Goal: Task Accomplishment & Management: Manage account settings

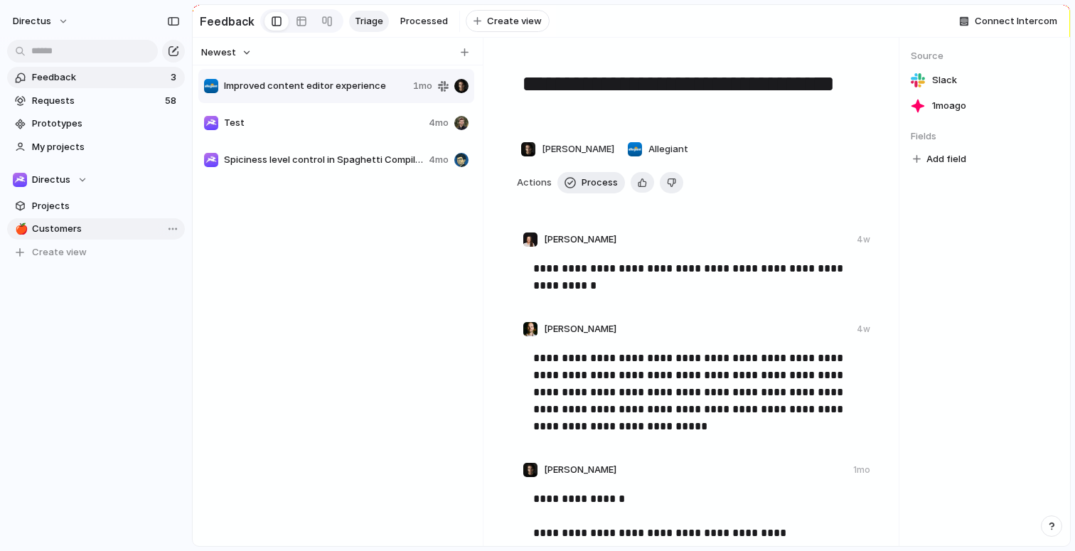
click at [60, 228] on span "Customers" at bounding box center [106, 229] width 148 height 14
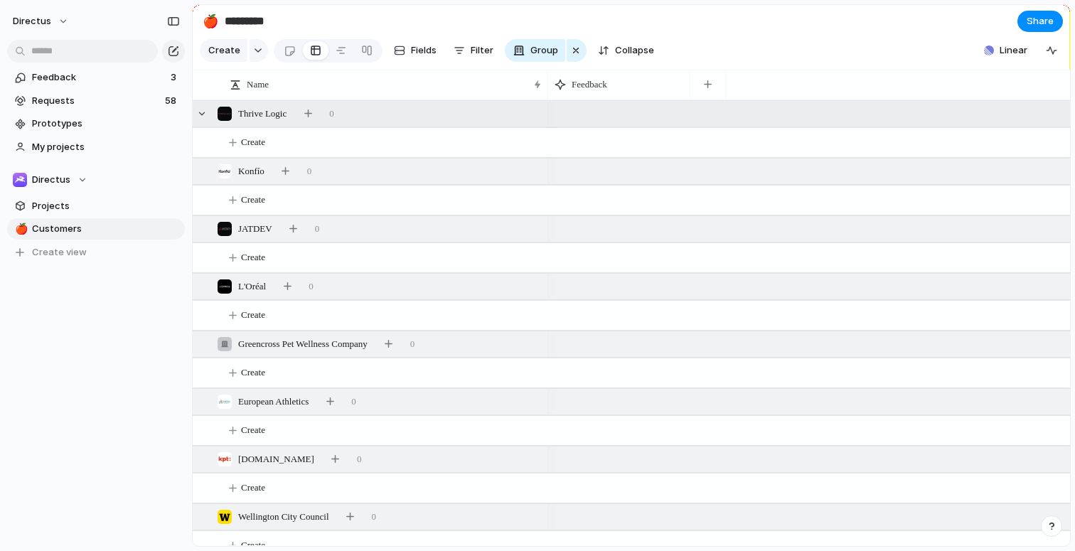
click at [267, 121] on span "Thrive Logic" at bounding box center [262, 114] width 48 height 14
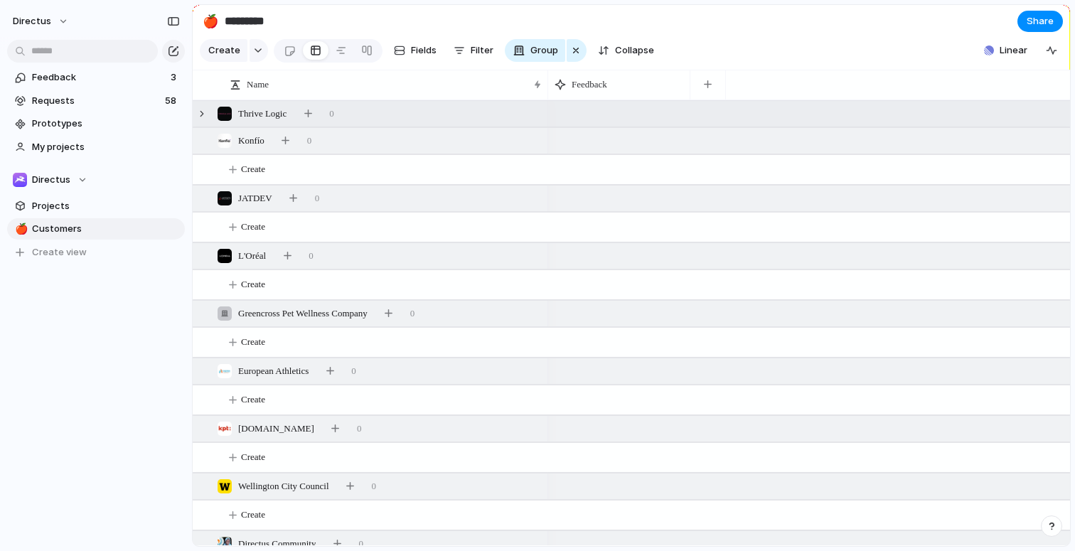
click at [267, 121] on span "Thrive Logic" at bounding box center [262, 114] width 48 height 14
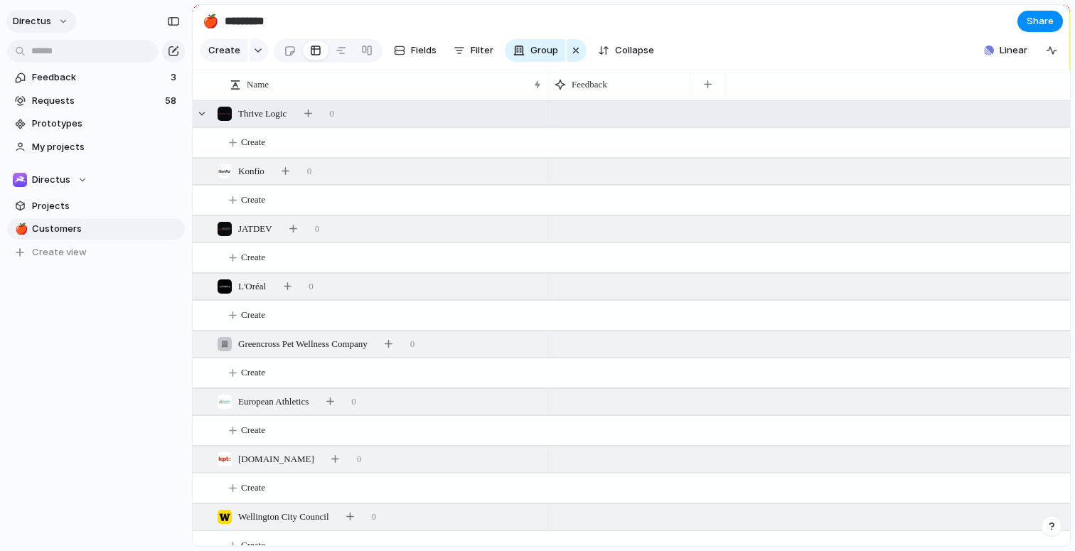
click at [40, 26] on span "directus" at bounding box center [32, 21] width 38 height 14
click at [122, 207] on div "Settings Invite members Change theme Sign out" at bounding box center [537, 275] width 1075 height 551
click at [50, 28] on button "directus" at bounding box center [41, 21] width 70 height 23
click at [74, 60] on li "Settings" at bounding box center [69, 53] width 118 height 23
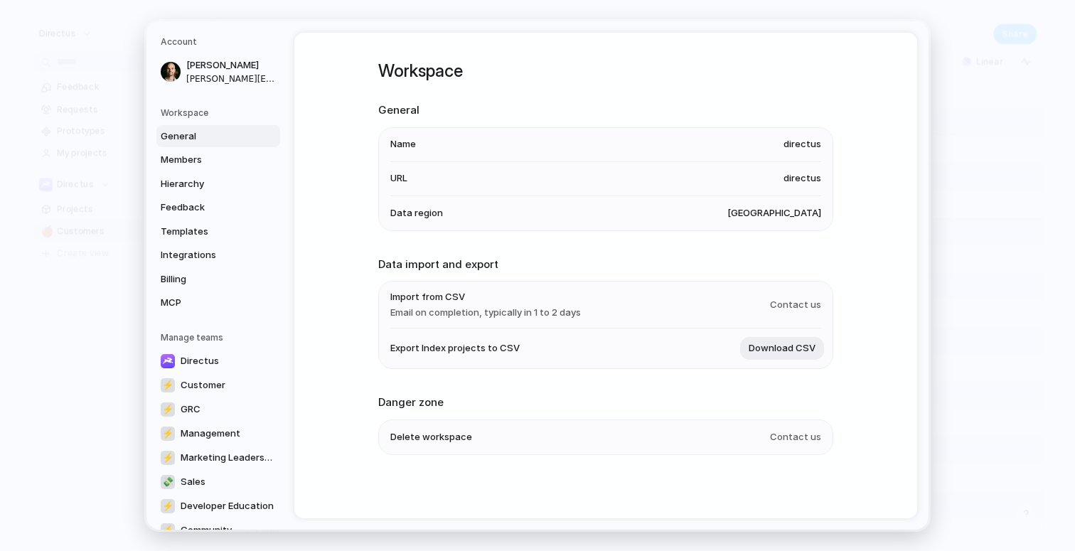
scroll to position [110, 0]
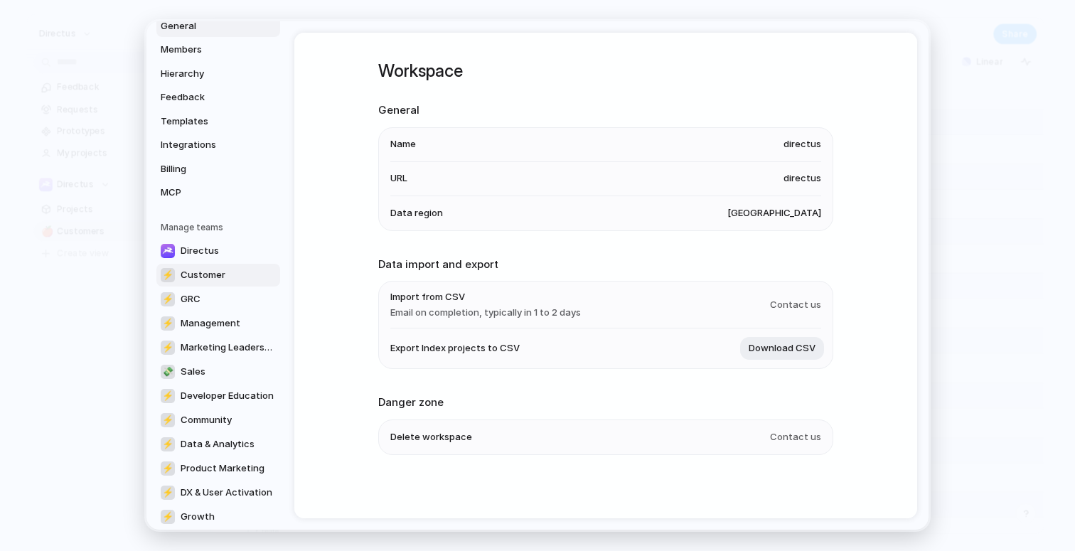
click at [234, 276] on link "⚡ Customer" at bounding box center [218, 275] width 124 height 23
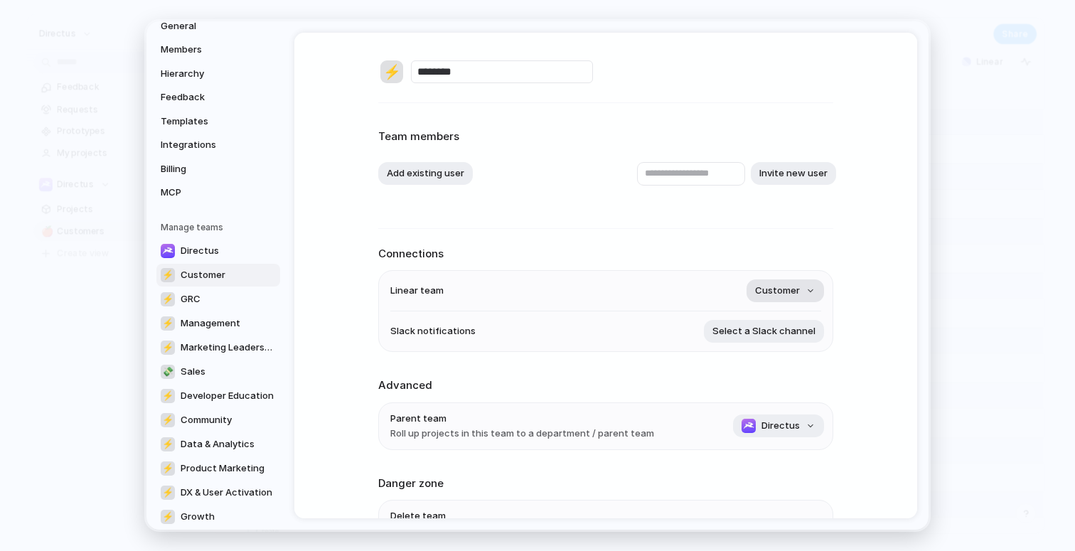
click at [790, 284] on span "Customer" at bounding box center [777, 291] width 45 height 14
click at [615, 233] on div "Remove team ⚡ Partnerships ⚡ Marketing Ops ⚡ Ecosystem ⚡ Managers ⚡ Customer ⚡ …" at bounding box center [537, 275] width 1075 height 551
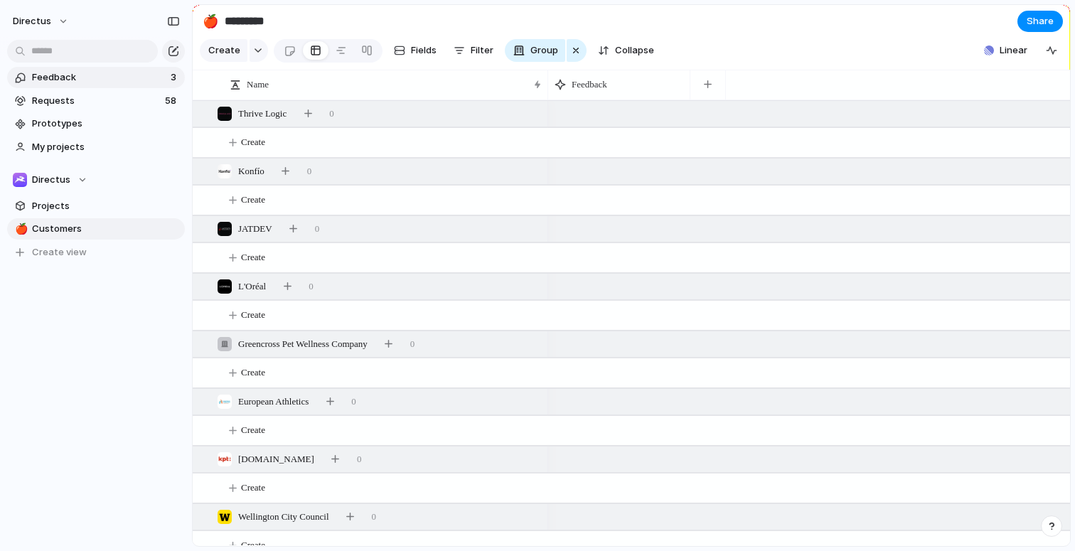
click at [67, 82] on span "Feedback" at bounding box center [99, 77] width 134 height 14
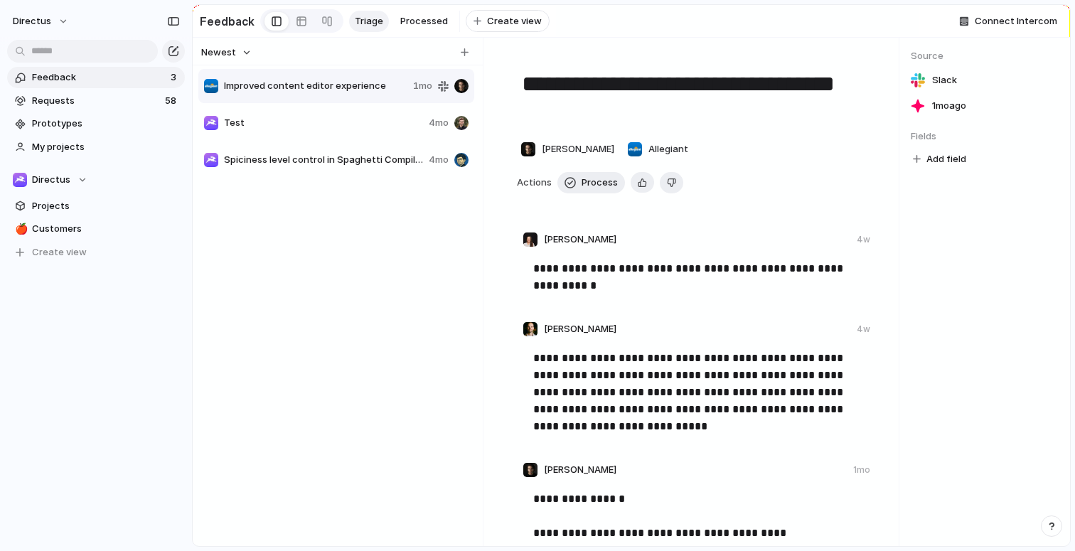
click at [291, 125] on span "Test" at bounding box center [323, 123] width 199 height 14
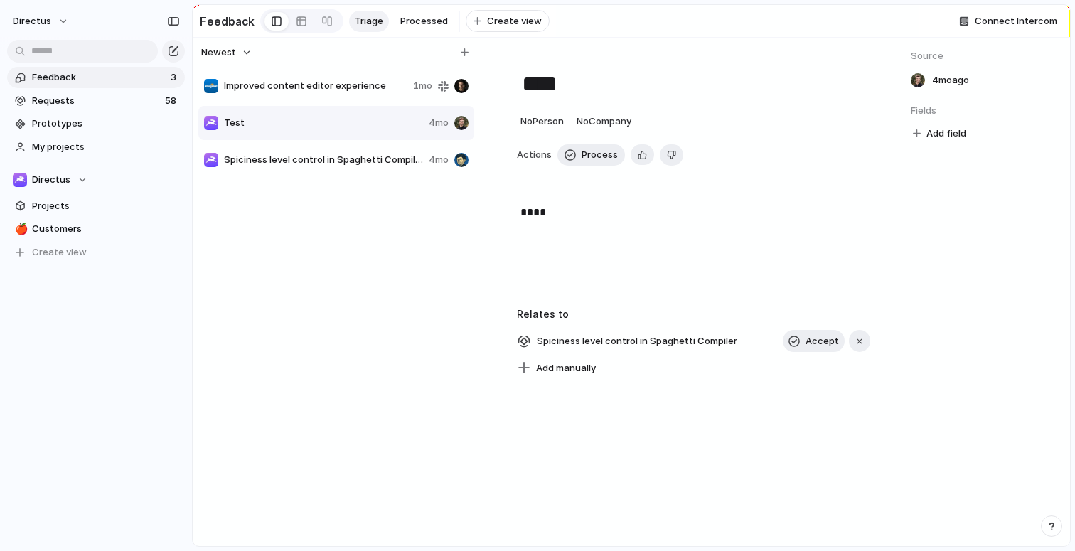
click at [349, 103] on div "Improved content editor experience 1mo" at bounding box center [336, 86] width 276 height 34
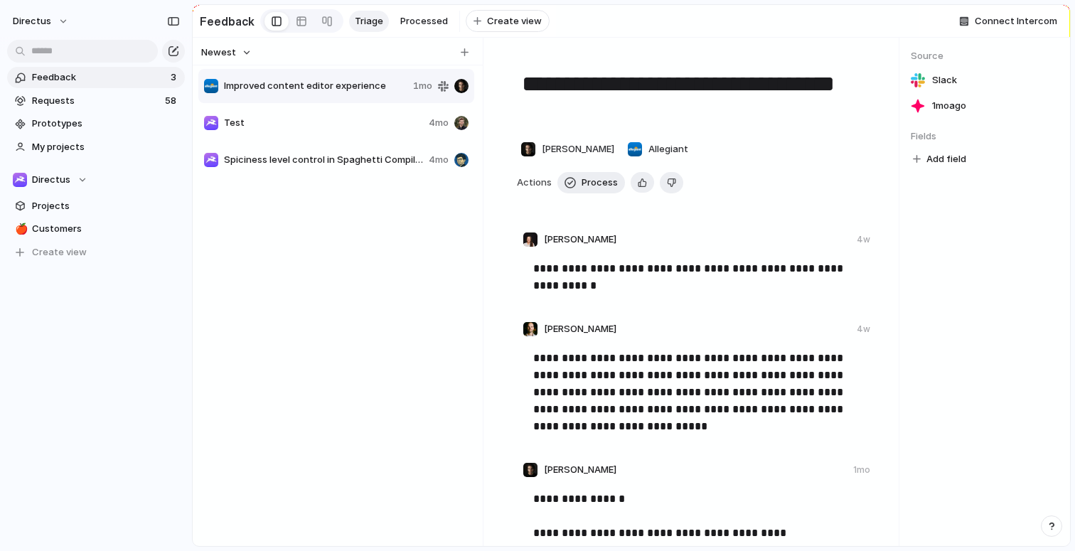
click at [287, 167] on span "Spiciness level control in Spaghetti Compiler" at bounding box center [323, 160] width 199 height 14
type textarea "**********"
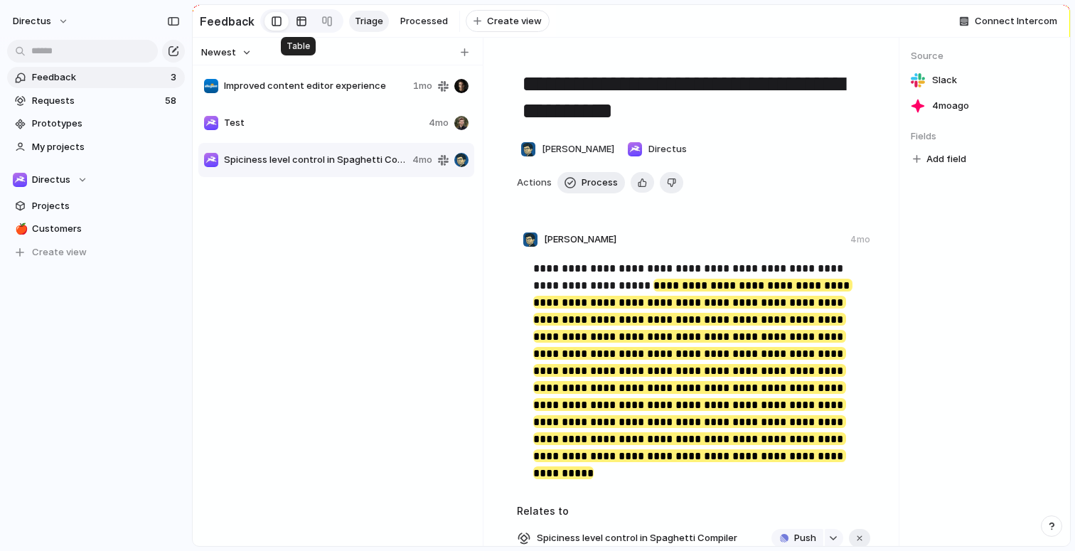
click at [306, 25] on link at bounding box center [302, 21] width 26 height 23
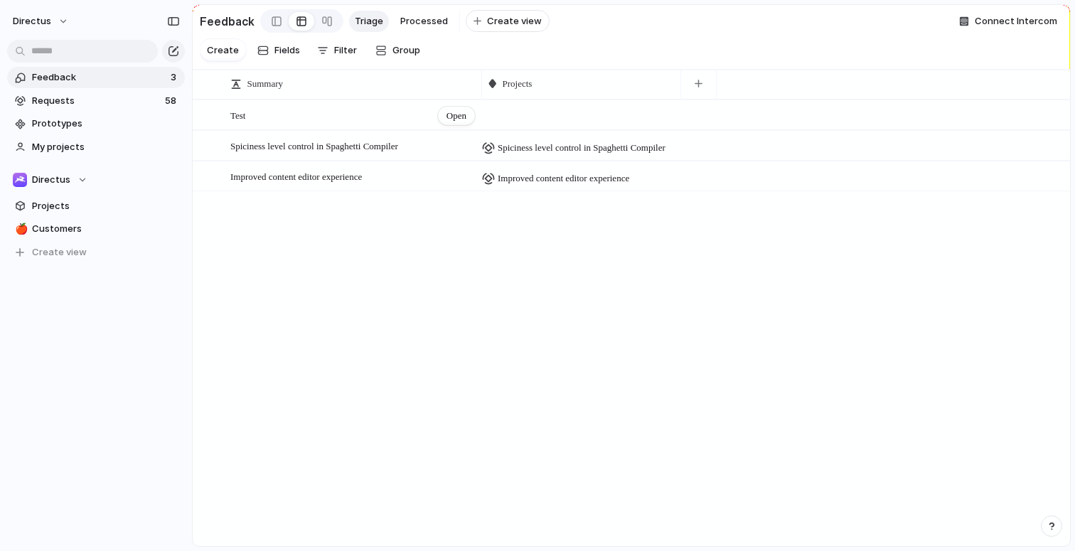
click at [368, 123] on div "Test Open" at bounding box center [353, 116] width 246 height 30
click at [457, 123] on span "Open" at bounding box center [457, 116] width 20 height 14
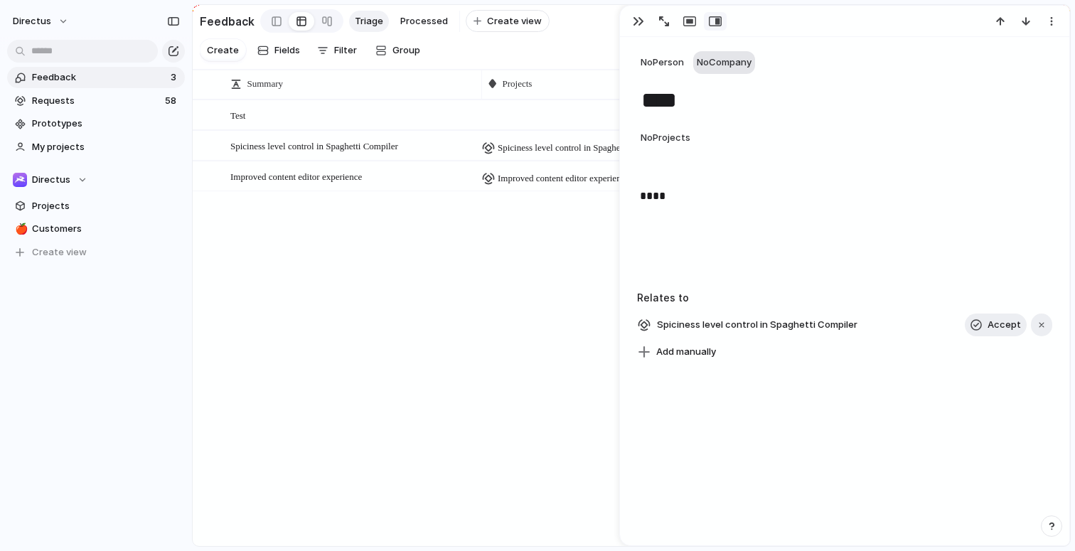
click at [739, 65] on span "No Company" at bounding box center [724, 61] width 55 height 11
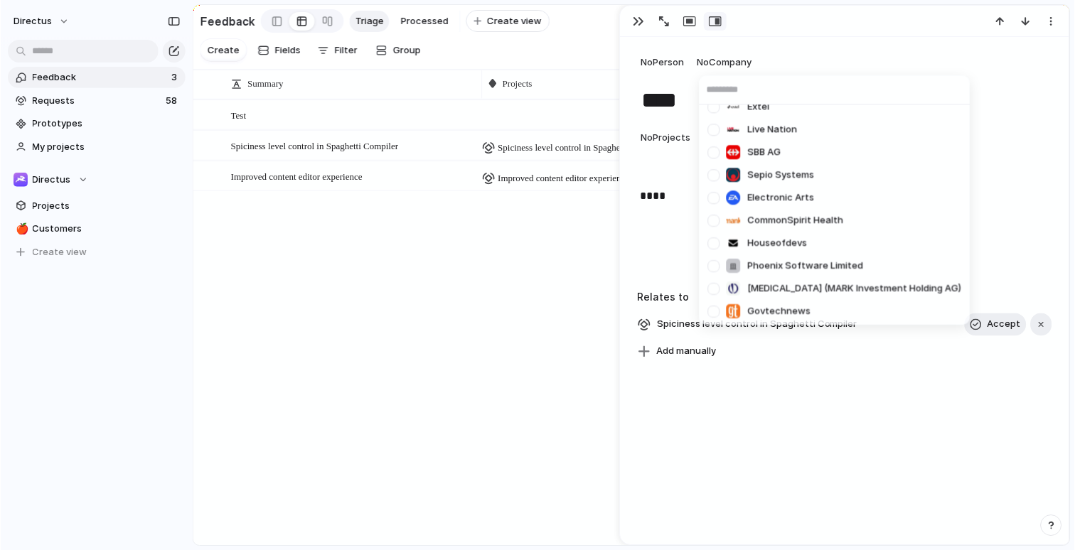
scroll to position [1600, 0]
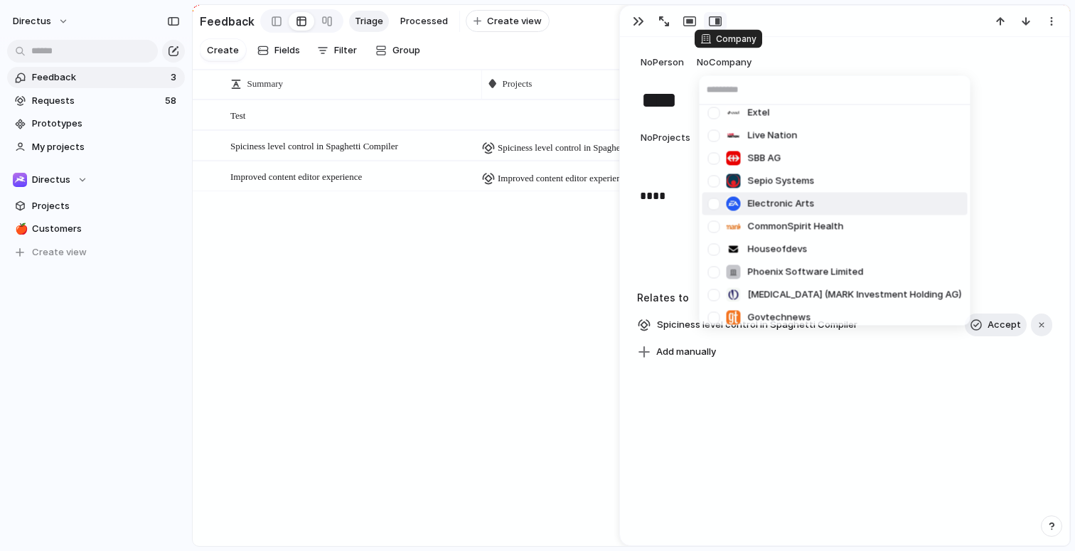
click at [368, 247] on div "Thrive Logic Konfío JATDEV L'Oréal Greencross Pet Wellness Company European Ath…" at bounding box center [537, 275] width 1075 height 551
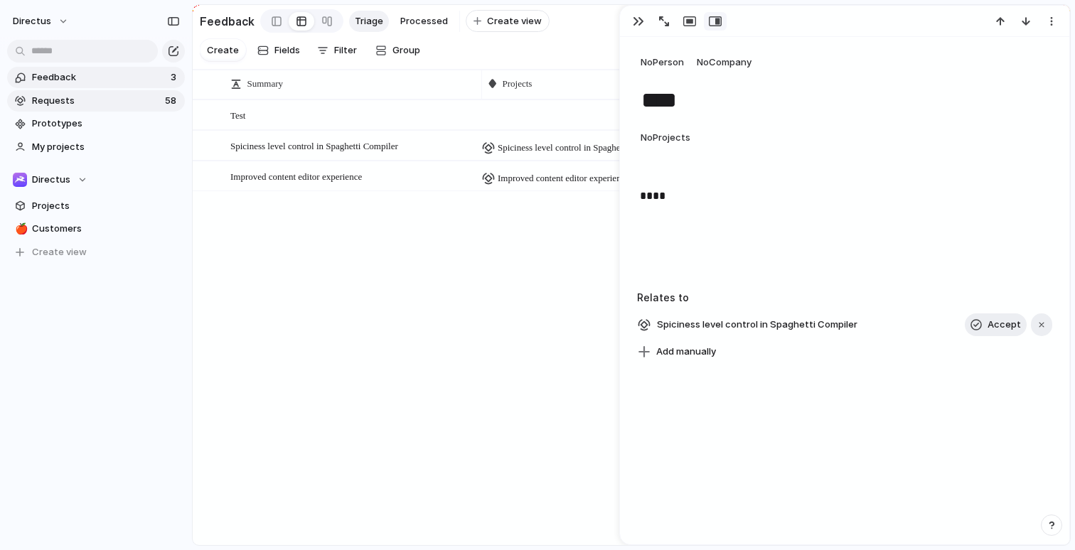
click at [60, 107] on span "Requests" at bounding box center [96, 101] width 129 height 14
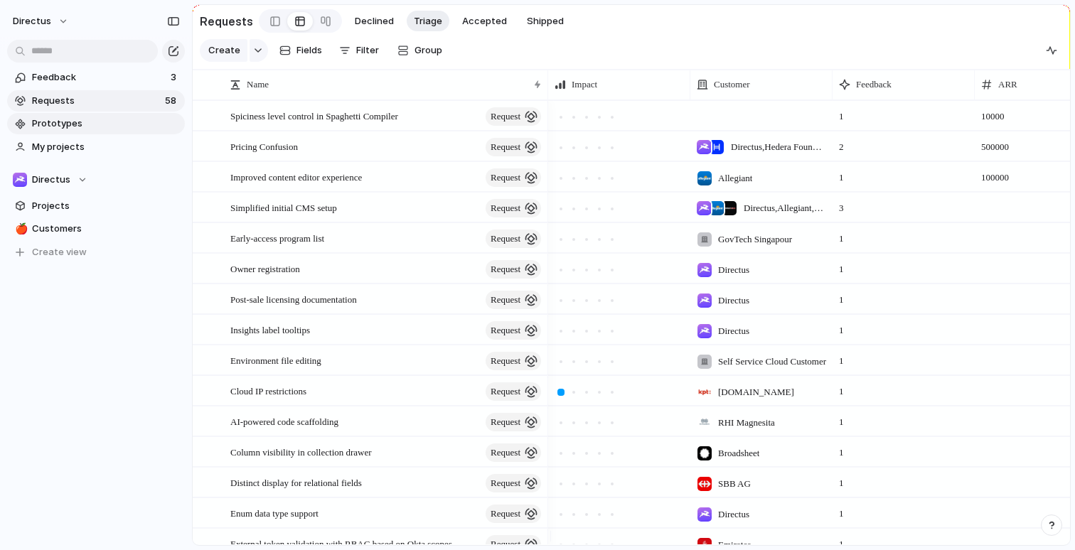
click at [80, 129] on span "Prototypes" at bounding box center [106, 124] width 148 height 14
click at [737, 152] on span "Directus , Hedera Foundation" at bounding box center [778, 147] width 95 height 14
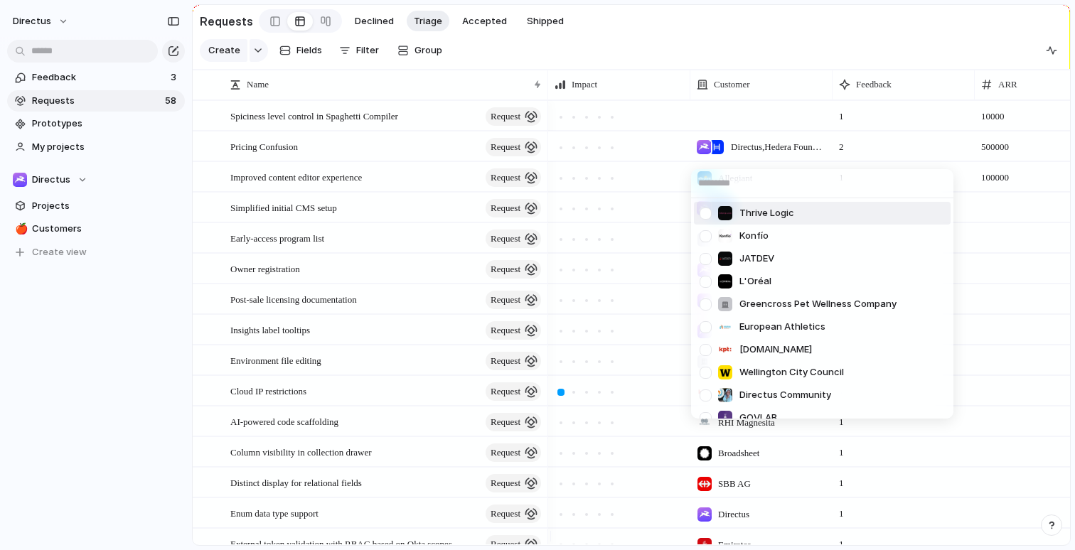
drag, startPoint x: 53, startPoint y: 385, endPoint x: 80, endPoint y: 326, distance: 64.6
click at [53, 385] on div "Thrive Logic Konfío JATDEV L'Oréal Greencross Pet Wellness Company European Ath…" at bounding box center [537, 275] width 1075 height 550
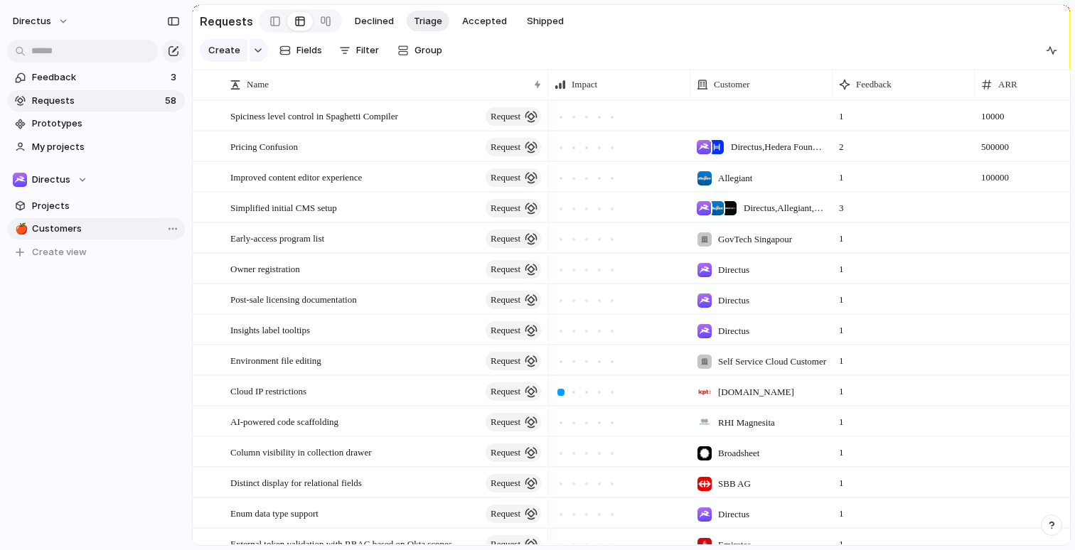
click at [95, 230] on span "Customers" at bounding box center [106, 229] width 148 height 14
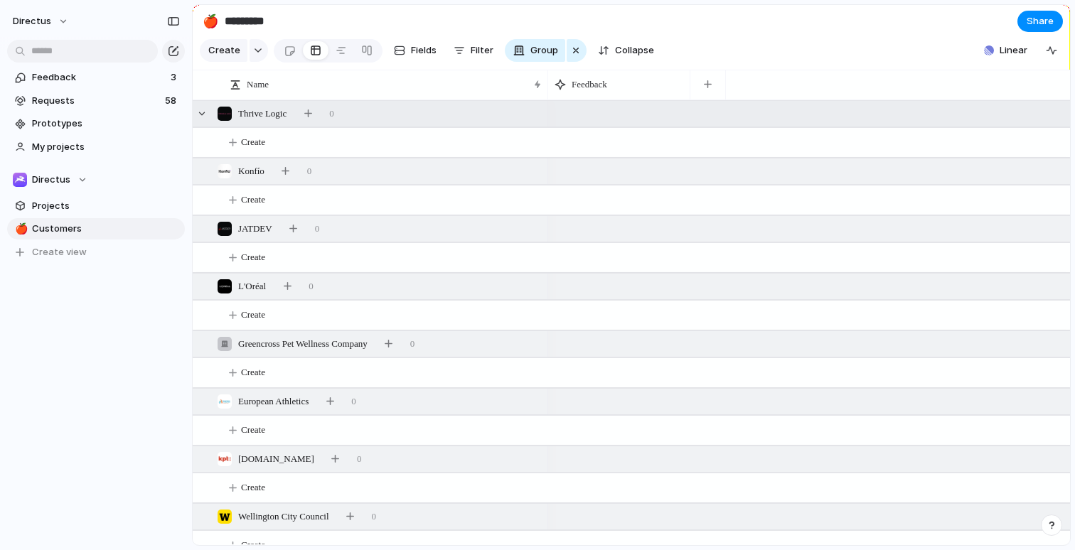
click at [260, 119] on span "Thrive Logic" at bounding box center [262, 114] width 48 height 14
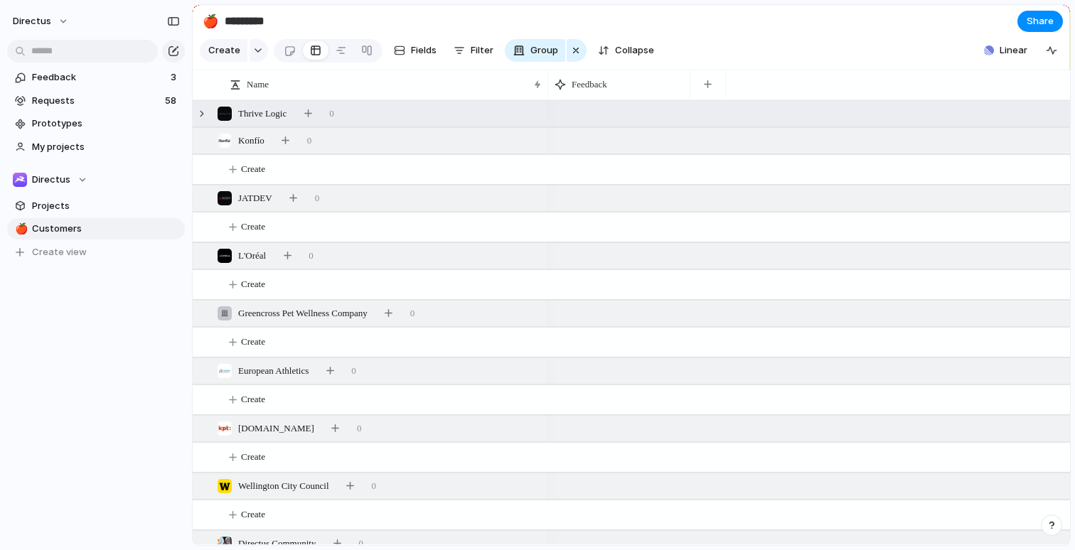
click at [260, 119] on span "Thrive Logic" at bounding box center [262, 114] width 48 height 14
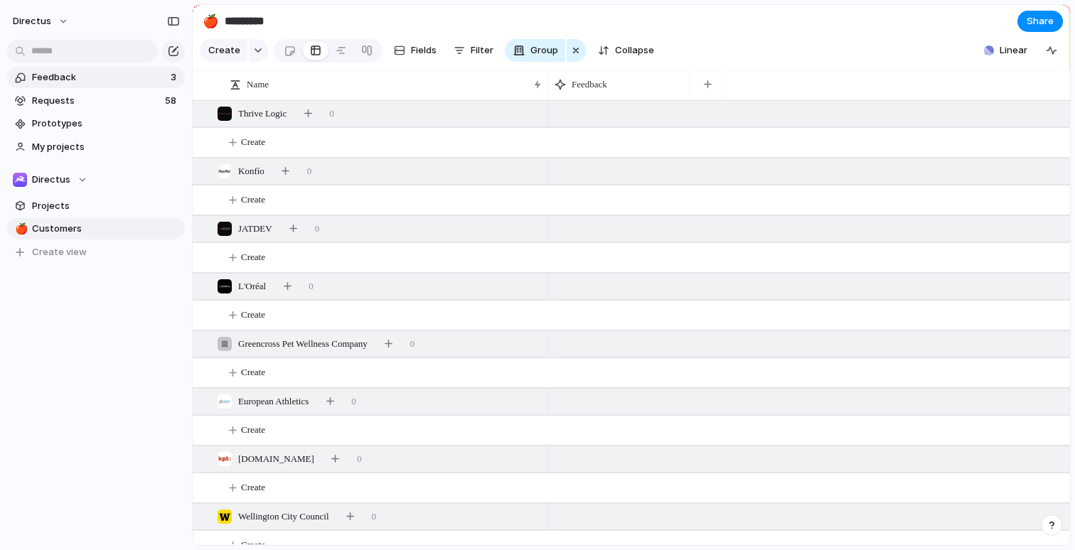
click at [80, 76] on span "Feedback" at bounding box center [99, 77] width 134 height 14
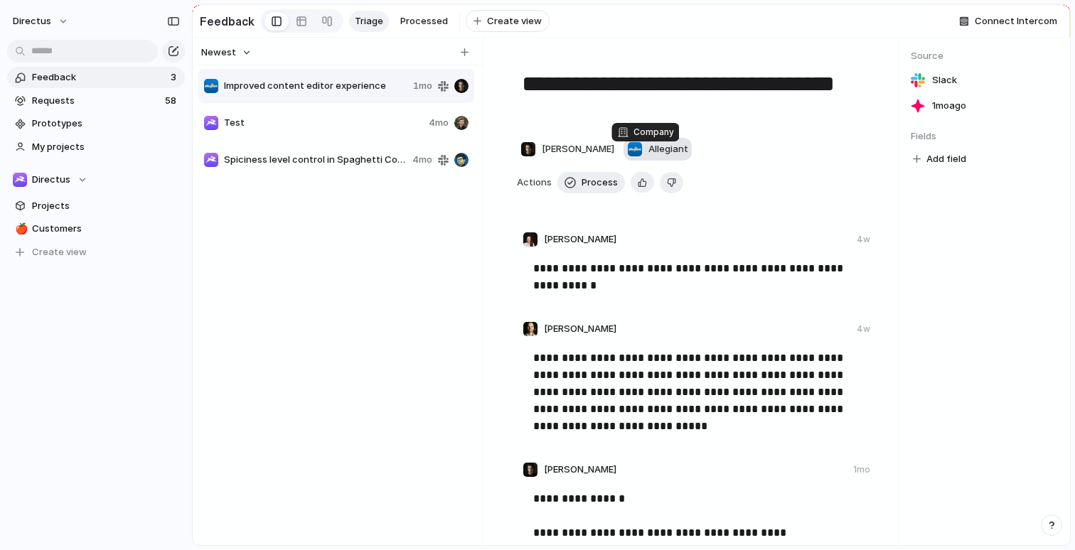
click at [648, 149] on span "Allegiant" at bounding box center [668, 149] width 40 height 14
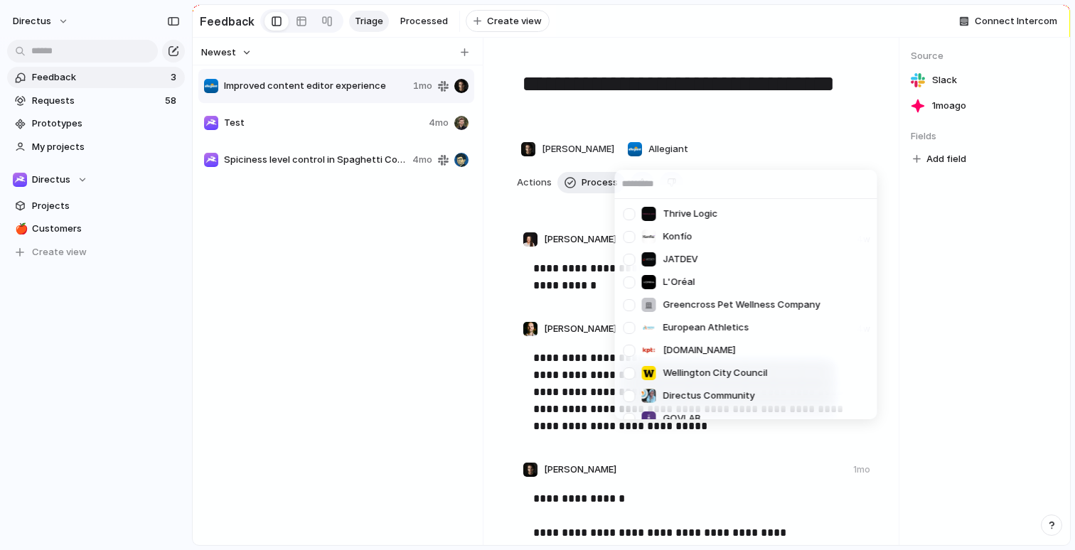
click at [917, 277] on div "Thrive Logic Konfío JATDEV L'Oréal Greencross Pet Wellness Company European Ath…" at bounding box center [537, 275] width 1075 height 550
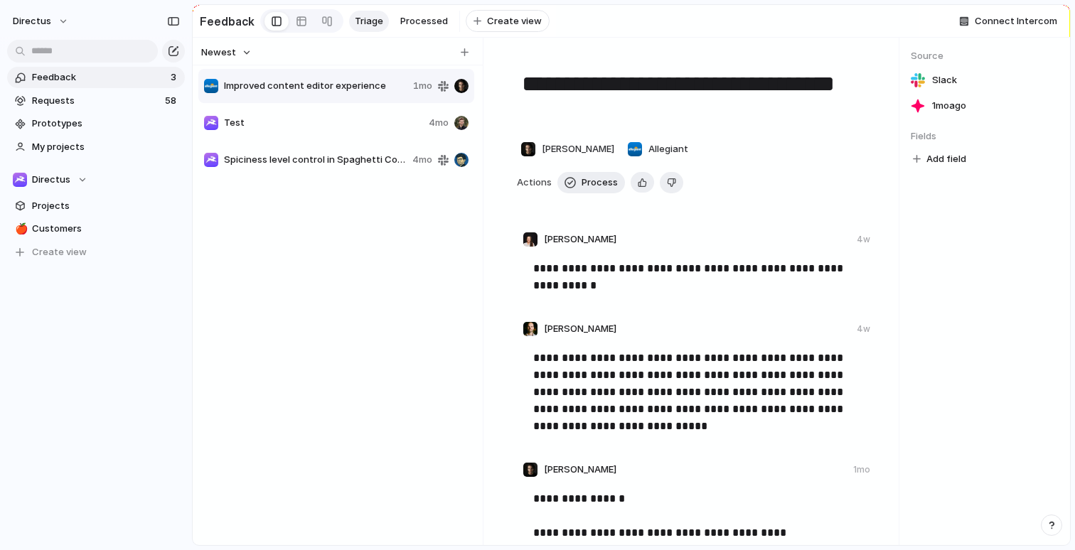
click at [963, 169] on button "Add field" at bounding box center [940, 159] width 58 height 18
click at [955, 316] on div "Select" at bounding box center [537, 275] width 1075 height 550
click at [950, 166] on span "Add field" at bounding box center [947, 159] width 40 height 14
click at [902, 227] on span "Select" at bounding box center [905, 225] width 30 height 14
click at [920, 164] on div at bounding box center [916, 158] width 11 height 11
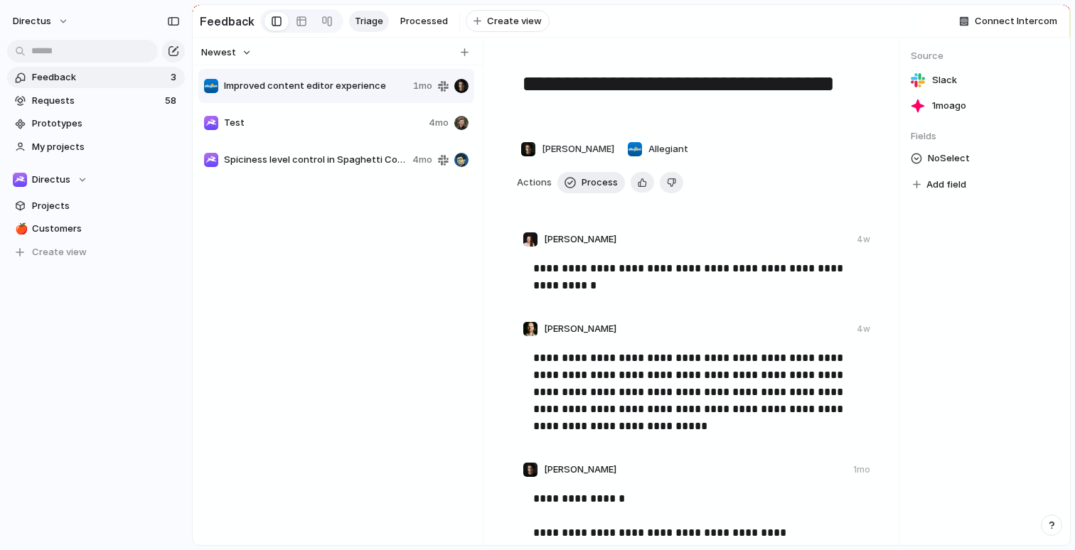
click at [993, 164] on body "**********" at bounding box center [537, 275] width 1075 height 550
click at [949, 301] on div "Type to add a value" at bounding box center [537, 275] width 1075 height 550
click at [55, 16] on button "directus" at bounding box center [41, 21] width 70 height 23
click at [72, 59] on li "Settings" at bounding box center [69, 53] width 118 height 23
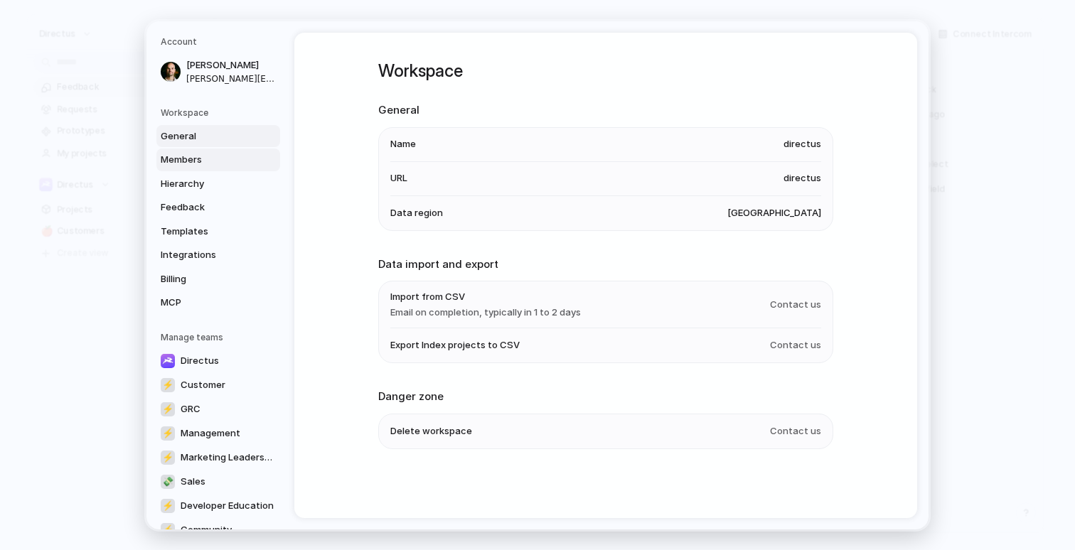
click at [199, 157] on span "Members" at bounding box center [206, 160] width 91 height 14
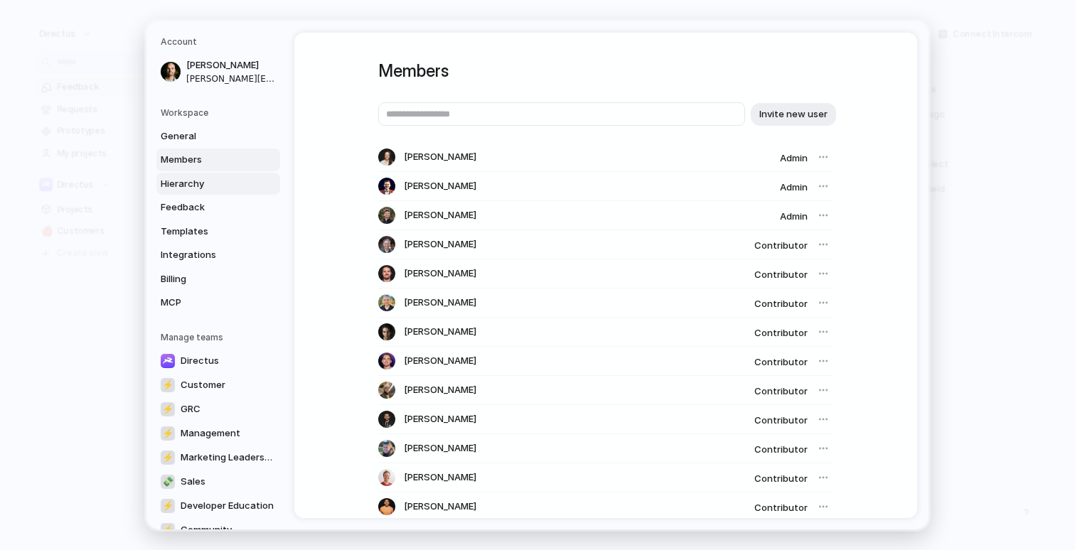
click at [198, 185] on span "Hierarchy" at bounding box center [206, 183] width 91 height 14
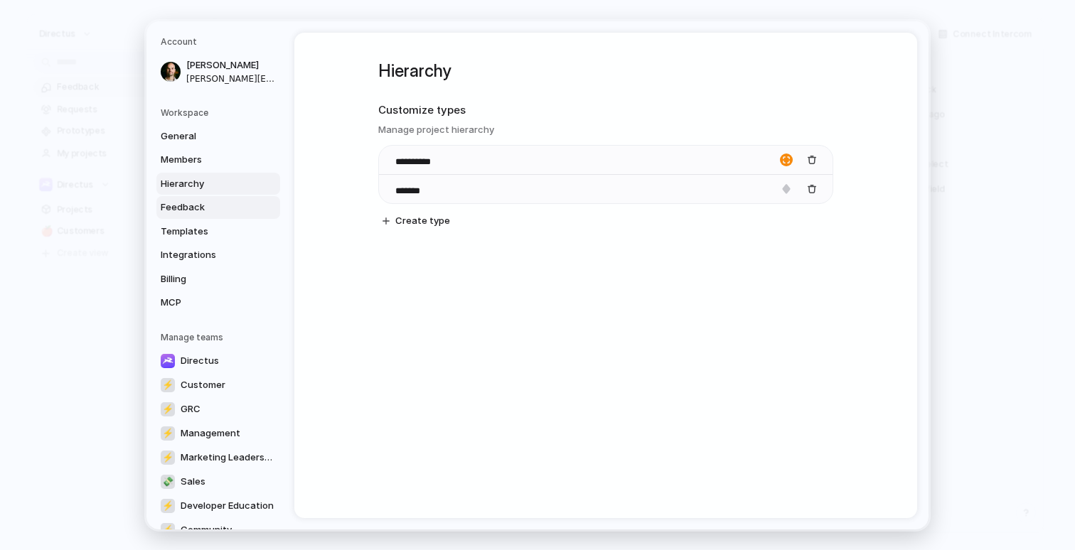
click at [223, 212] on span "Feedback" at bounding box center [206, 208] width 91 height 14
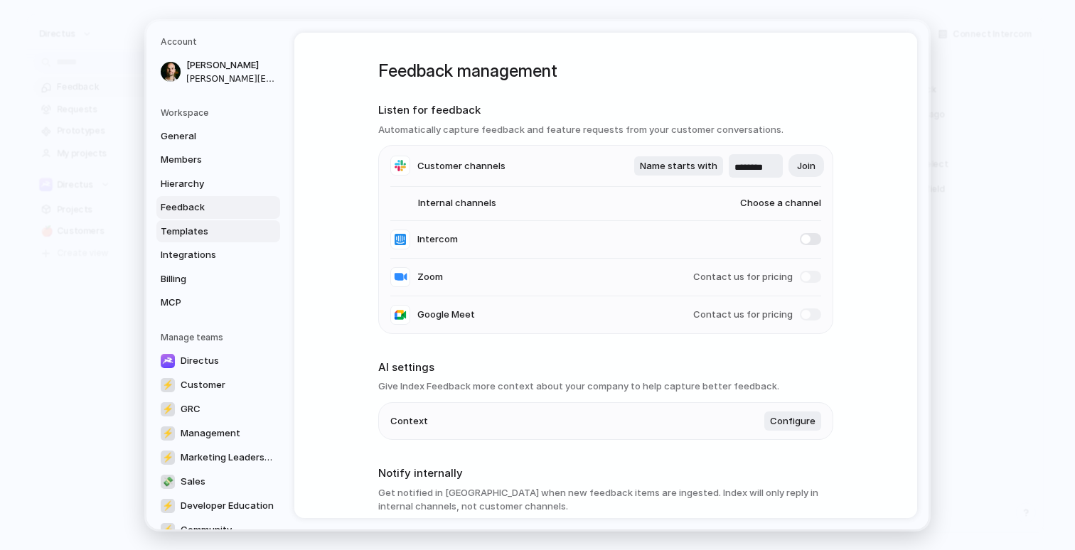
click at [219, 235] on span "Templates" at bounding box center [206, 231] width 91 height 14
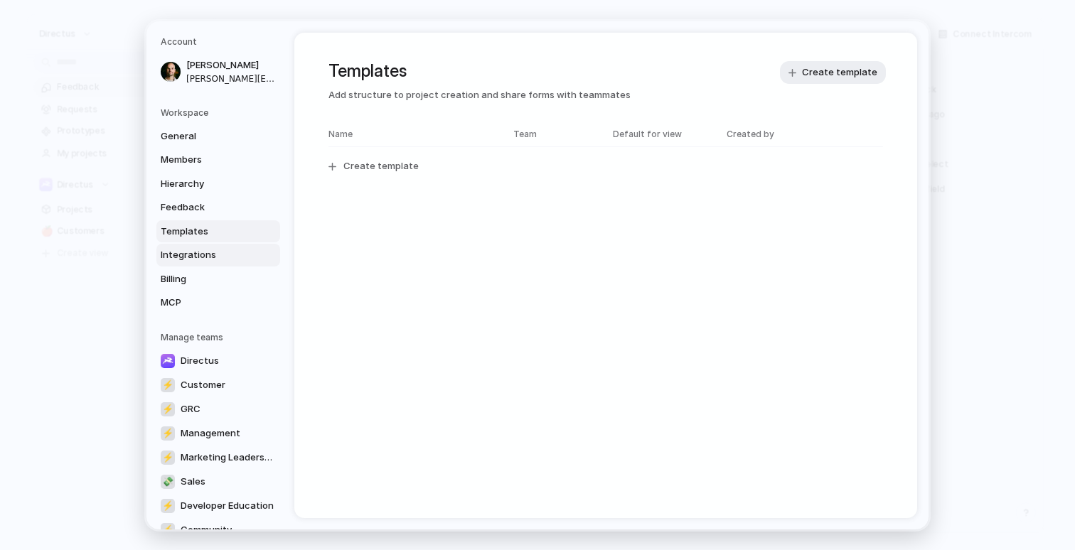
click at [205, 248] on span "Integrations" at bounding box center [206, 255] width 91 height 14
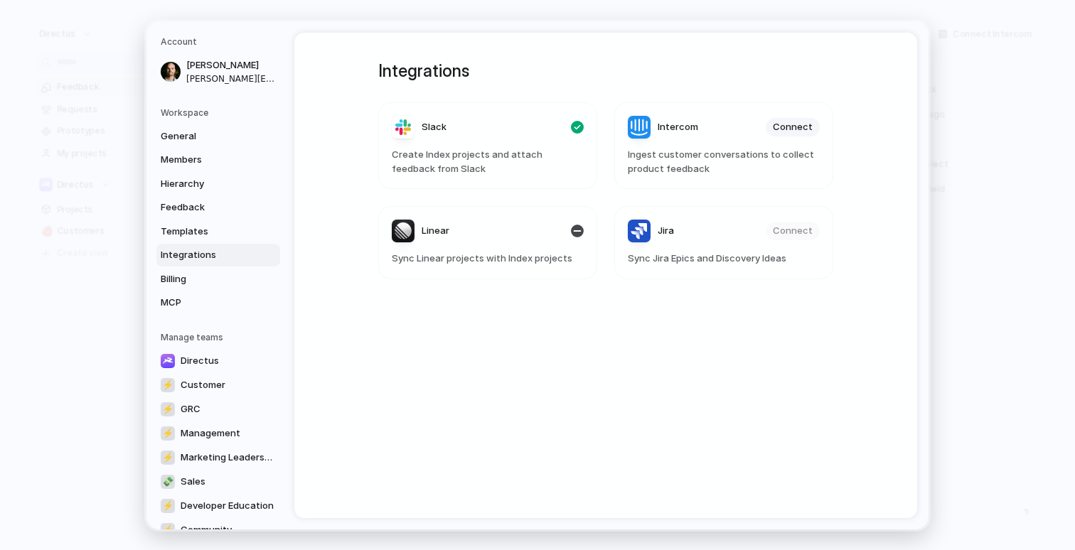
click at [462, 247] on article "Linear Sync Linear projects with Index projects" at bounding box center [487, 242] width 219 height 73
click at [466, 257] on span "Sync Linear projects with Index projects" at bounding box center [488, 259] width 192 height 14
click at [171, 282] on span "Billing" at bounding box center [206, 279] width 91 height 14
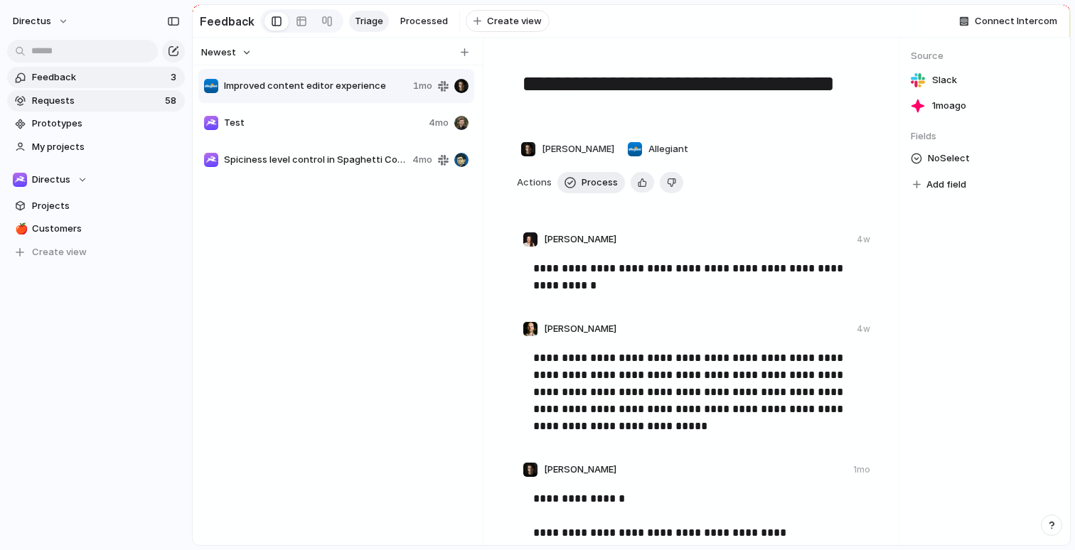
click at [130, 103] on span "Requests" at bounding box center [96, 101] width 129 height 14
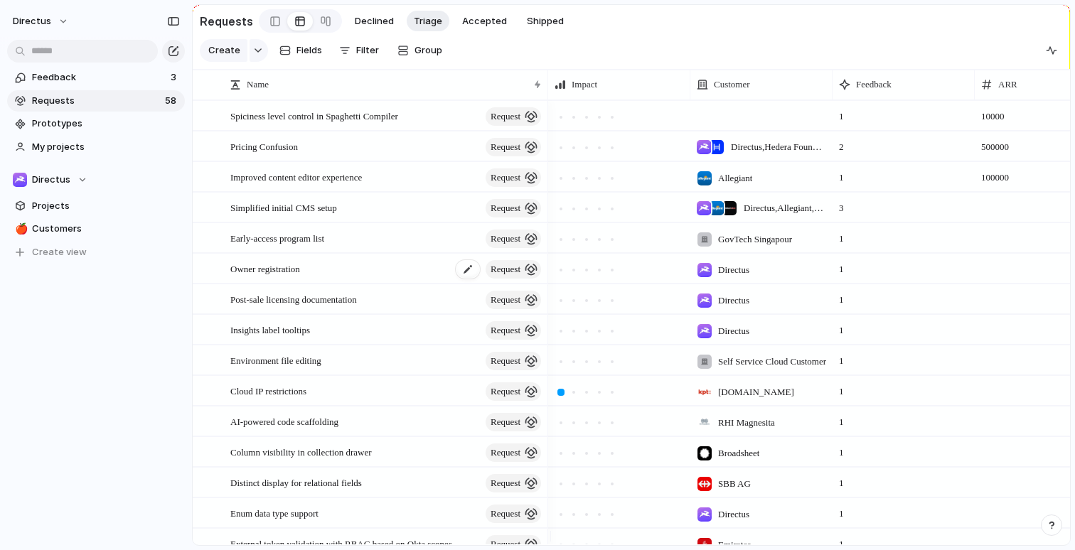
click at [340, 277] on div "Owner registration request" at bounding box center [386, 269] width 313 height 29
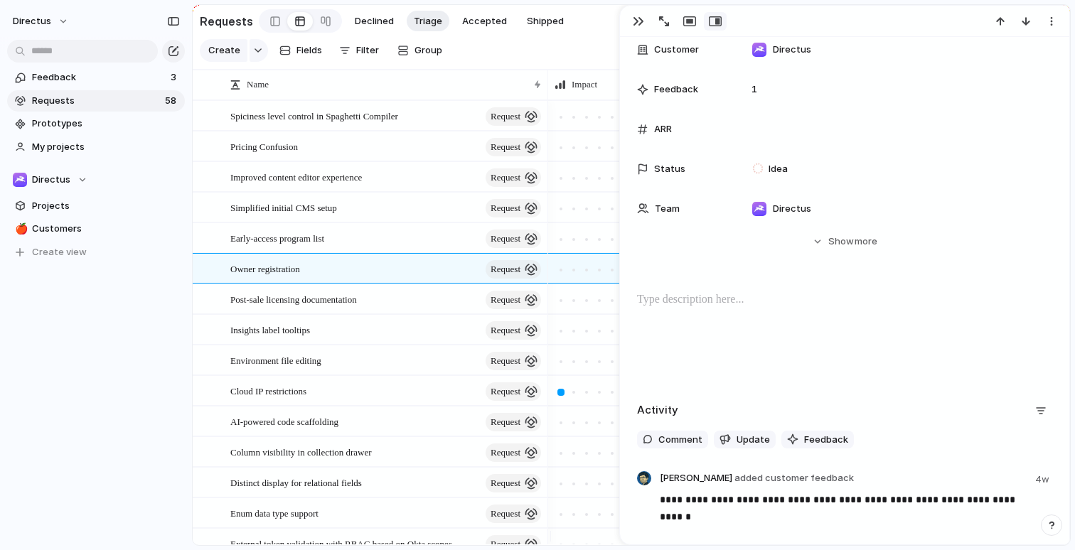
scroll to position [213, 0]
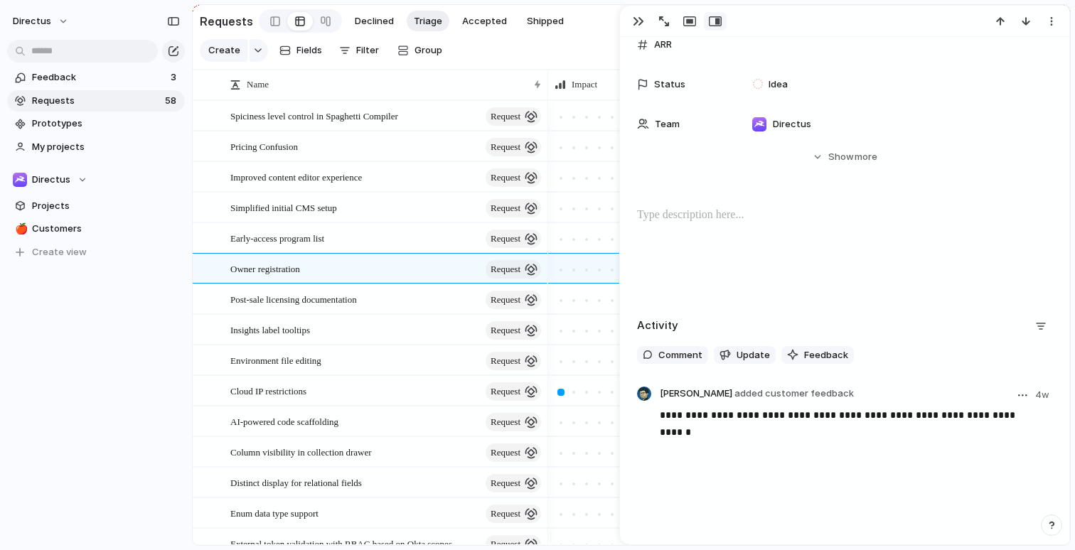
click at [905, 411] on p "**********" at bounding box center [850, 415] width 381 height 17
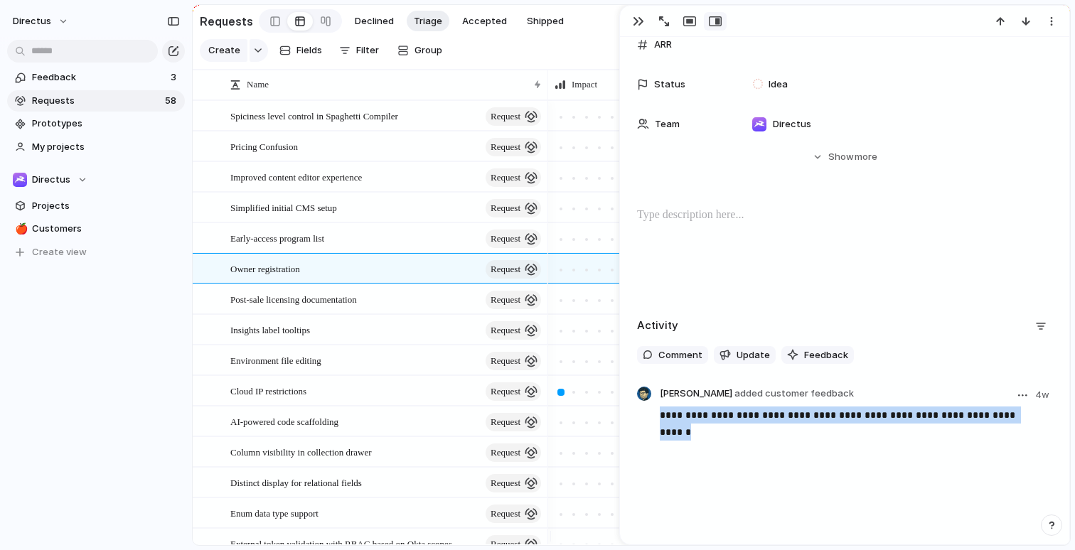
click at [905, 411] on p "**********" at bounding box center [850, 415] width 381 height 17
copy p "**********"
click at [115, 351] on div "Feedback 3 Requests 58 Prototypes My projects Directus Projects 🍎 Customers To …" at bounding box center [96, 189] width 192 height 378
click at [364, 338] on div "Insights label tooltips request" at bounding box center [386, 330] width 313 height 29
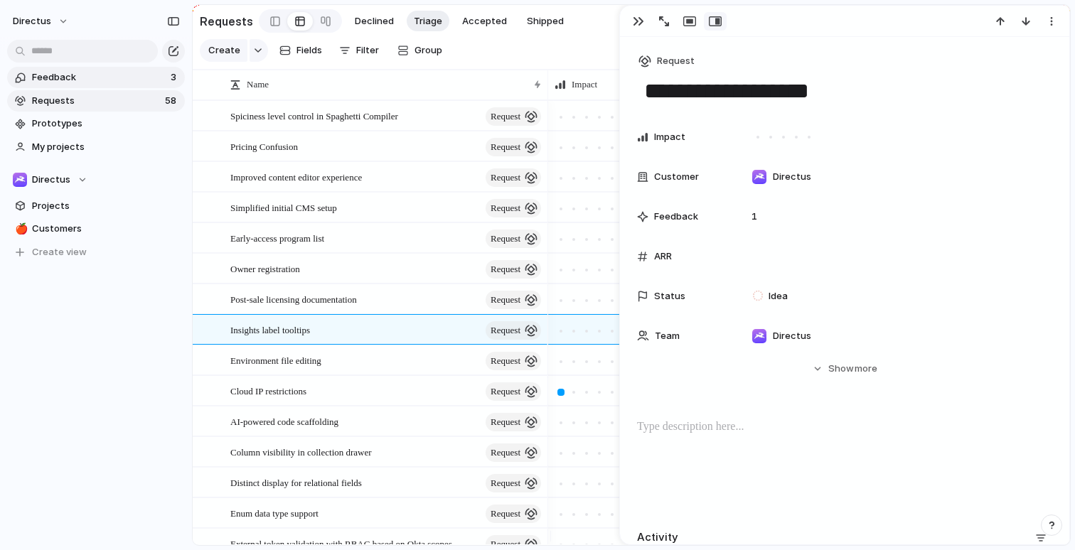
click at [89, 73] on span "Feedback" at bounding box center [99, 77] width 134 height 14
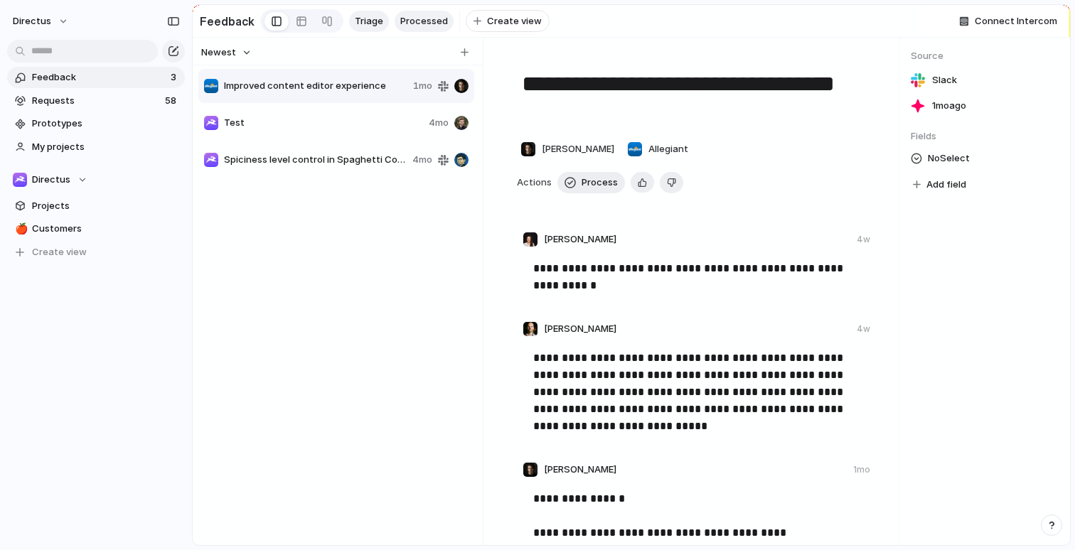
click at [409, 24] on span "Processed" at bounding box center [424, 21] width 48 height 14
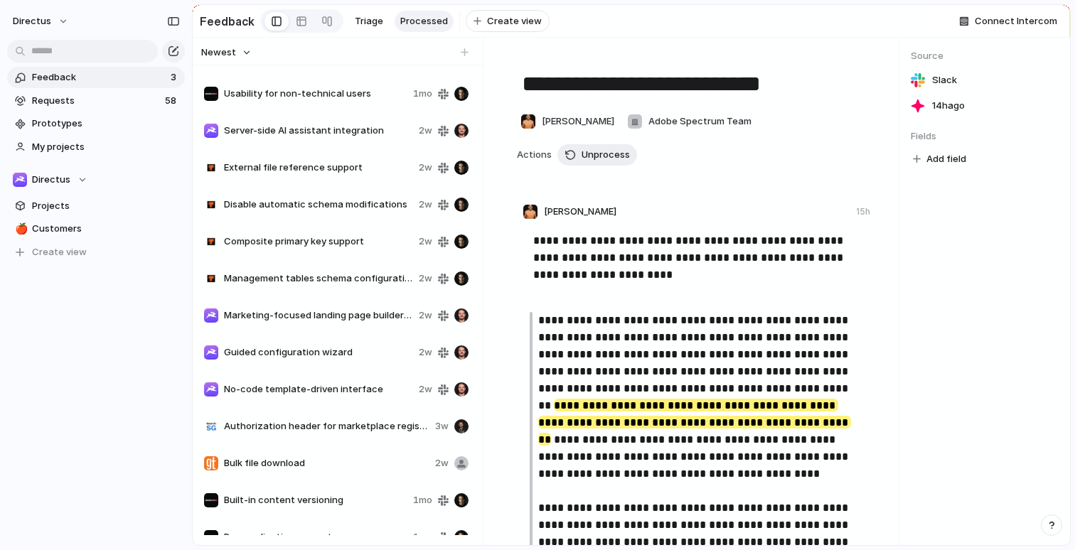
scroll to position [110, 0]
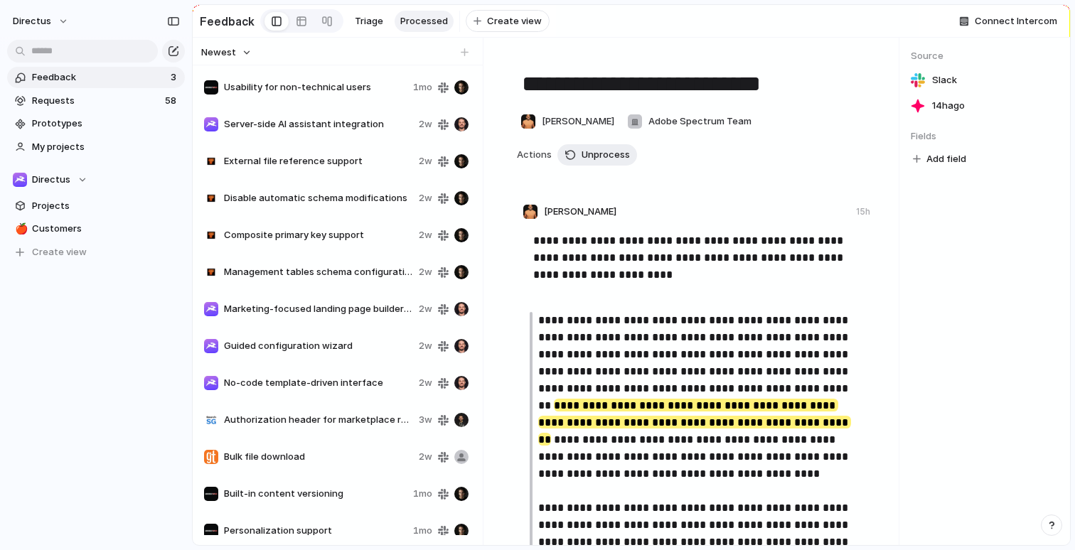
click at [336, 237] on span "Composite primary key support" at bounding box center [318, 235] width 189 height 14
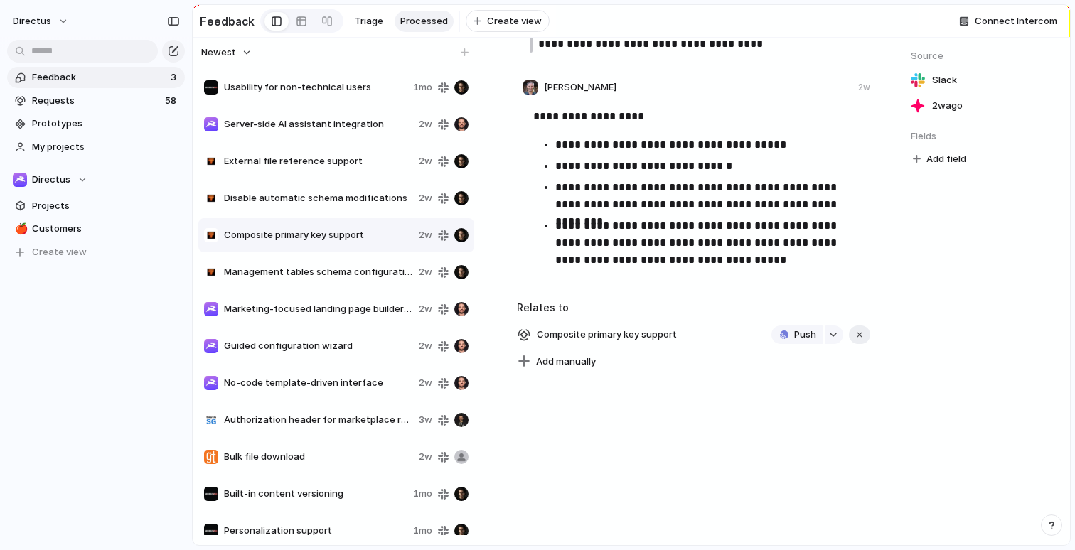
scroll to position [791, 0]
click at [828, 331] on div "button" at bounding box center [833, 334] width 10 height 6
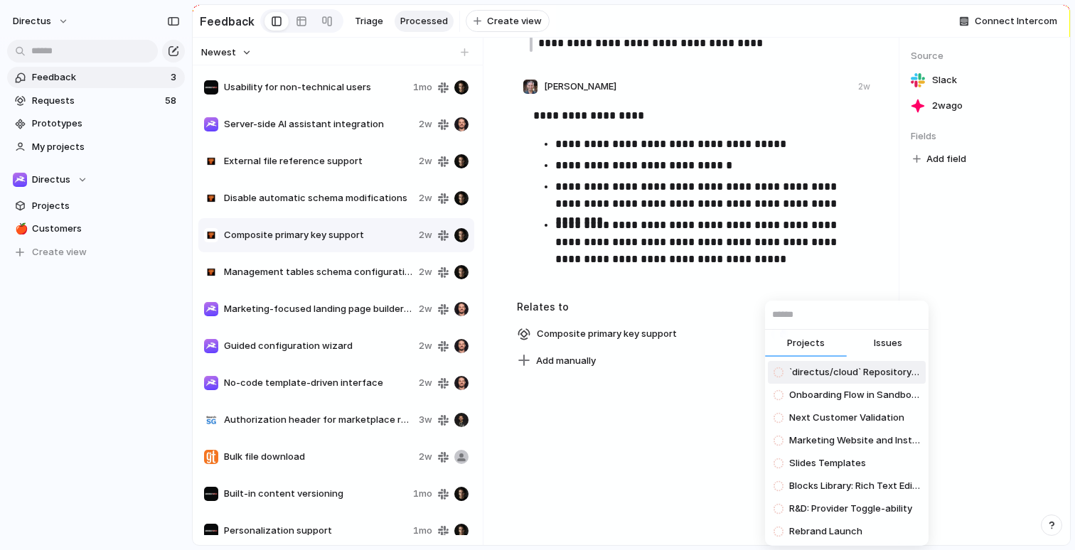
click at [727, 356] on div "Projects Issues `directus/cloud` Repository and Directus Cloud Review & Cleanup…" at bounding box center [537, 275] width 1075 height 550
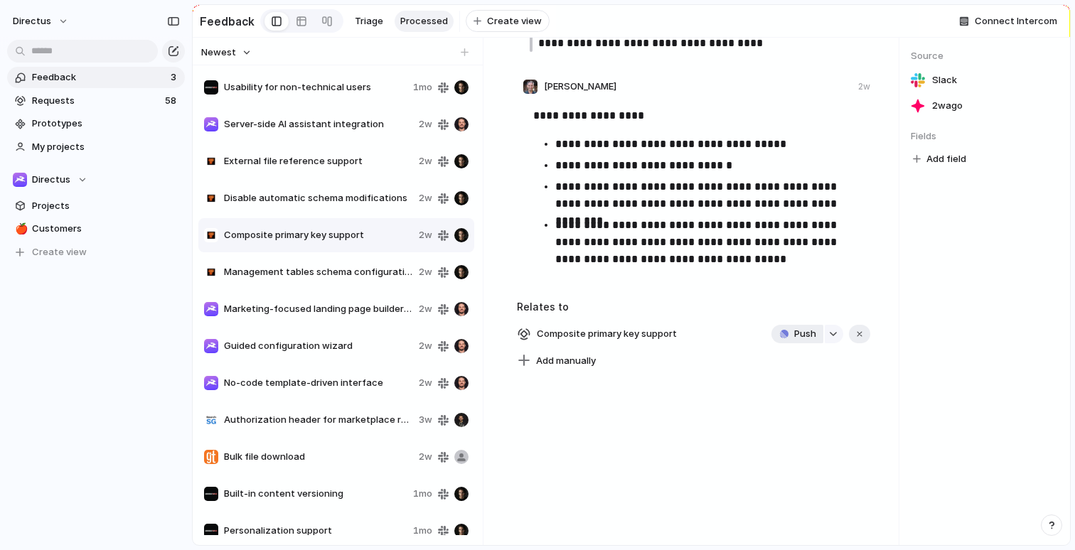
click at [794, 328] on span "Push" at bounding box center [805, 334] width 22 height 14
click at [794, 360] on li "Project" at bounding box center [794, 353] width 81 height 23
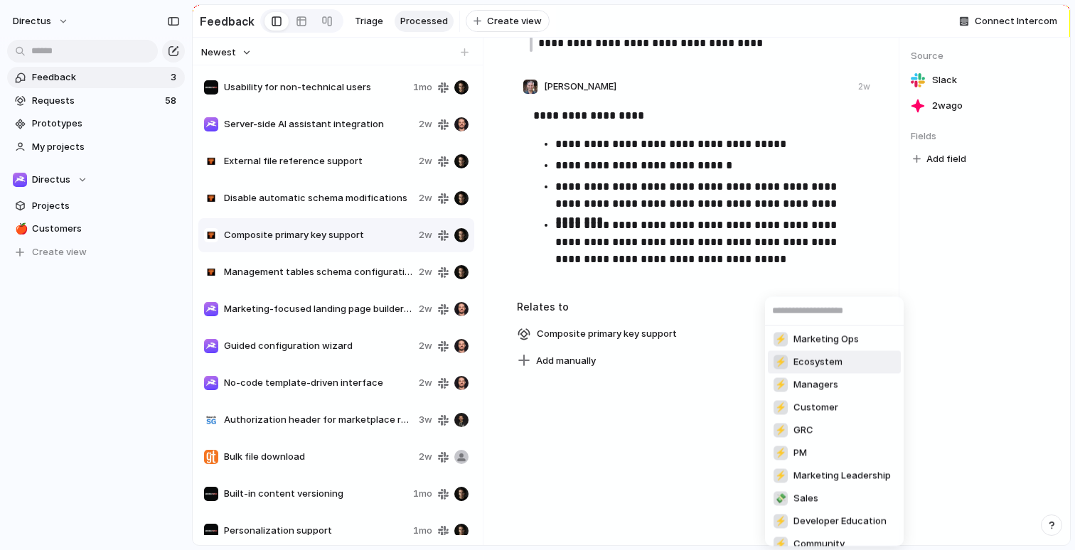
scroll to position [0, 0]
click at [827, 309] on input "text" at bounding box center [834, 311] width 139 height 28
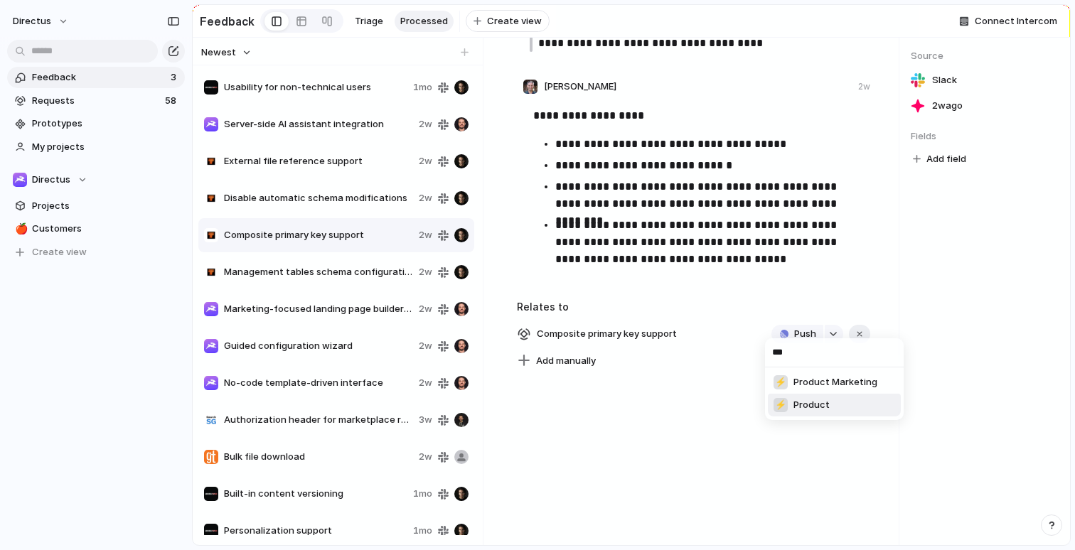
type input "***"
click at [839, 407] on li "⚡ Product" at bounding box center [834, 405] width 133 height 23
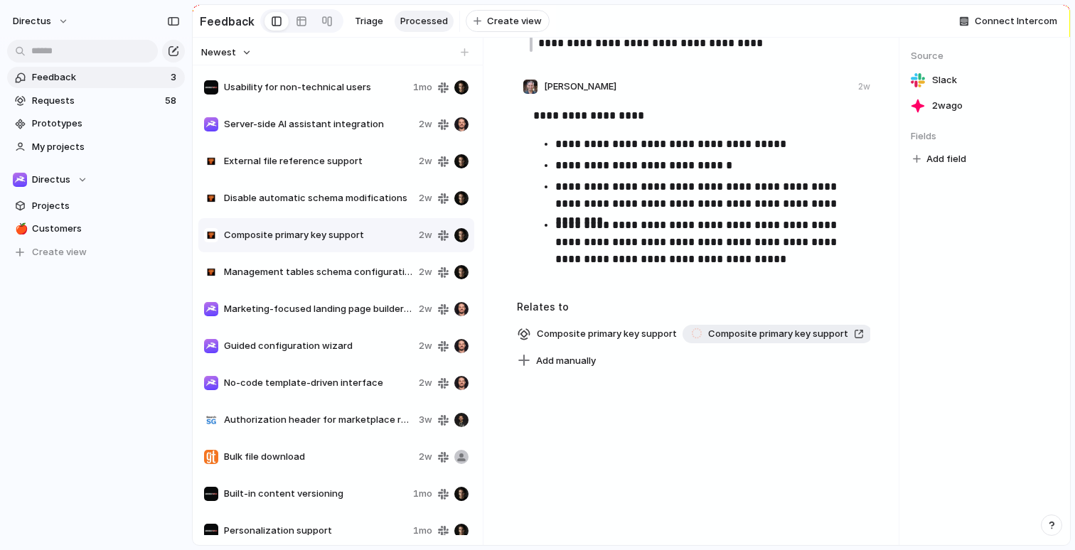
click at [855, 327] on div "Composite primary key support" at bounding box center [777, 334] width 173 height 14
click at [76, 205] on span "Projects" at bounding box center [106, 206] width 148 height 14
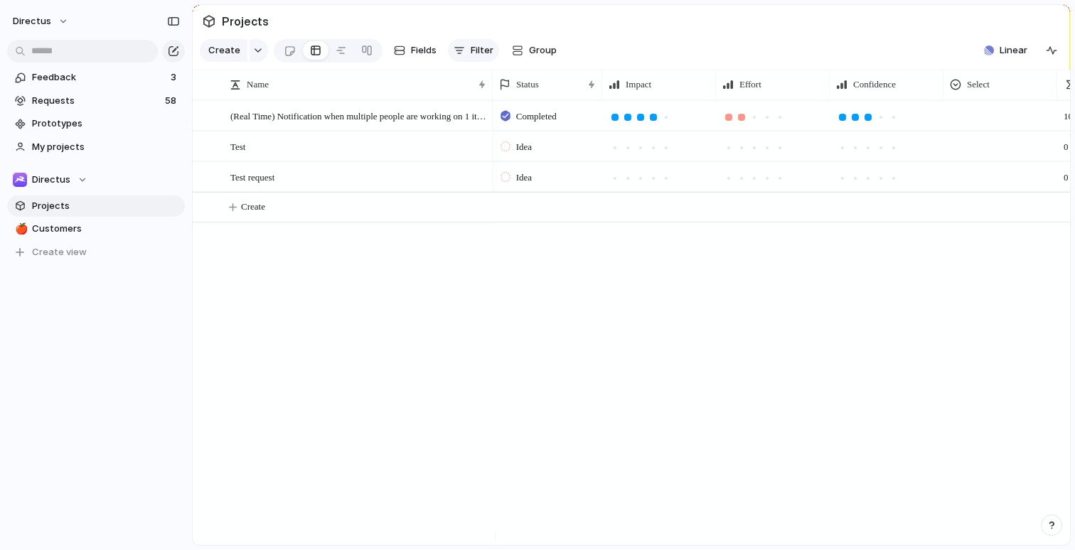
click at [473, 54] on span "Filter" at bounding box center [482, 50] width 23 height 14
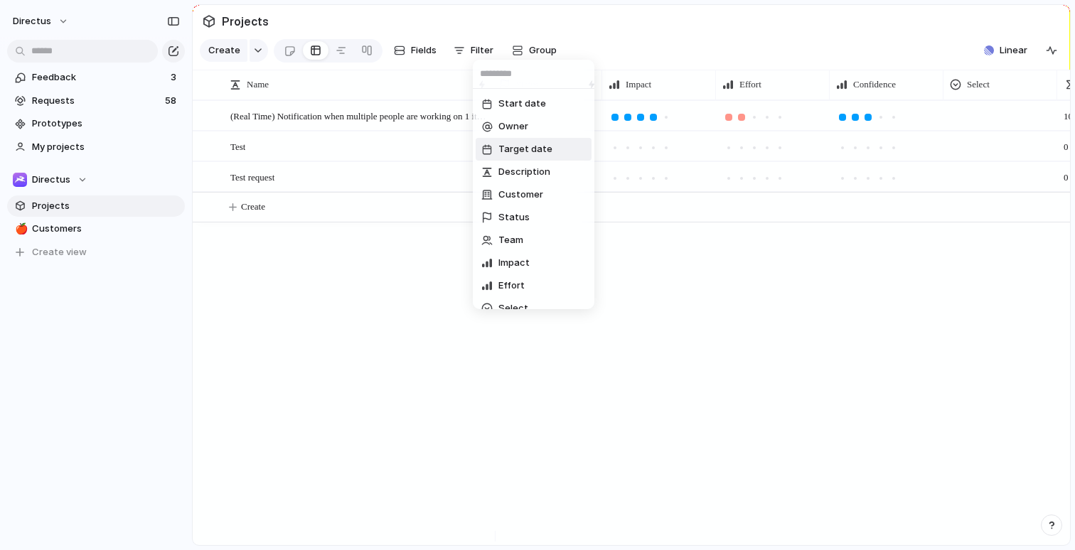
click at [683, 309] on div "Start date Owner Target date Description Customer Status Team Impact Effort Sel…" at bounding box center [537, 275] width 1075 height 550
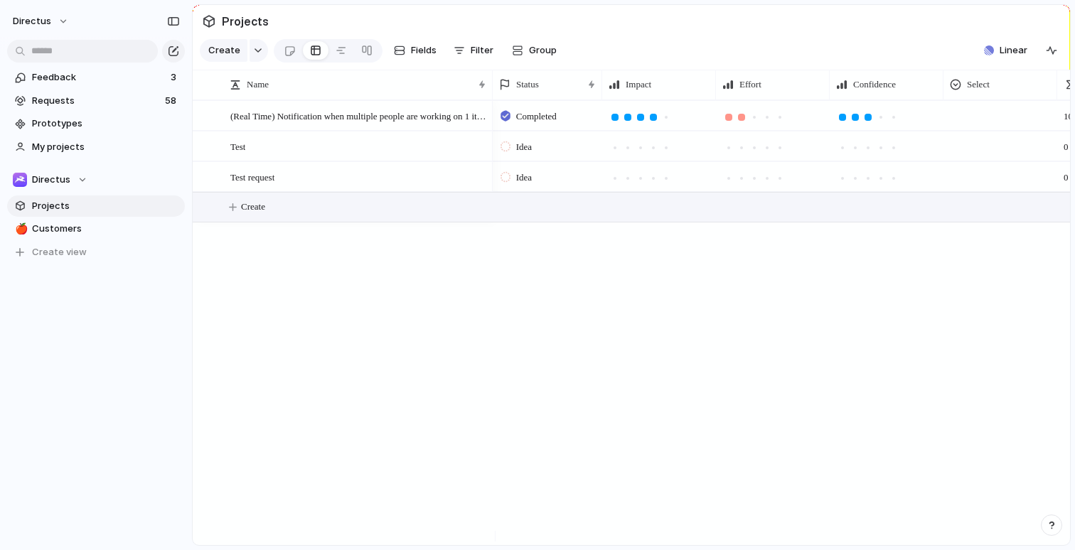
click at [262, 214] on span "Create" at bounding box center [253, 207] width 24 height 14
click at [83, 233] on span "Customers" at bounding box center [106, 229] width 148 height 14
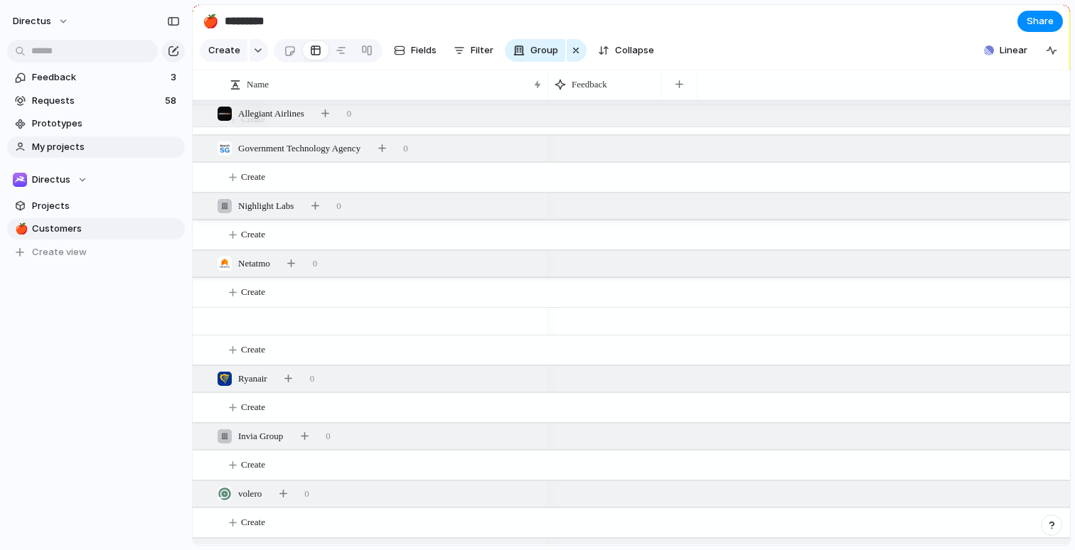
scroll to position [6277, 0]
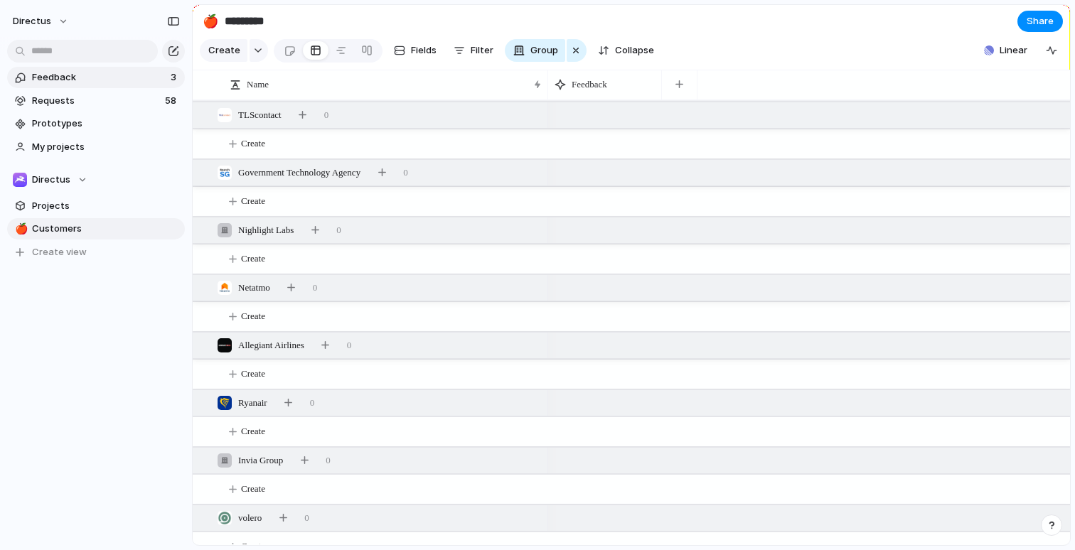
click at [102, 82] on span "Feedback" at bounding box center [99, 77] width 134 height 14
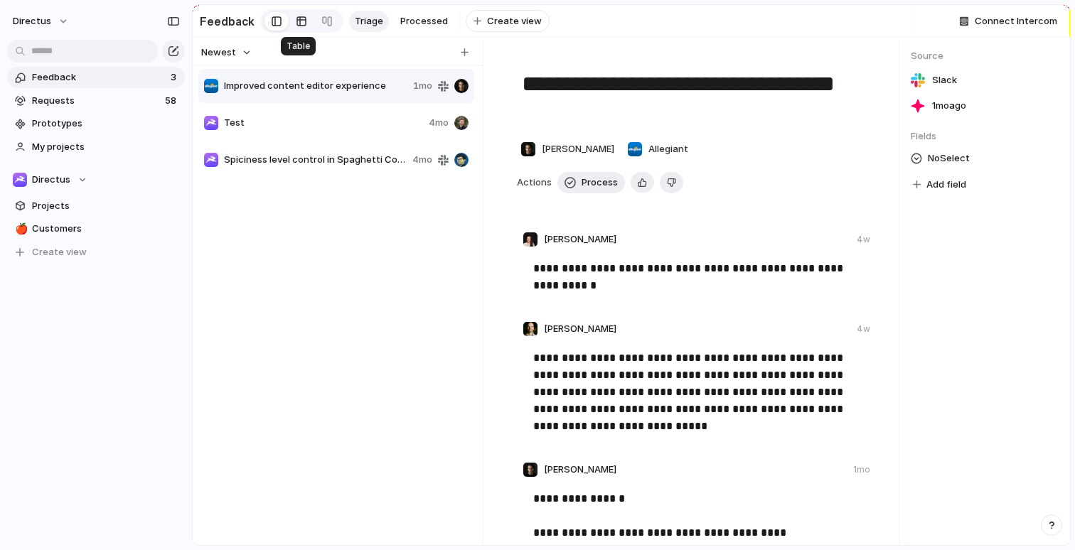
click at [296, 21] on div at bounding box center [301, 21] width 11 height 23
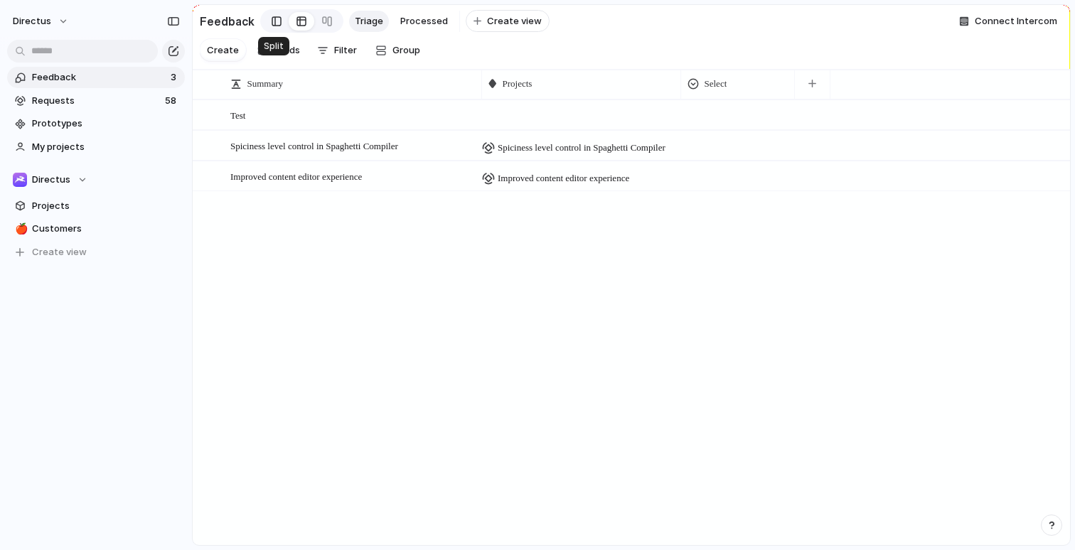
click at [272, 20] on div at bounding box center [277, 21] width 10 height 21
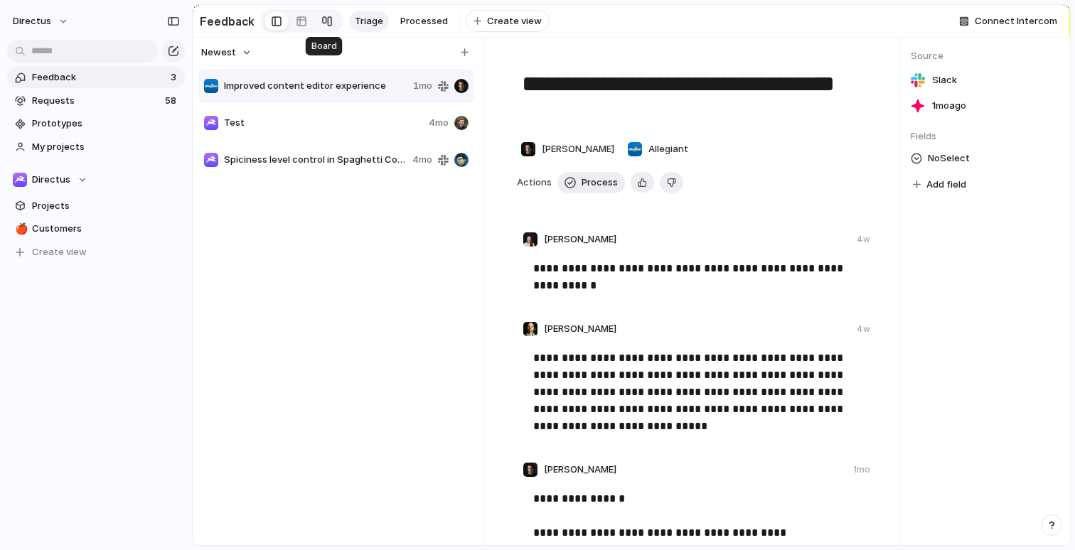
click at [314, 23] on link at bounding box center [327, 21] width 26 height 23
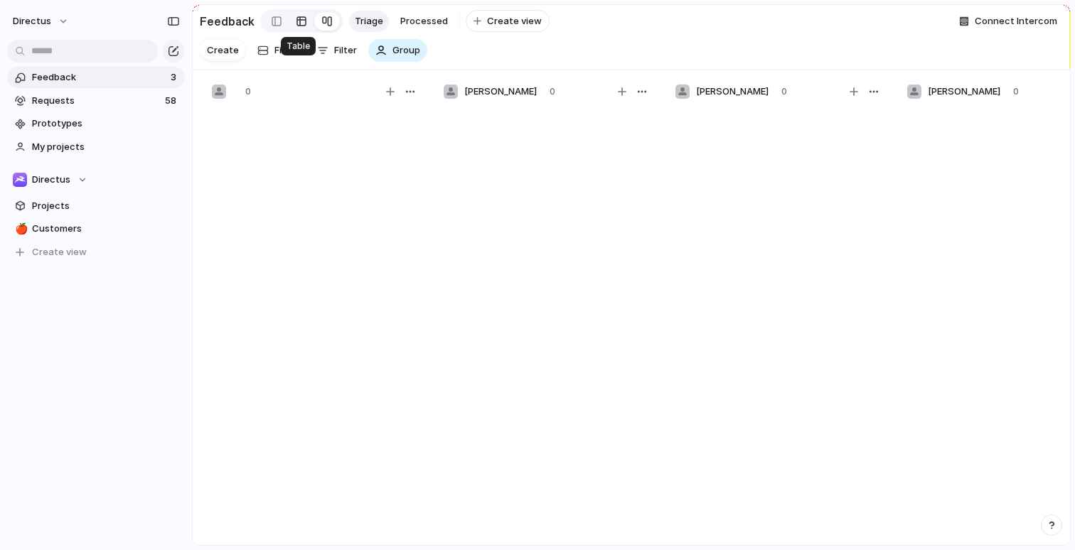
click at [303, 23] on div at bounding box center [301, 21] width 11 height 23
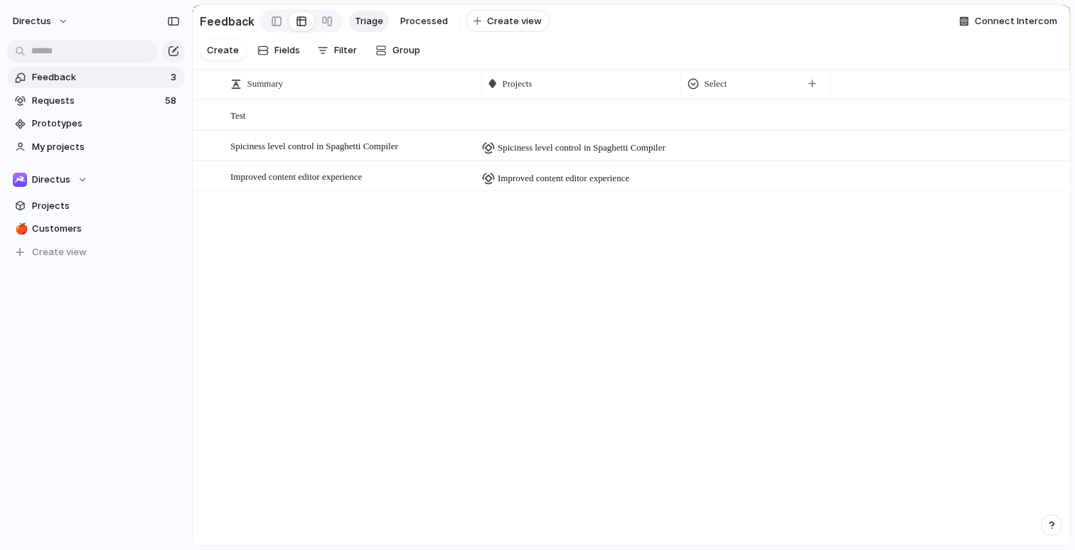
click at [139, 84] on link "Feedback 3" at bounding box center [96, 77] width 178 height 21
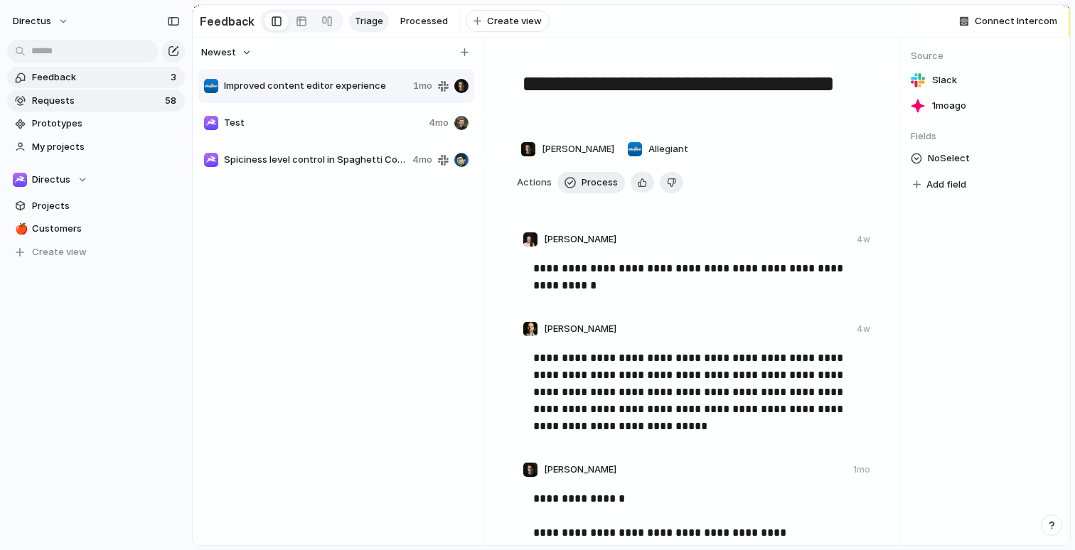
click at [122, 110] on link "Requests 58" at bounding box center [96, 100] width 178 height 21
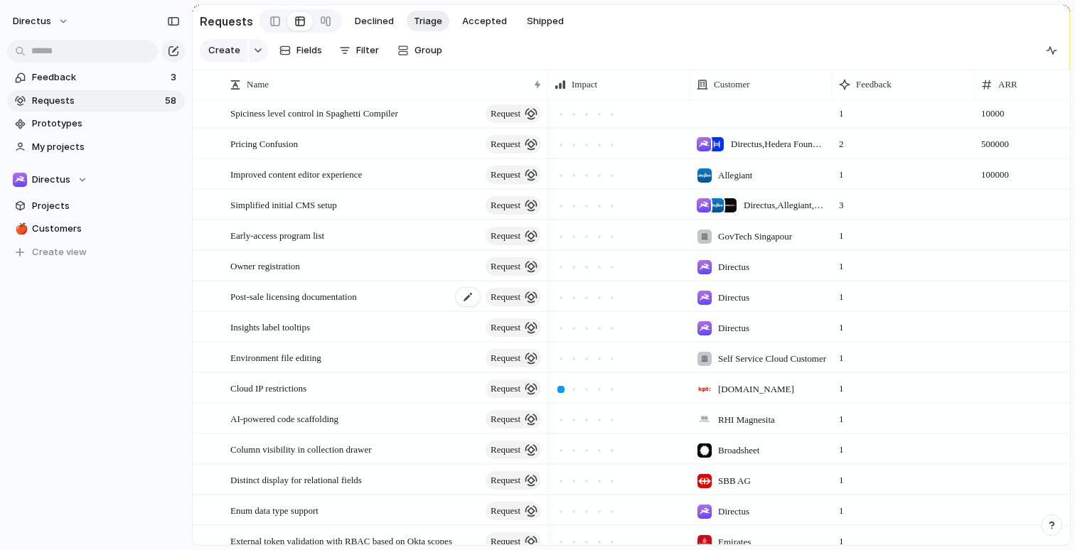
scroll to position [21, 0]
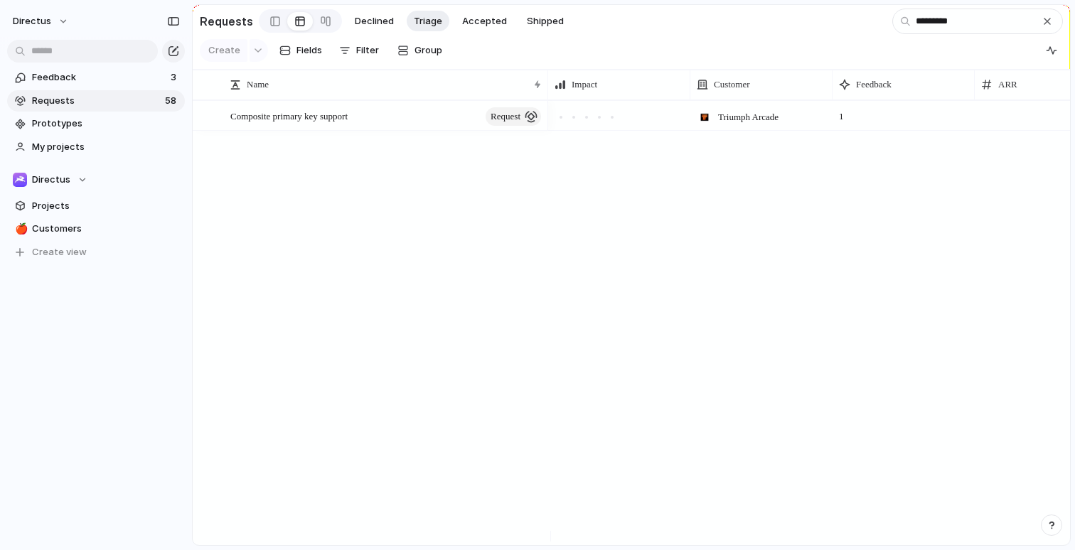
type input "*********"
click at [423, 208] on div "Composite primary key support request Triumph Arcade 1" at bounding box center [631, 322] width 877 height 445
click at [497, 122] on span "request" at bounding box center [506, 117] width 30 height 20
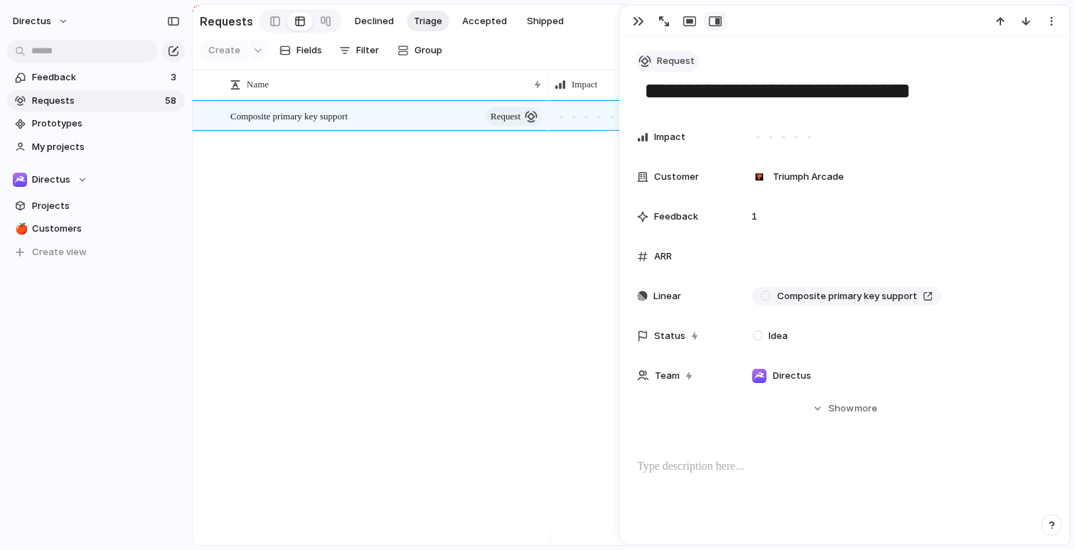
click at [656, 56] on button "Request" at bounding box center [667, 61] width 63 height 21
click at [858, 405] on div "Initiative Project Request Customize" at bounding box center [537, 275] width 1075 height 550
click at [845, 409] on span "Show" at bounding box center [841, 409] width 26 height 14
click at [689, 63] on span "Request" at bounding box center [676, 61] width 38 height 14
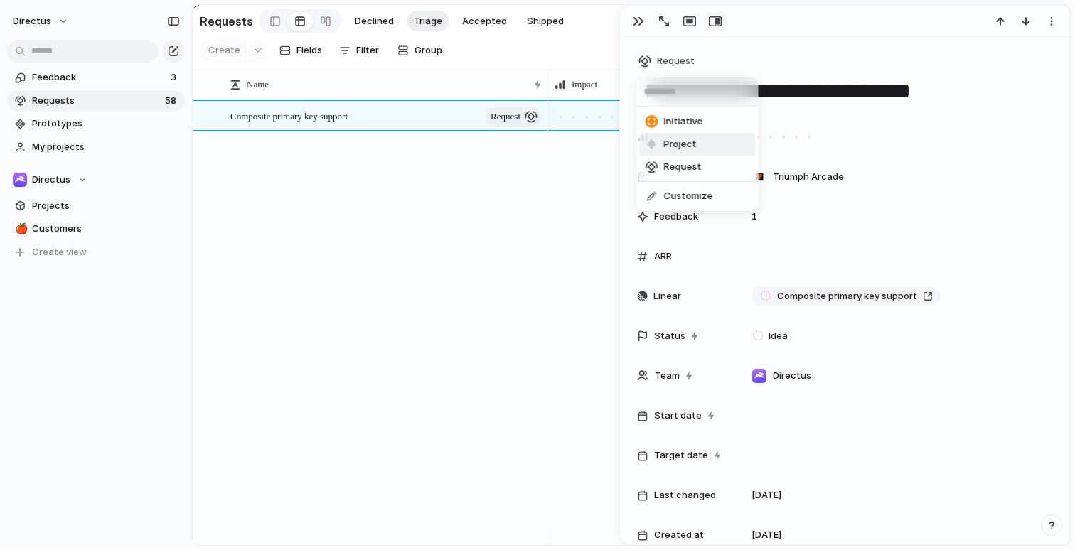
click at [723, 144] on li "Project" at bounding box center [698, 144] width 116 height 23
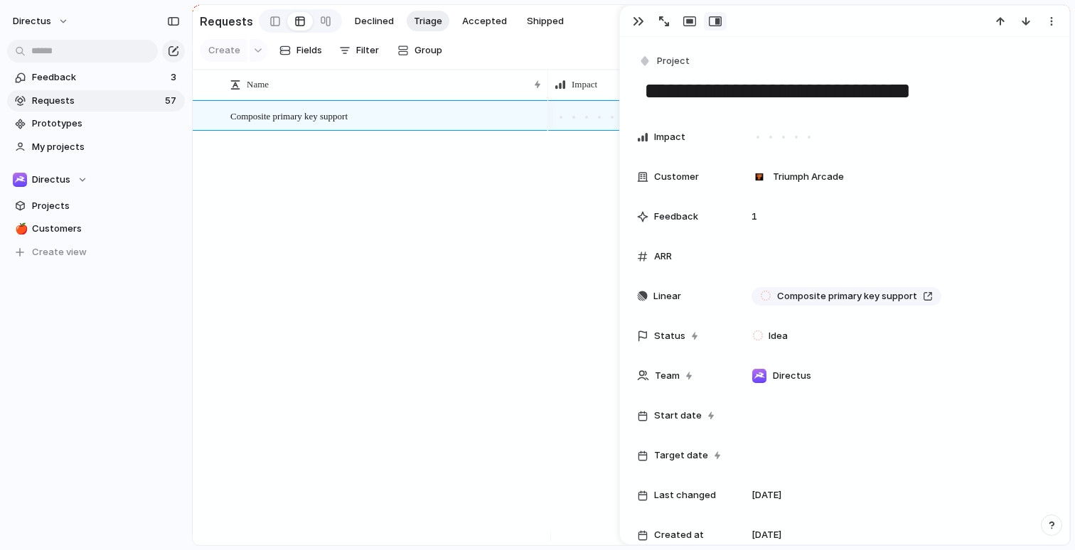
click at [587, 225] on div "Triumph Arcade 1" at bounding box center [809, 322] width 522 height 445
click at [645, 25] on button "button" at bounding box center [638, 21] width 23 height 18
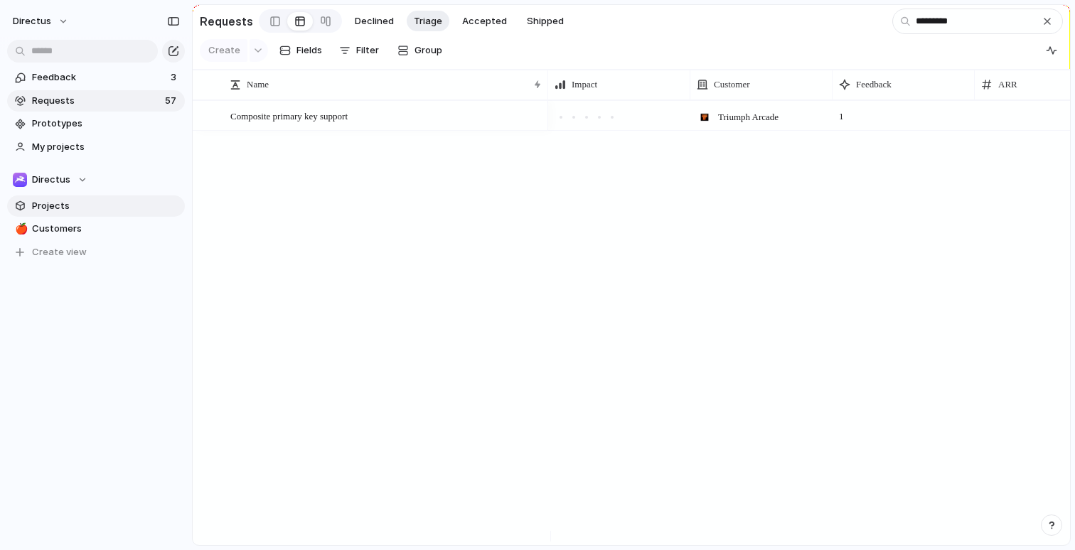
click at [77, 203] on span "Projects" at bounding box center [106, 206] width 148 height 14
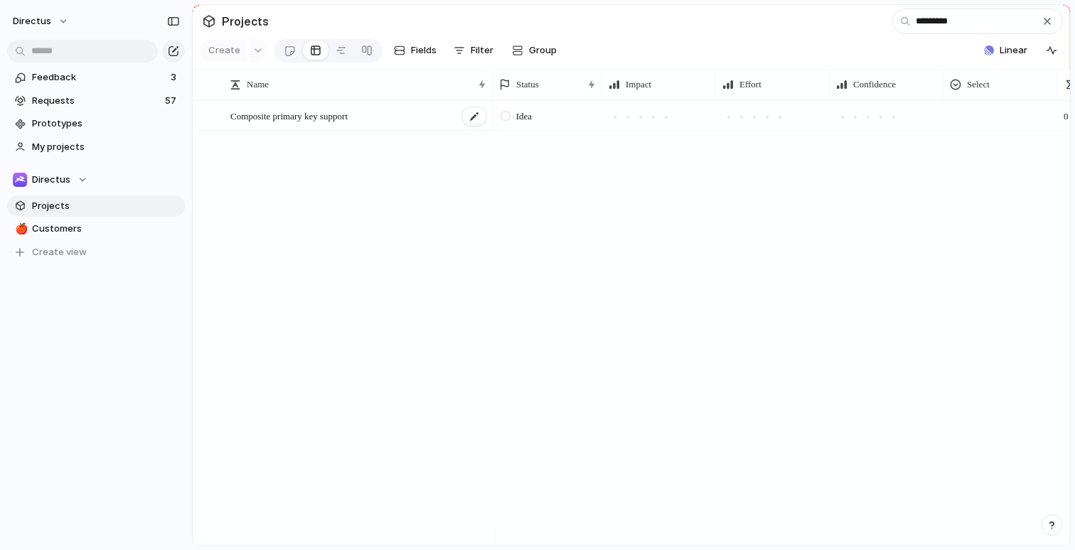
click at [391, 131] on div "Composite primary key support" at bounding box center [358, 116] width 257 height 29
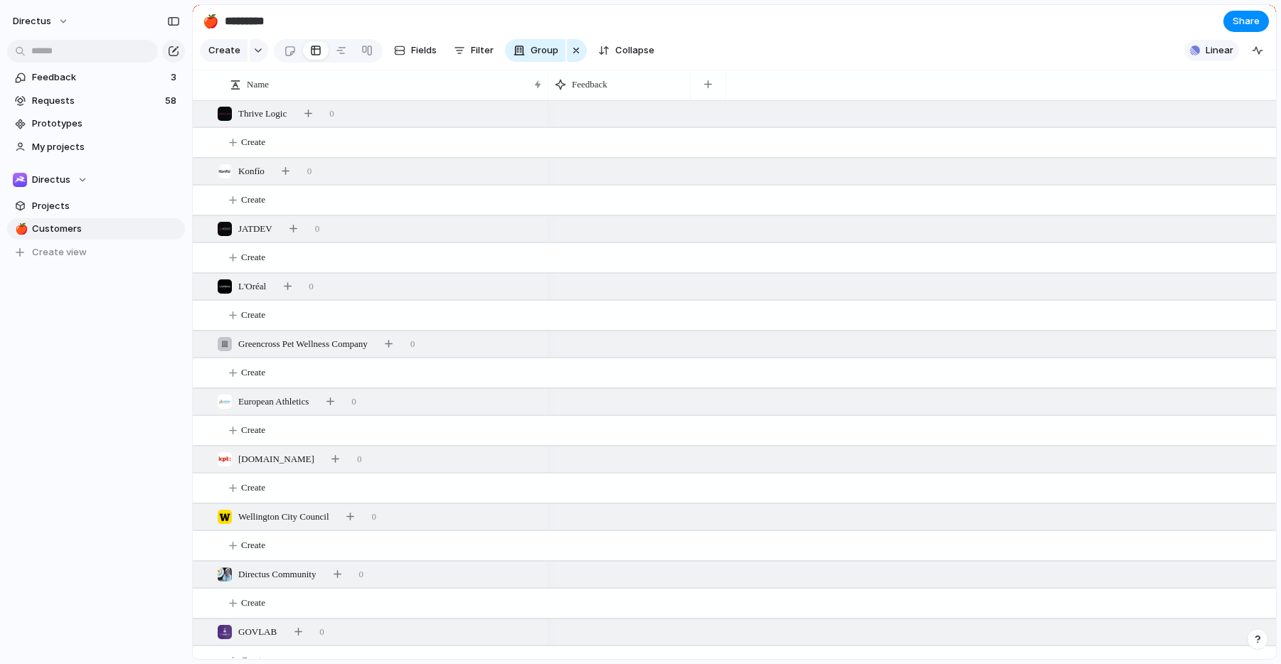
click at [1201, 55] on button "Linear" at bounding box center [1211, 50] width 55 height 21
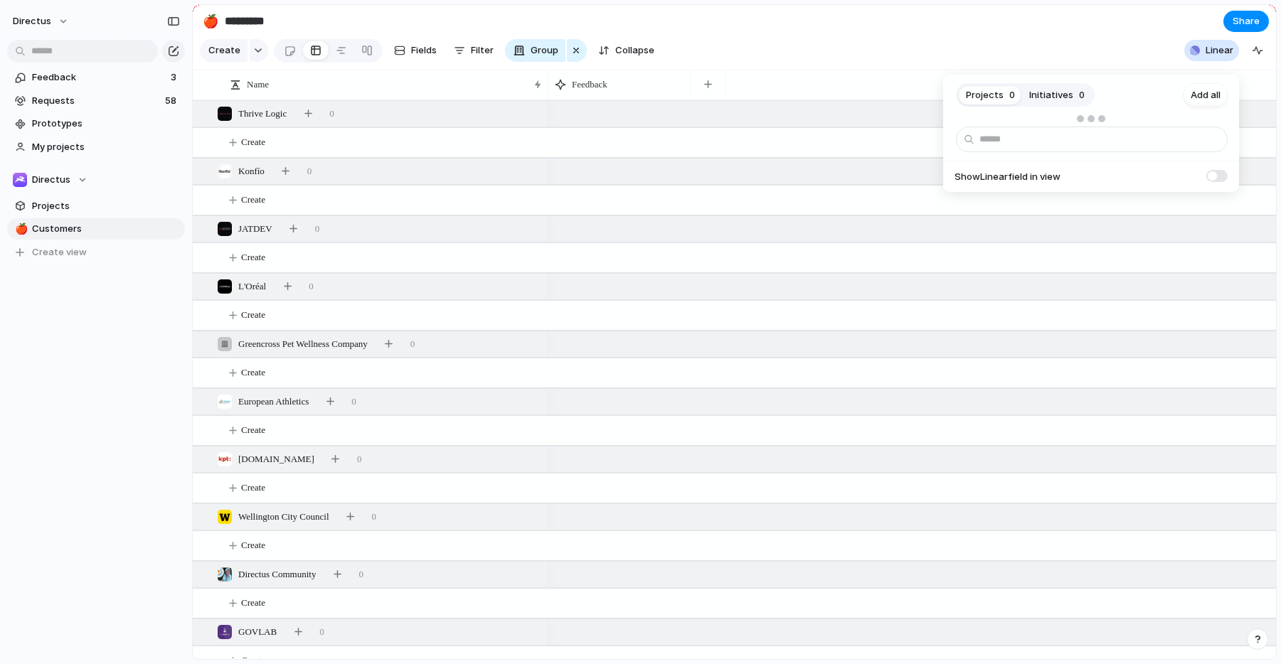
click at [1035, 96] on span "Initiatives" at bounding box center [1051, 95] width 44 height 14
click at [988, 49] on div "Projects 0 Initiatives 0 Add all Show Linear field in view" at bounding box center [640, 332] width 1281 height 664
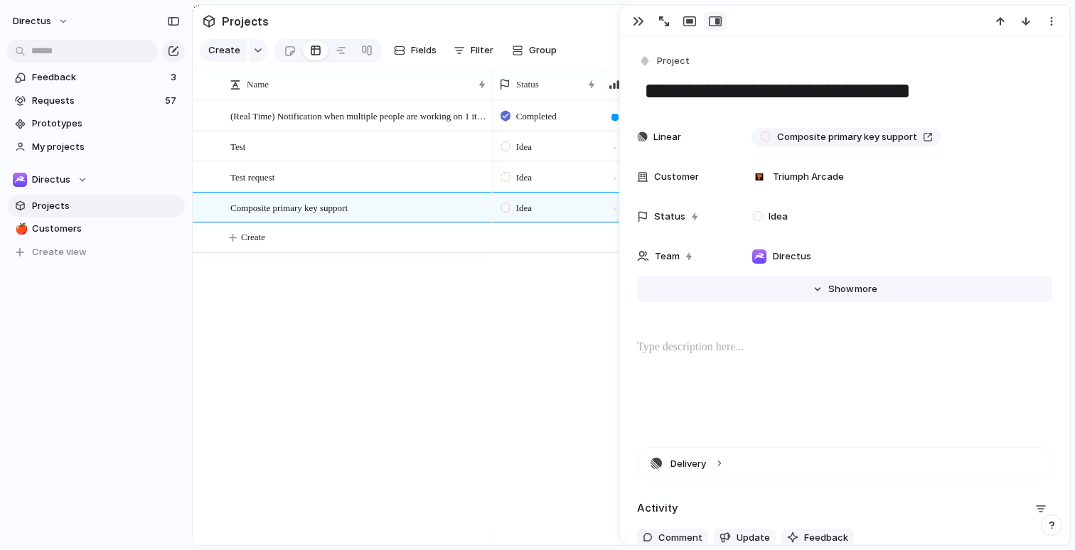
click at [828, 286] on span "Show" at bounding box center [841, 289] width 26 height 14
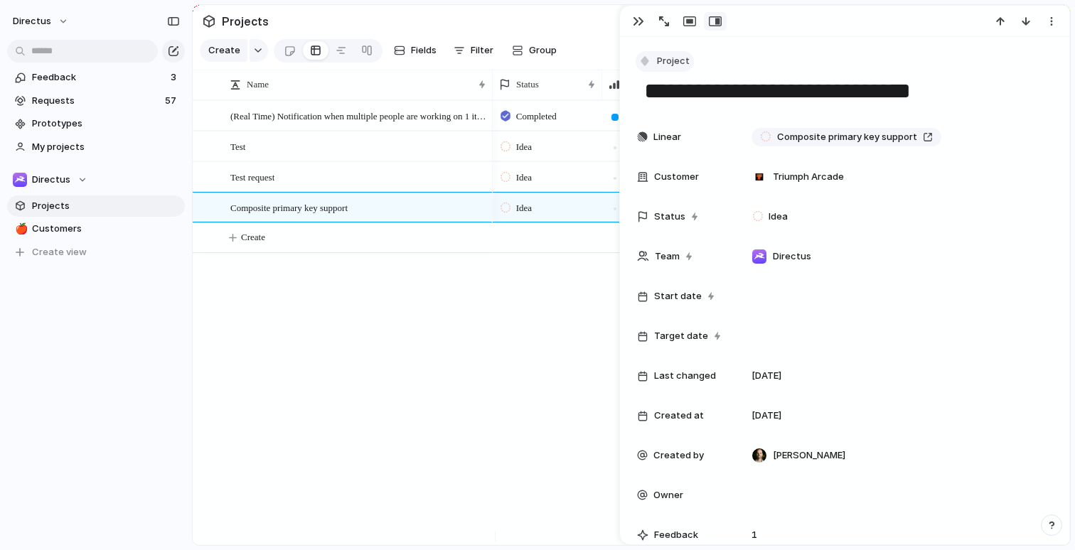
click at [665, 56] on span "Project" at bounding box center [673, 61] width 33 height 14
drag, startPoint x: 28, startPoint y: 39, endPoint x: 45, endPoint y: 19, distance: 26.2
click at [28, 38] on div "Initiative Project Request Customize" at bounding box center [537, 275] width 1075 height 550
click at [45, 19] on span "directus" at bounding box center [32, 21] width 38 height 14
click at [76, 54] on li "Settings" at bounding box center [69, 53] width 118 height 23
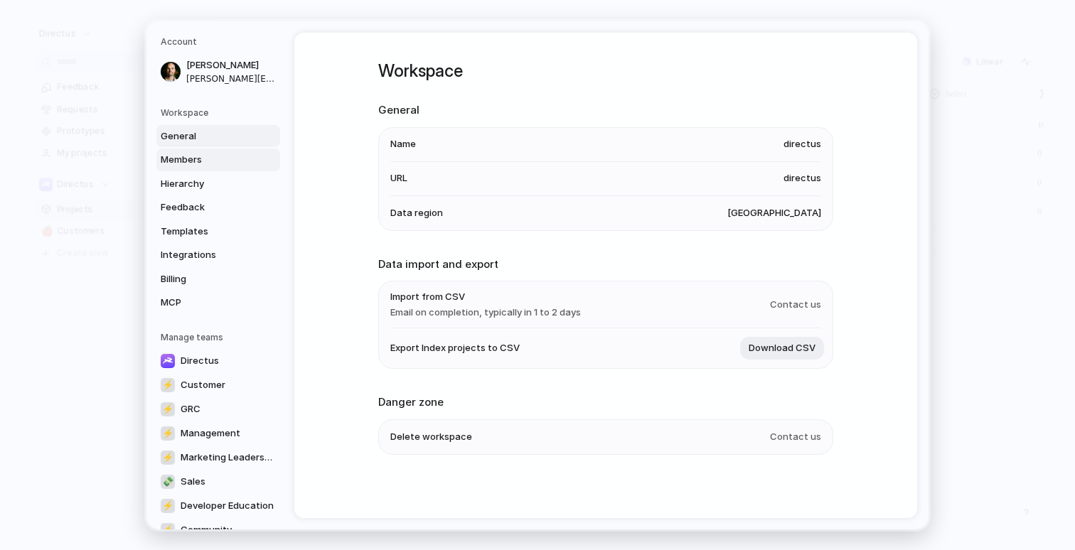
click at [203, 160] on span "Members" at bounding box center [206, 160] width 91 height 14
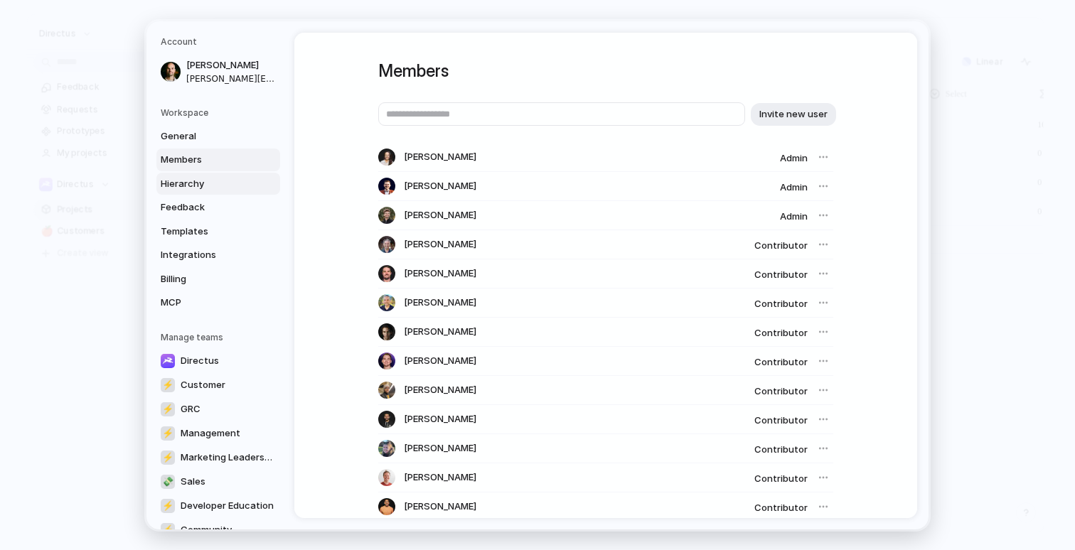
click at [205, 186] on span "Hierarchy" at bounding box center [206, 183] width 91 height 14
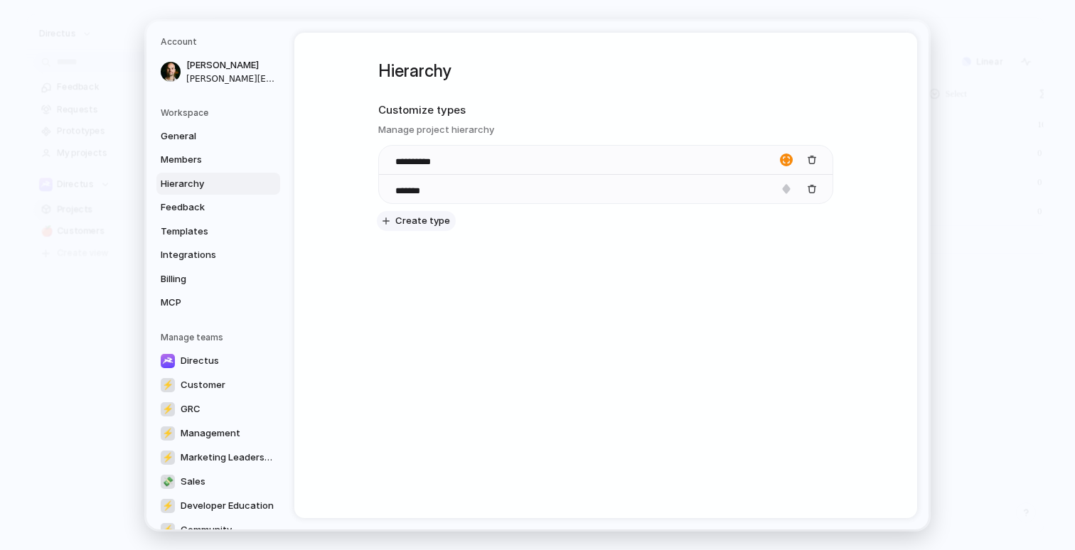
click at [423, 225] on span "Create type" at bounding box center [422, 221] width 55 height 14
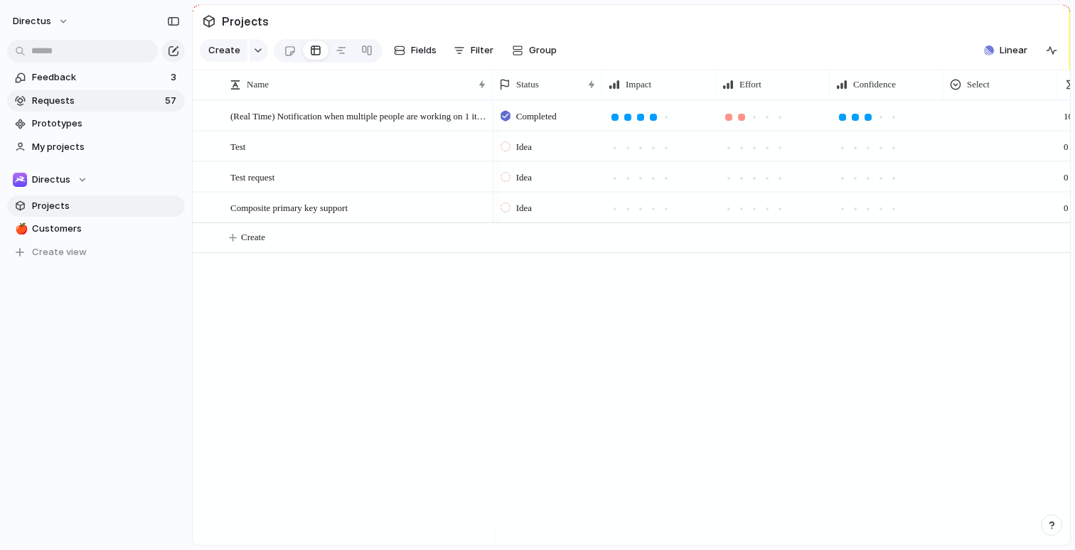
click at [82, 104] on span "Requests" at bounding box center [96, 101] width 129 height 14
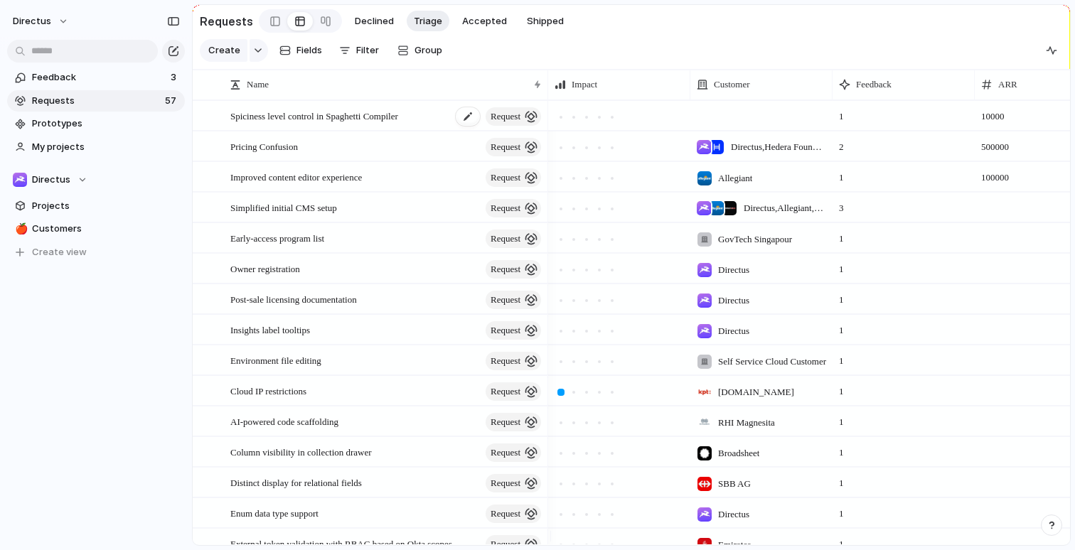
click at [500, 124] on span "request" at bounding box center [506, 117] width 30 height 20
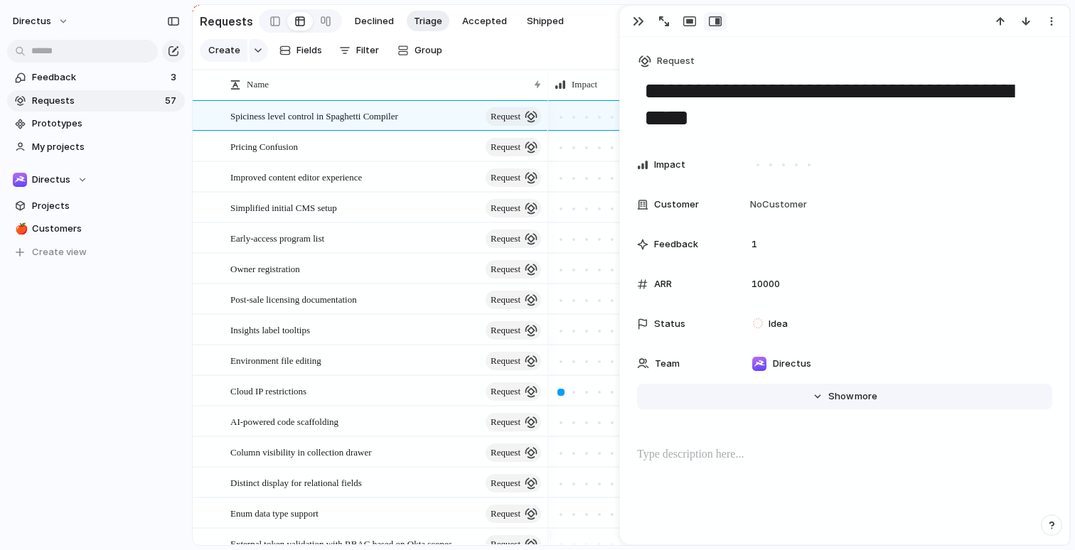
click at [855, 395] on span "more" at bounding box center [866, 397] width 23 height 14
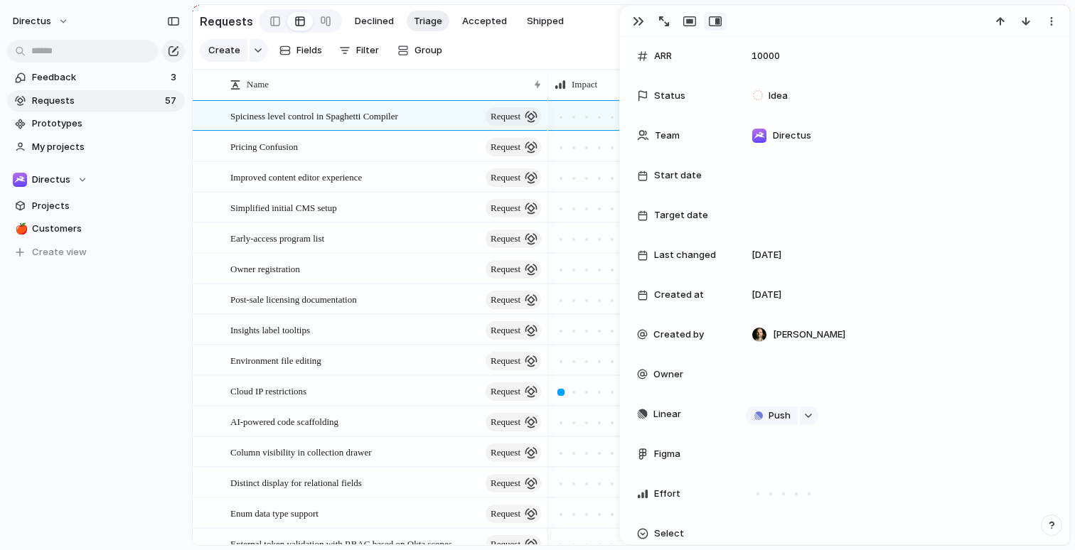
scroll to position [230, 0]
click at [815, 417] on button "button" at bounding box center [809, 414] width 18 height 18
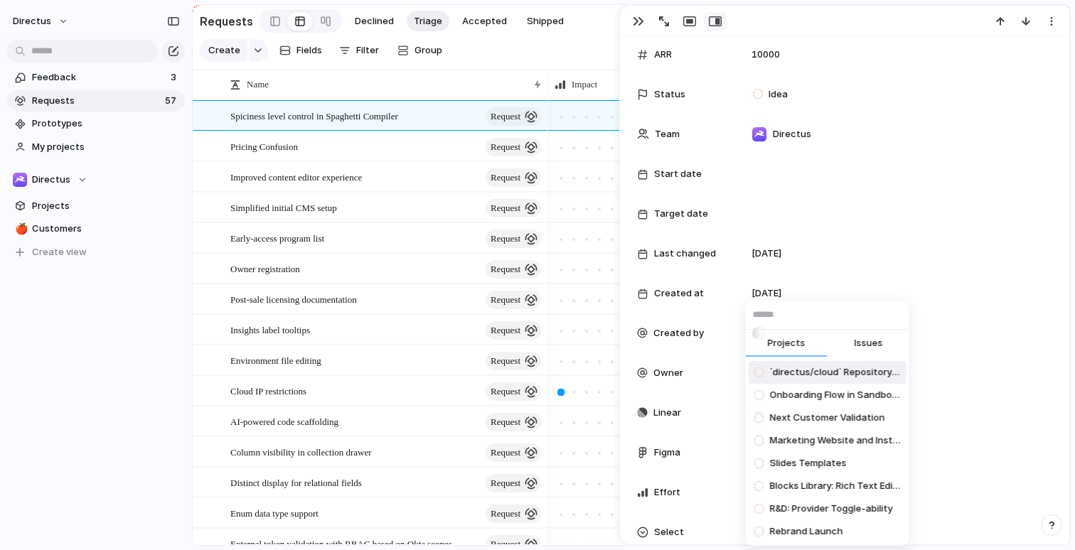
click at [877, 343] on span "Issues" at bounding box center [868, 343] width 28 height 14
click at [354, 216] on div "Projects Issues Make focus styles consistent Missing /access API reference Alig…" at bounding box center [537, 275] width 1075 height 550
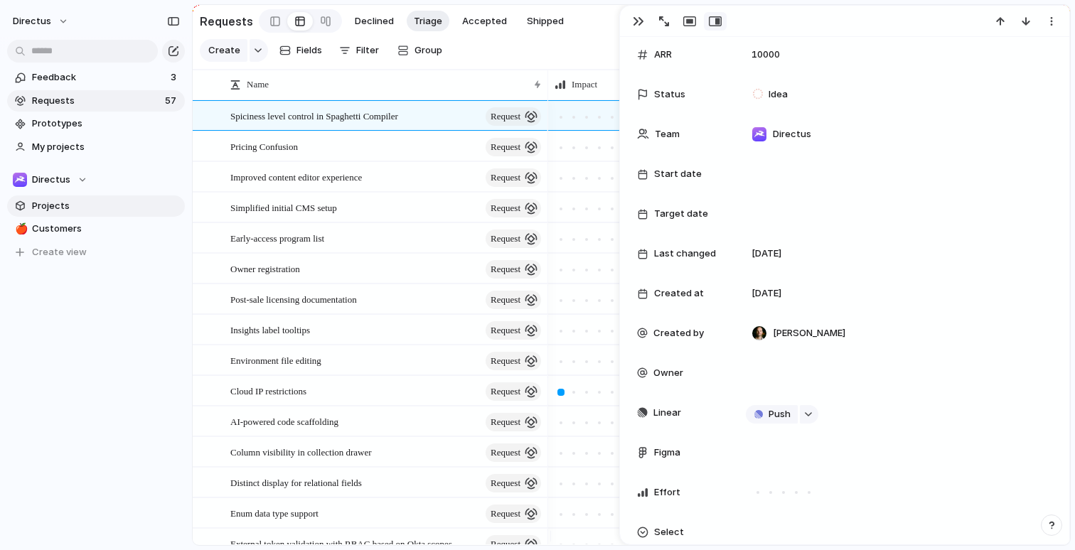
click at [89, 213] on link "Projects" at bounding box center [96, 206] width 178 height 21
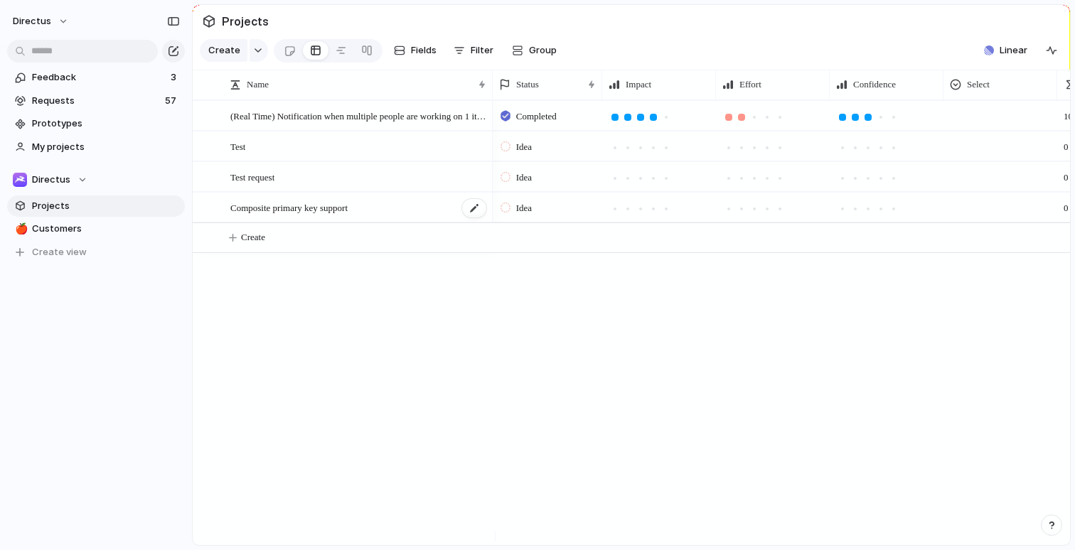
click at [417, 216] on div "Composite primary key support" at bounding box center [358, 207] width 257 height 29
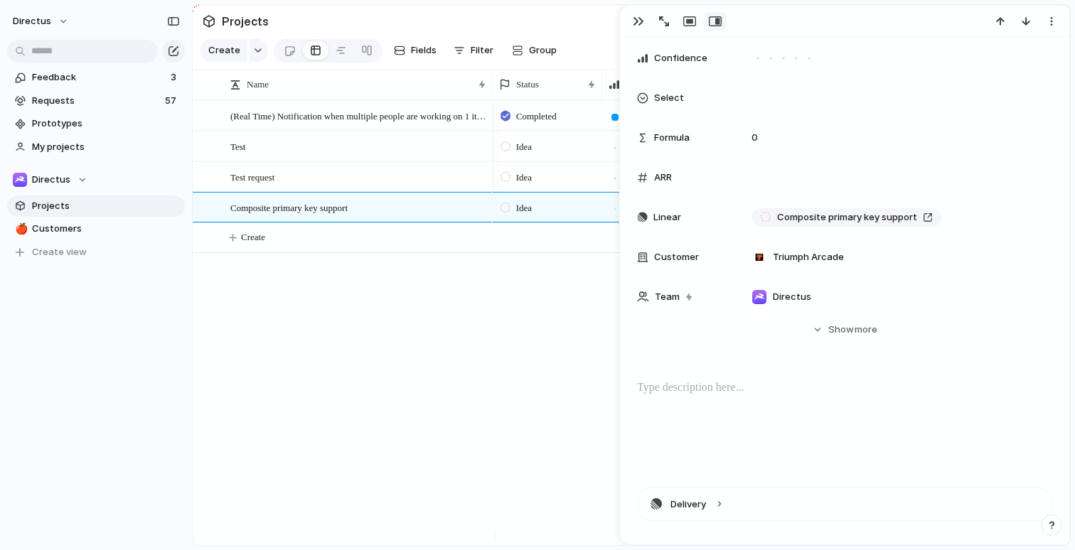
scroll to position [294, 0]
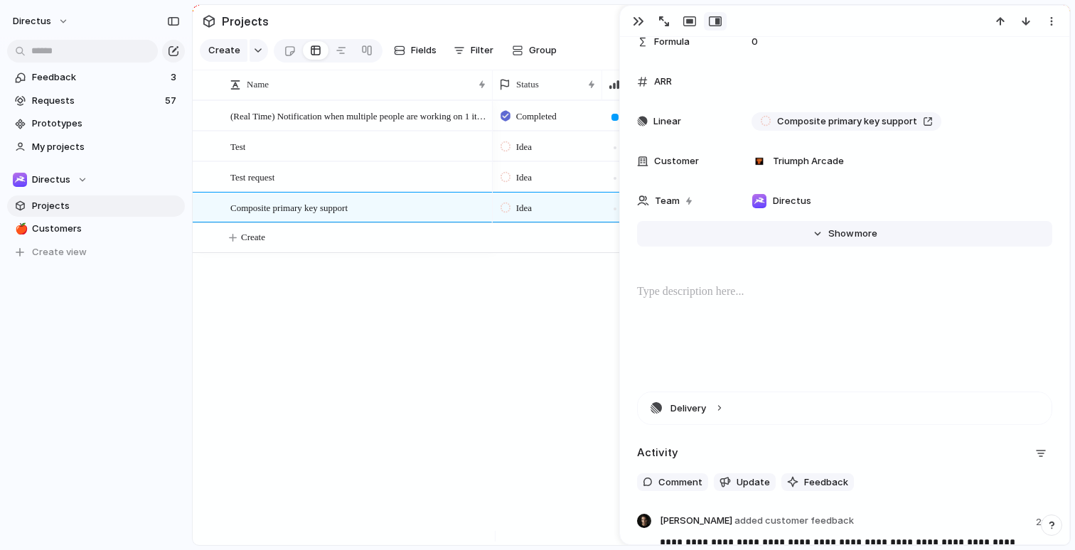
click at [857, 241] on button "Hide Show more" at bounding box center [844, 234] width 415 height 26
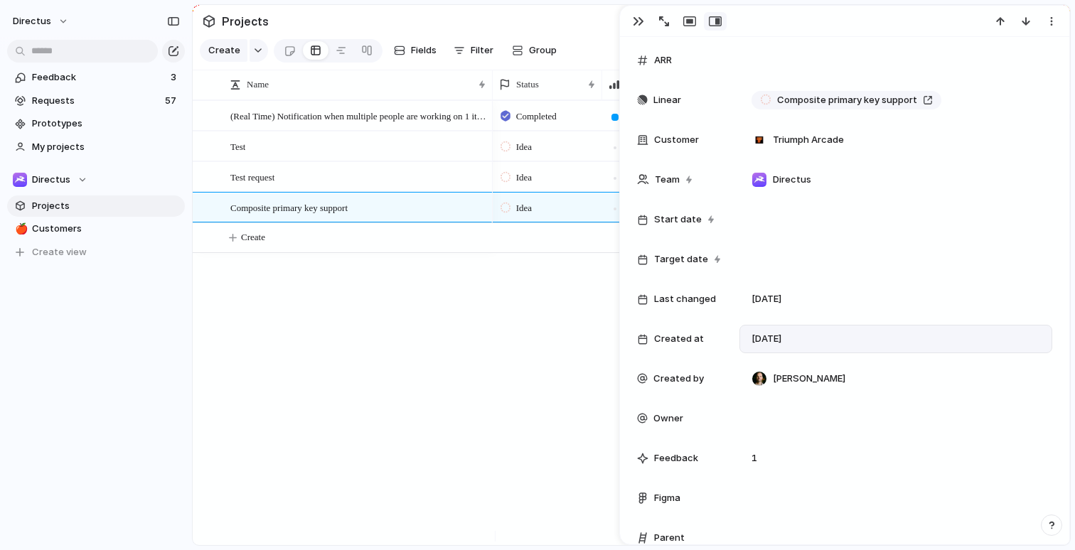
scroll to position [314, 0]
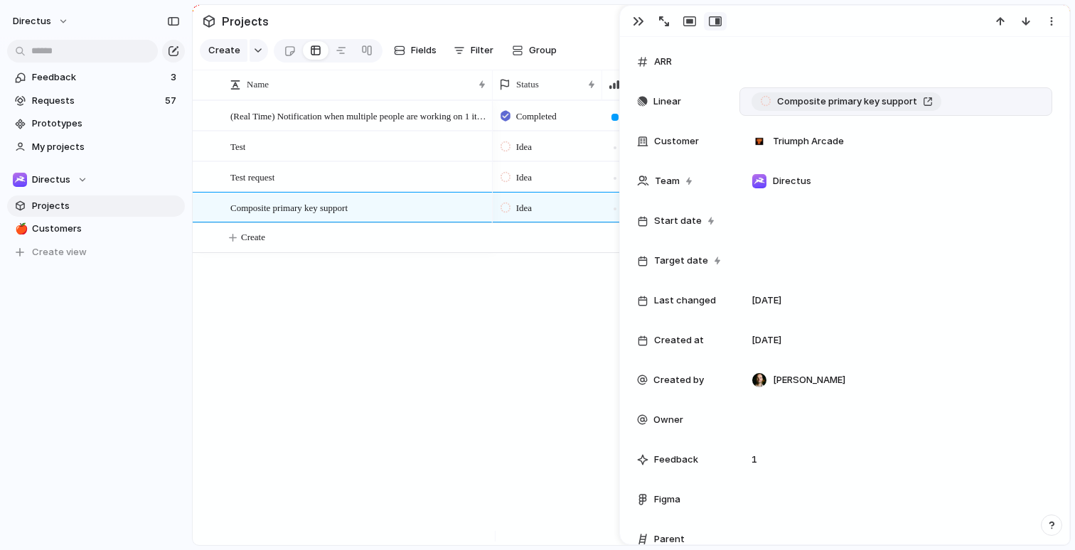
click at [912, 102] on span "Composite primary key support" at bounding box center [847, 102] width 140 height 14
click at [642, 26] on div "button" at bounding box center [638, 21] width 11 height 11
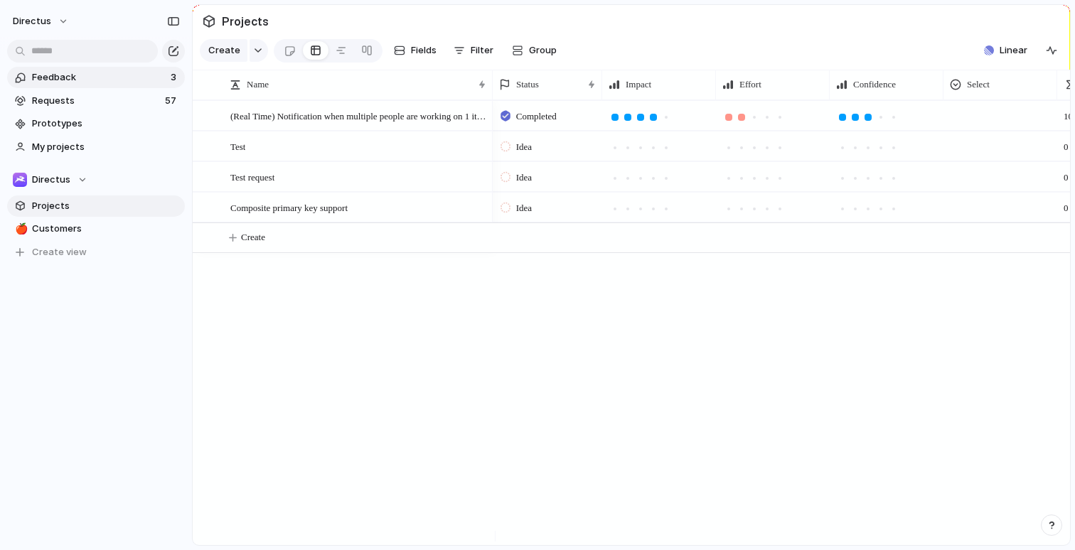
click at [119, 80] on span "Feedback" at bounding box center [99, 77] width 134 height 14
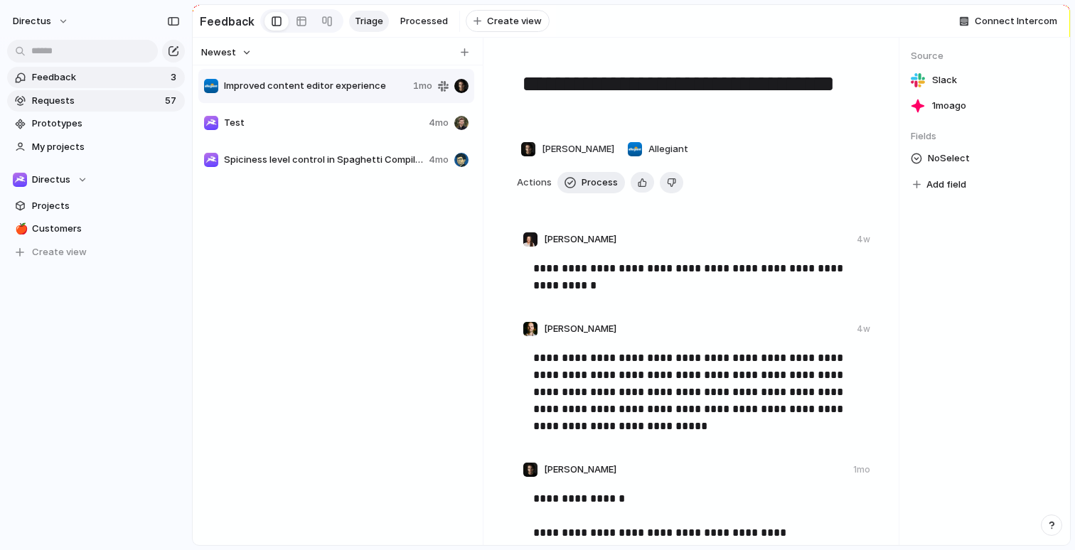
click at [118, 105] on span "Requests" at bounding box center [96, 101] width 129 height 14
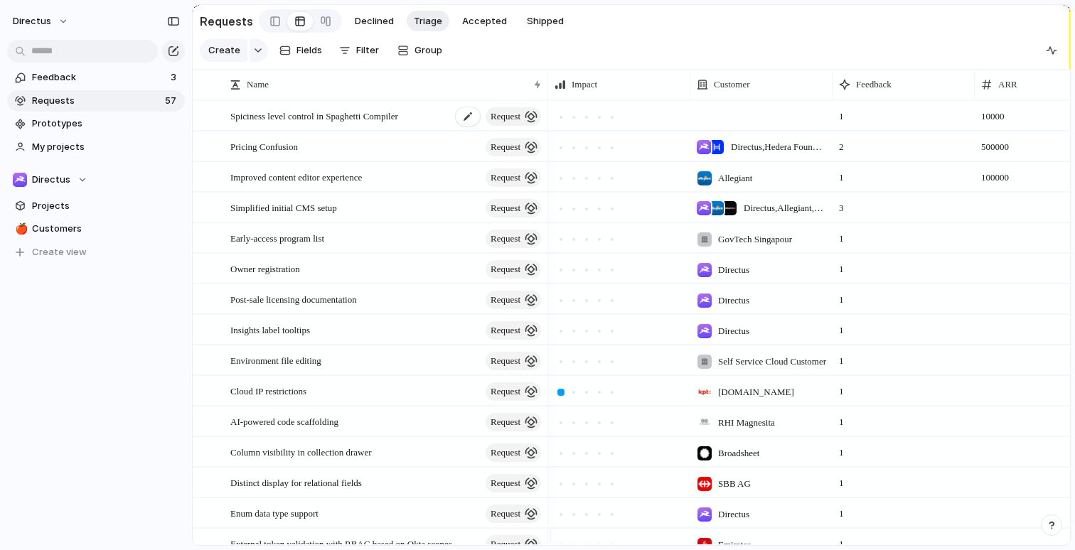
click at [381, 124] on span "Spiciness level control in Spaghetti Compiler" at bounding box center [314, 115] width 168 height 16
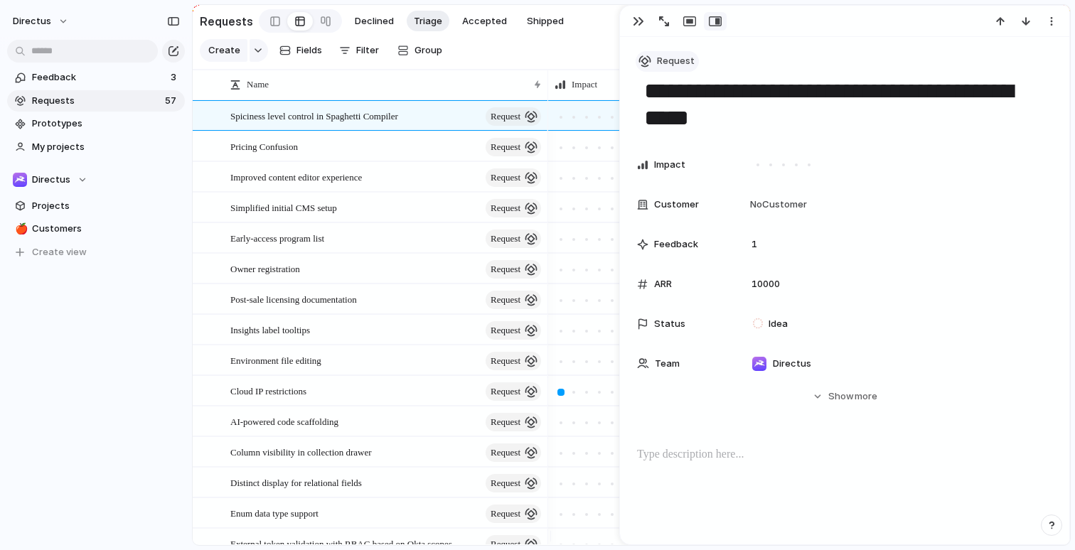
click at [682, 63] on span "Request" at bounding box center [676, 61] width 38 height 14
click at [913, 324] on div "Initiative Project Request Customize" at bounding box center [537, 275] width 1075 height 550
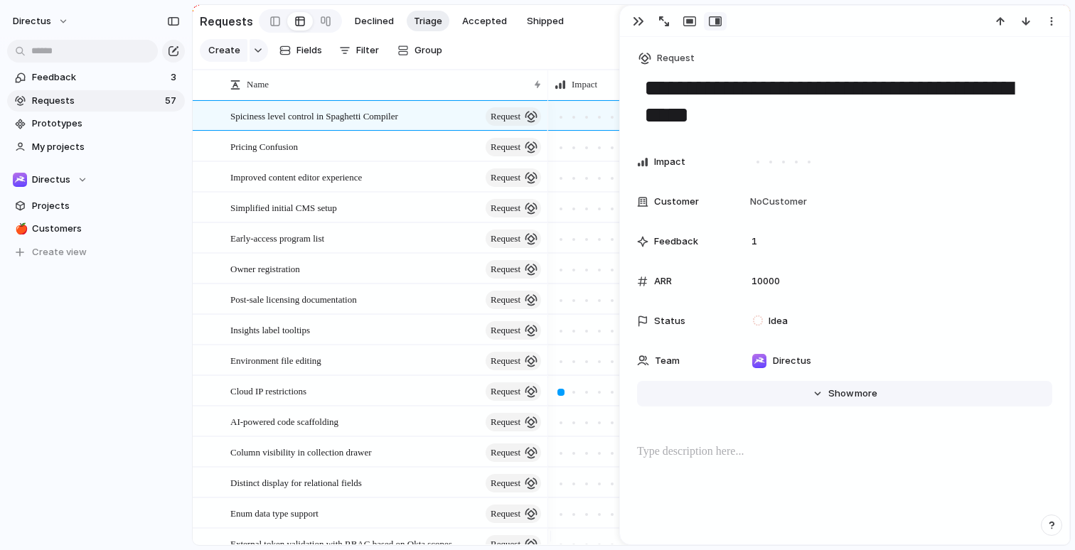
scroll to position [6, 0]
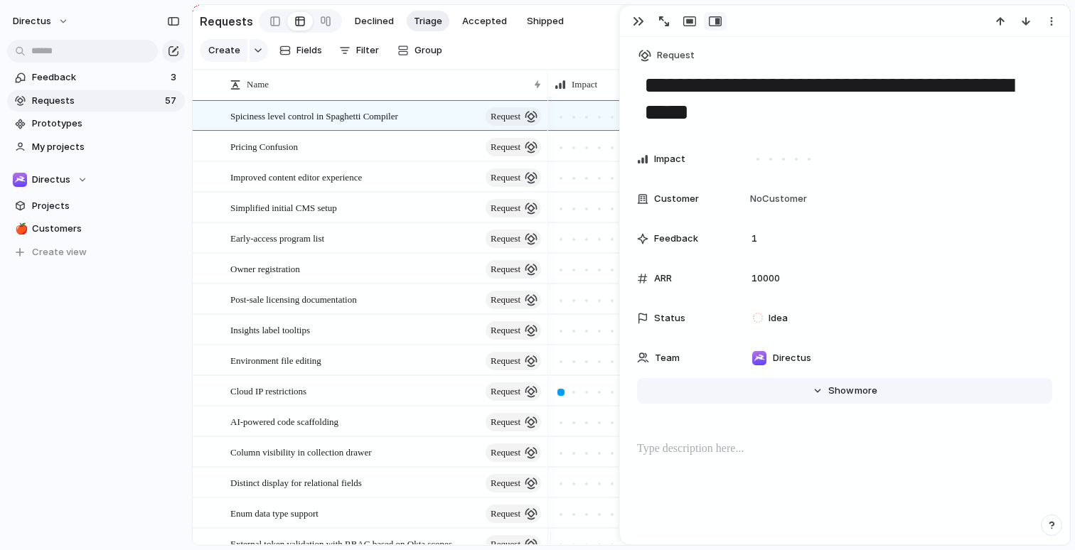
click at [855, 397] on span "more" at bounding box center [866, 391] width 23 height 14
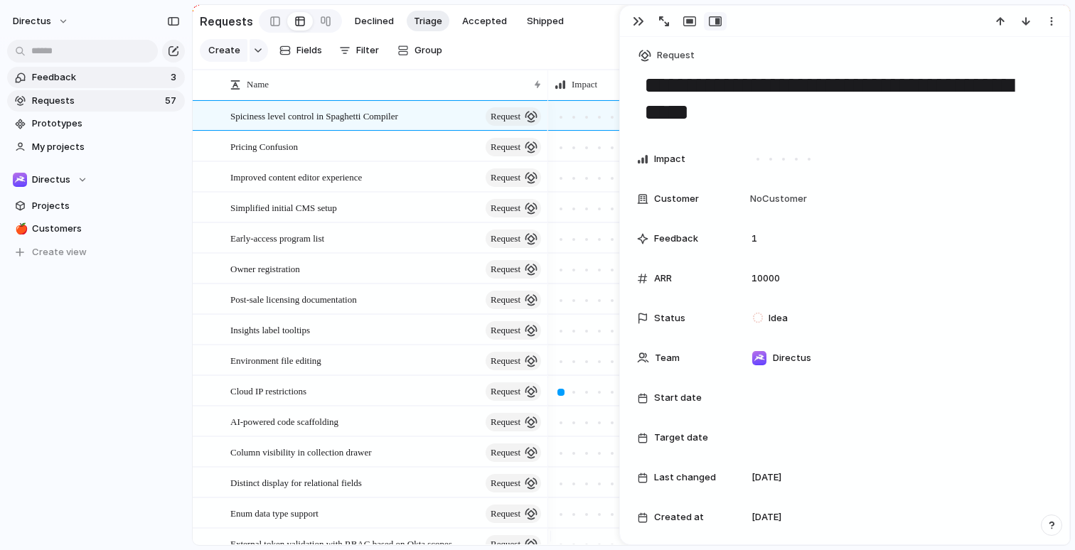
click at [97, 84] on span "Feedback" at bounding box center [99, 77] width 134 height 14
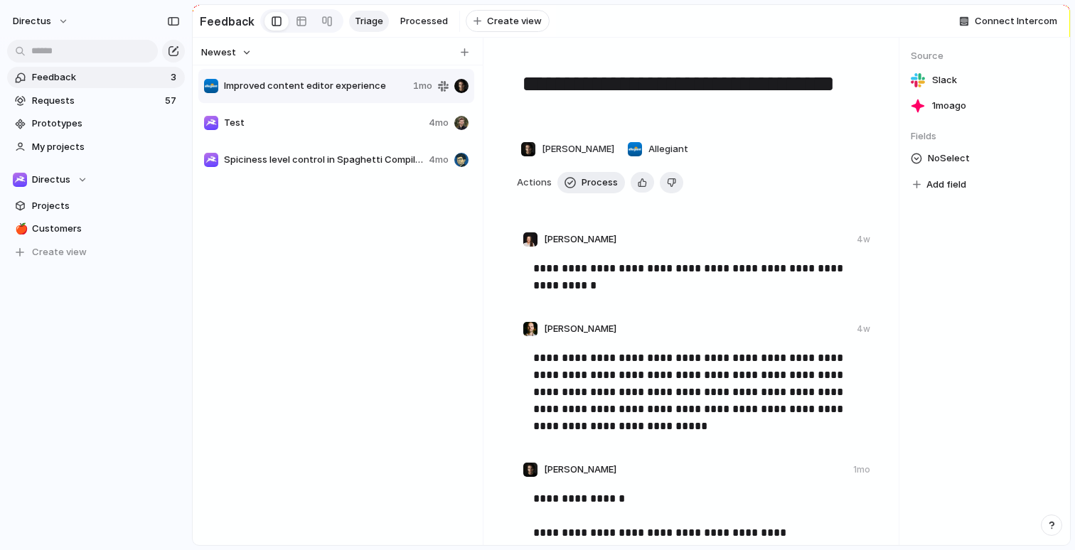
click at [945, 191] on span "Add field" at bounding box center [947, 185] width 40 height 14
click at [286, 144] on div "Select" at bounding box center [537, 275] width 1075 height 550
click at [315, 127] on span "Test" at bounding box center [323, 123] width 199 height 14
type textarea "****"
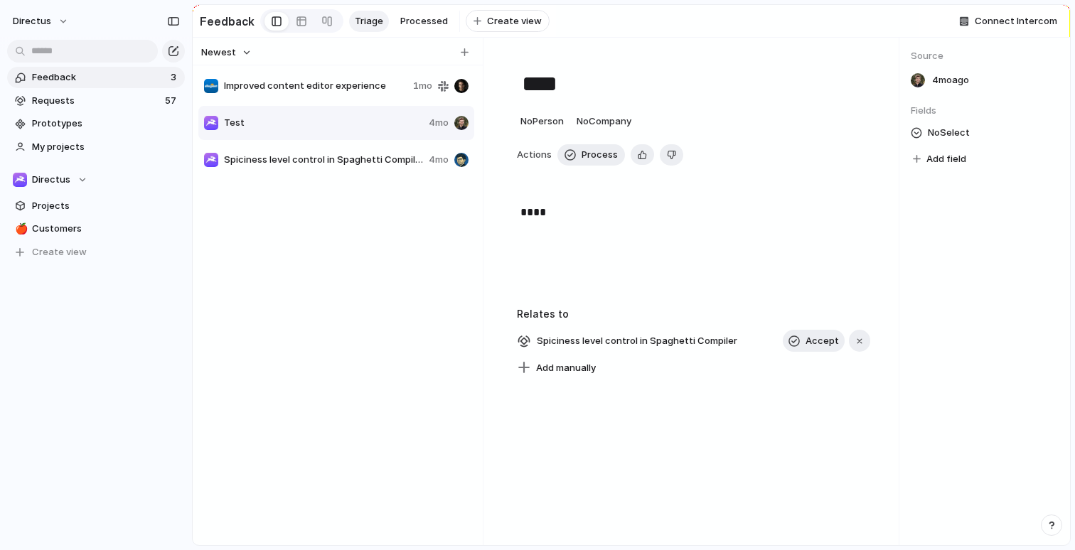
click at [957, 166] on span "Add field" at bounding box center [947, 159] width 40 height 14
click at [283, 41] on div "Select" at bounding box center [537, 275] width 1075 height 550
click at [304, 18] on link at bounding box center [302, 21] width 26 height 23
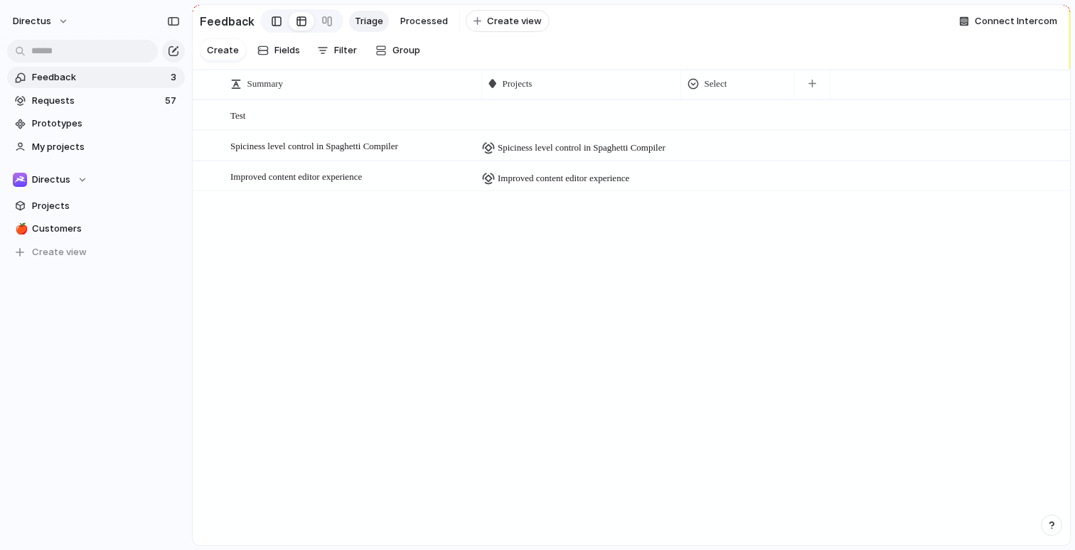
click at [273, 18] on div at bounding box center [277, 21] width 10 height 21
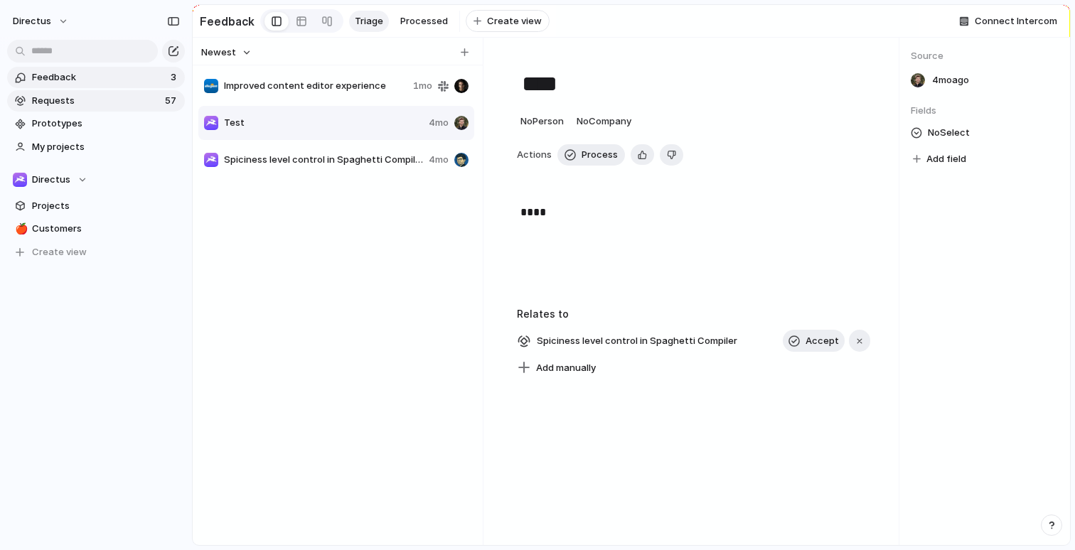
click at [60, 92] on link "Requests 57" at bounding box center [96, 100] width 178 height 21
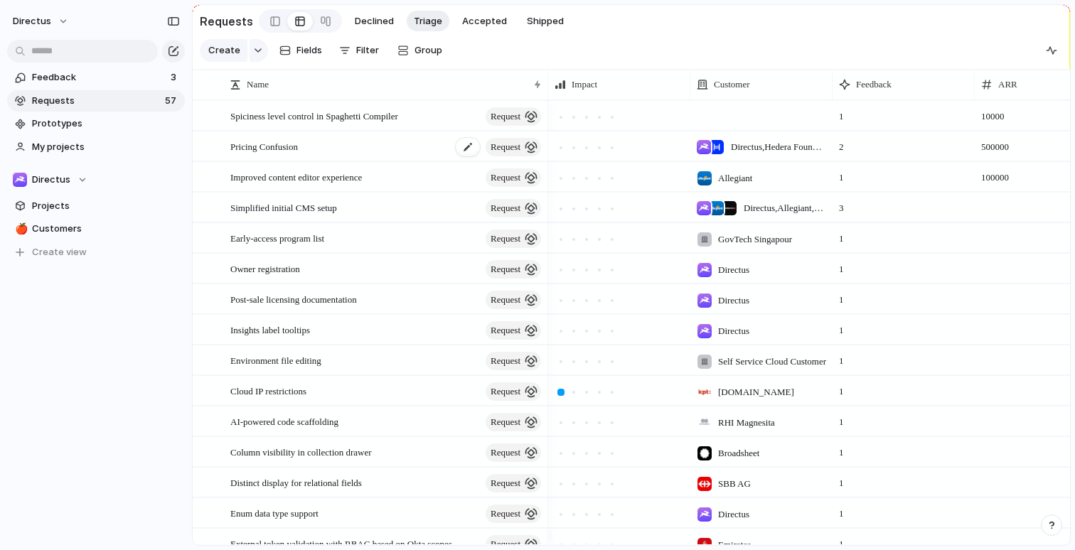
click at [349, 155] on div "Pricing Confusion request" at bounding box center [386, 146] width 313 height 29
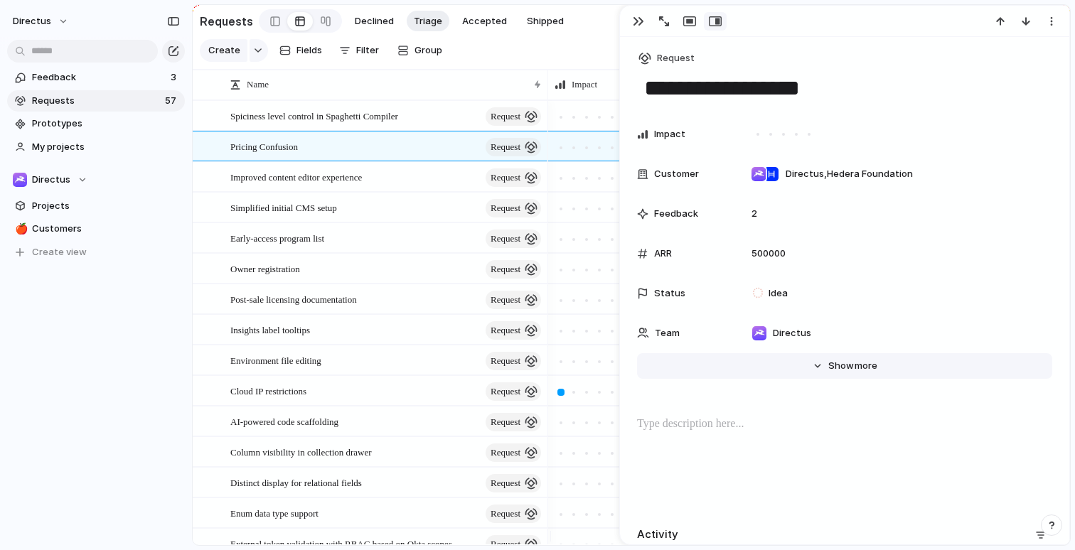
click at [855, 367] on span "more" at bounding box center [866, 366] width 23 height 14
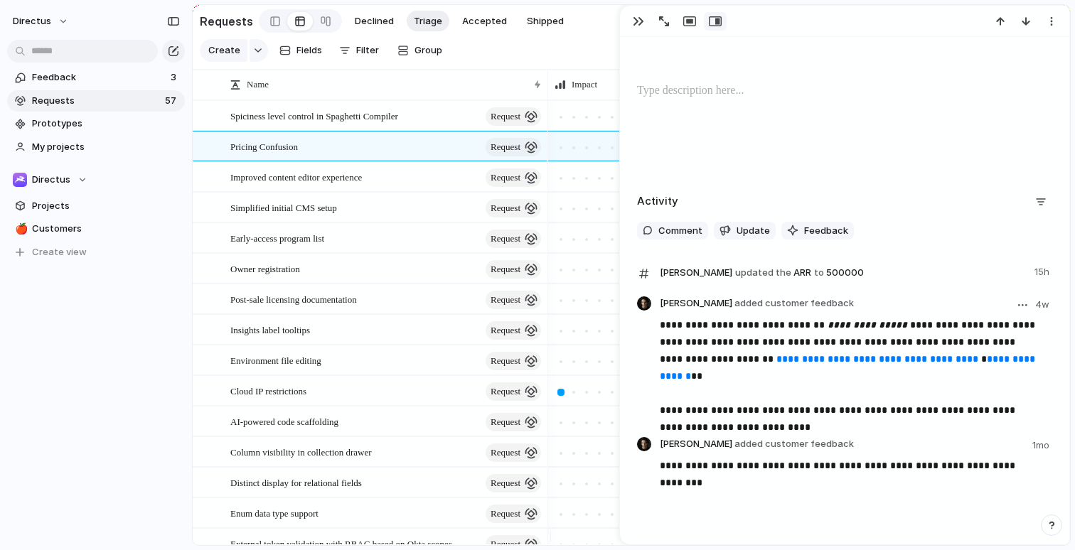
scroll to position [905, 0]
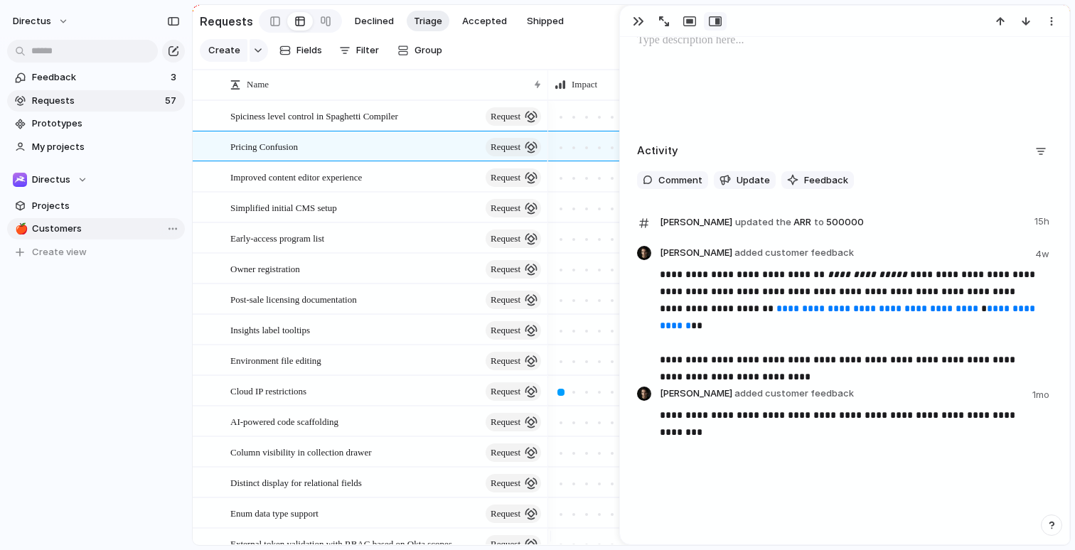
click at [90, 219] on link "🍎 Customers" at bounding box center [96, 228] width 178 height 21
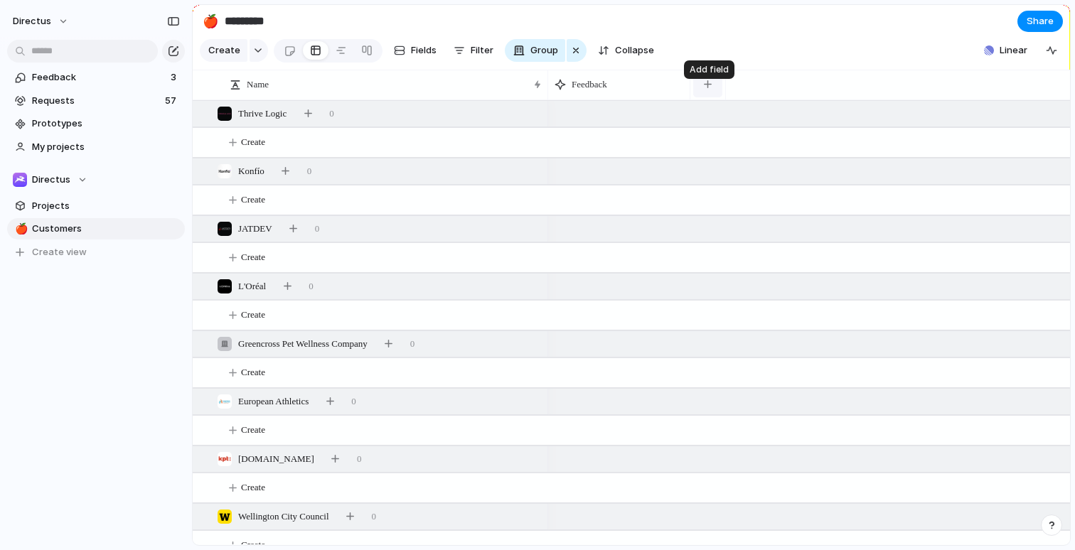
click at [701, 97] on button "button" at bounding box center [707, 85] width 29 height 26
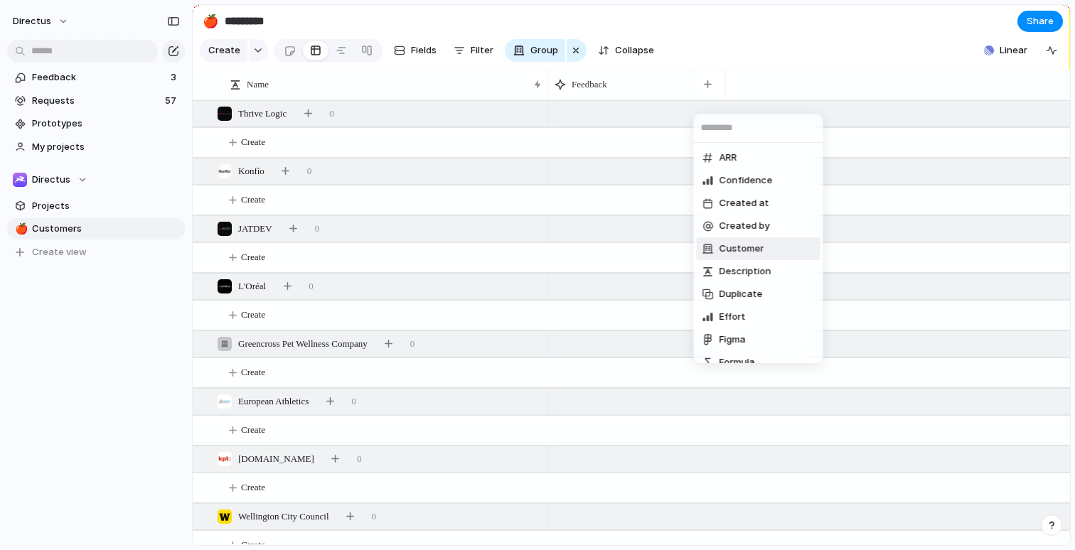
drag, startPoint x: 20, startPoint y: 372, endPoint x: 30, endPoint y: 361, distance: 15.1
click at [20, 372] on div "ARR Confidence Created at Created by Customer Description Duplicate Effort Figm…" at bounding box center [537, 275] width 1075 height 550
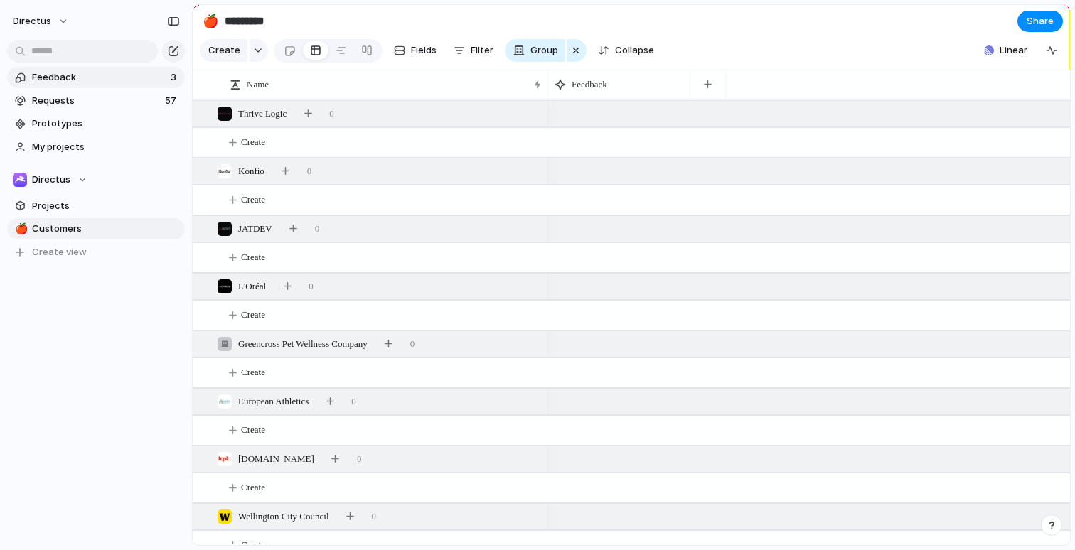
click at [72, 81] on span "Feedback" at bounding box center [99, 77] width 134 height 14
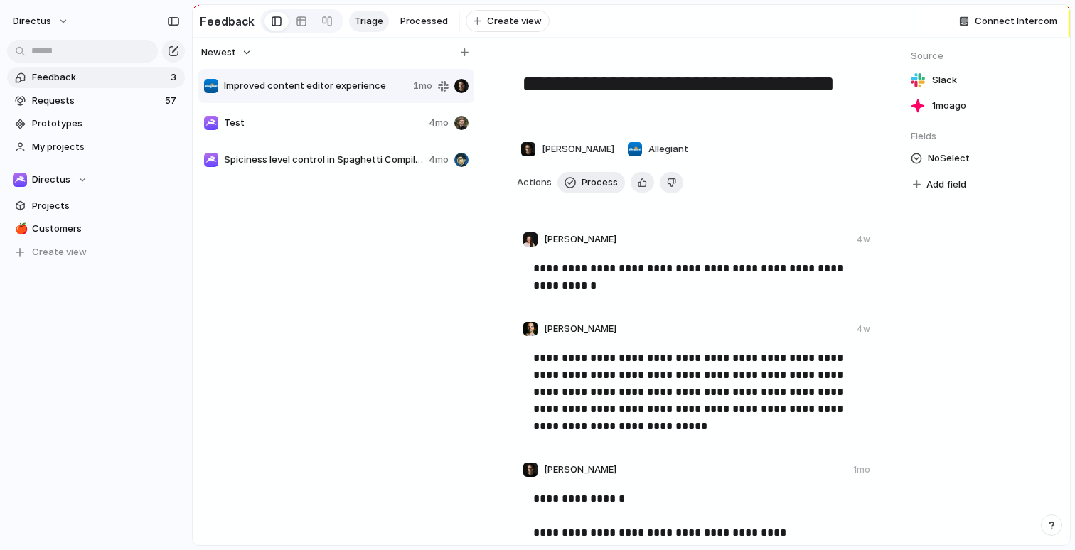
click at [969, 194] on div "No Select Add field" at bounding box center [985, 172] width 148 height 44
click at [957, 192] on span "Add field" at bounding box center [947, 185] width 40 height 14
click at [864, 255] on div at bounding box center [861, 250] width 25 height 25
click at [942, 279] on div "Select" at bounding box center [537, 275] width 1075 height 550
click at [97, 102] on span "Requests" at bounding box center [96, 101] width 129 height 14
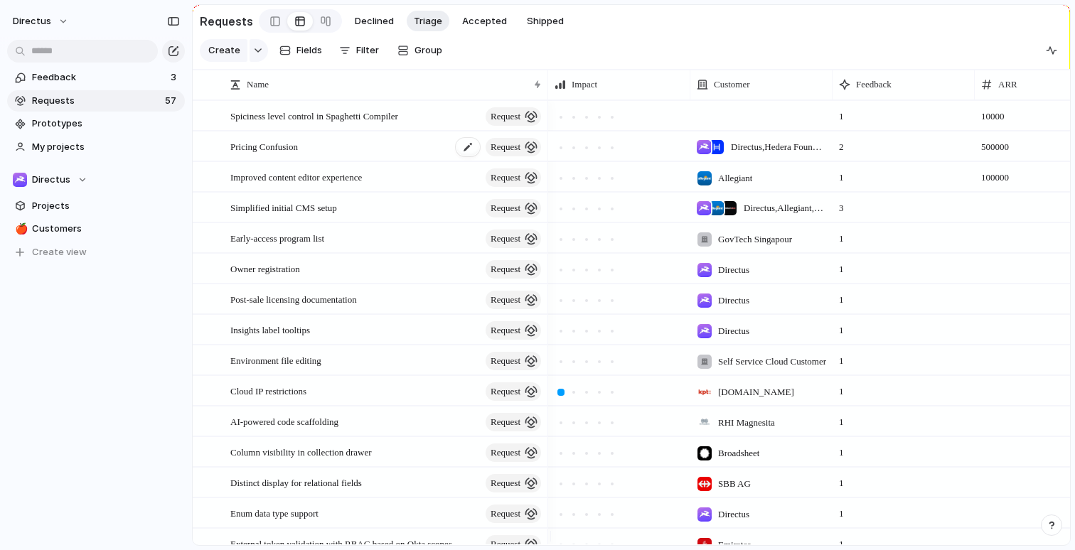
click at [298, 154] on span "Pricing Confusion" at bounding box center [264, 146] width 68 height 16
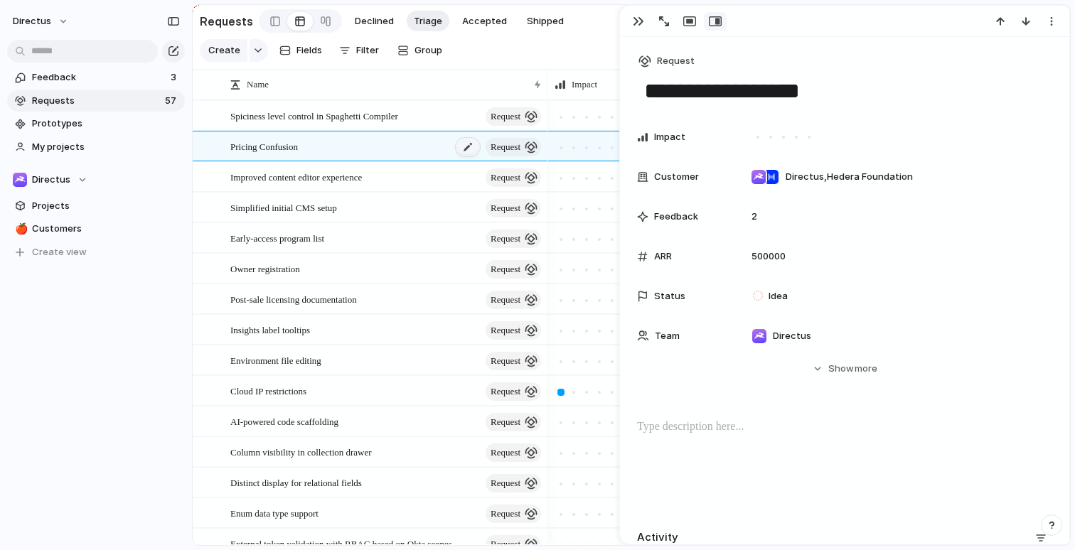
click at [459, 151] on div at bounding box center [468, 147] width 24 height 18
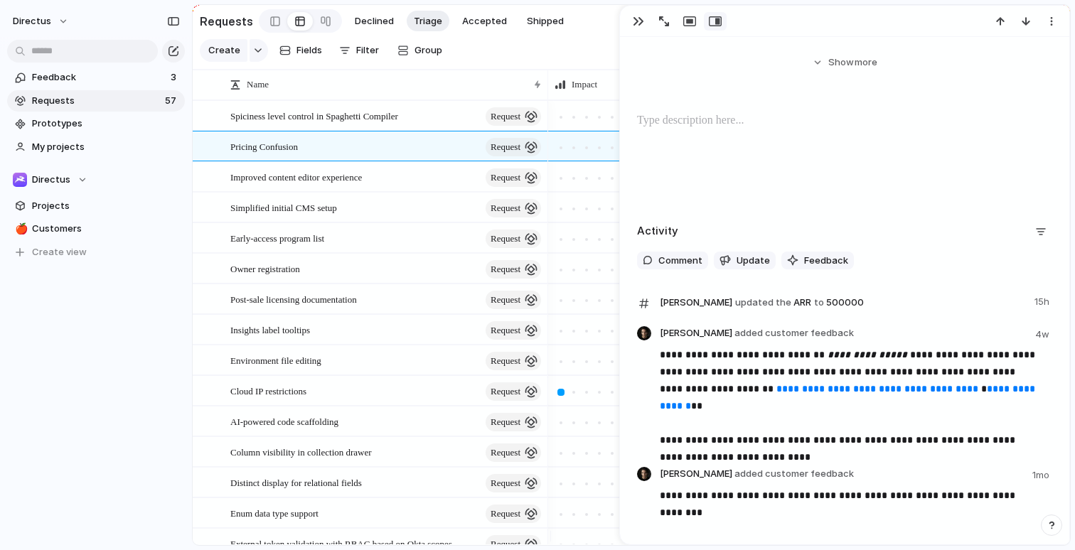
scroll to position [309, 0]
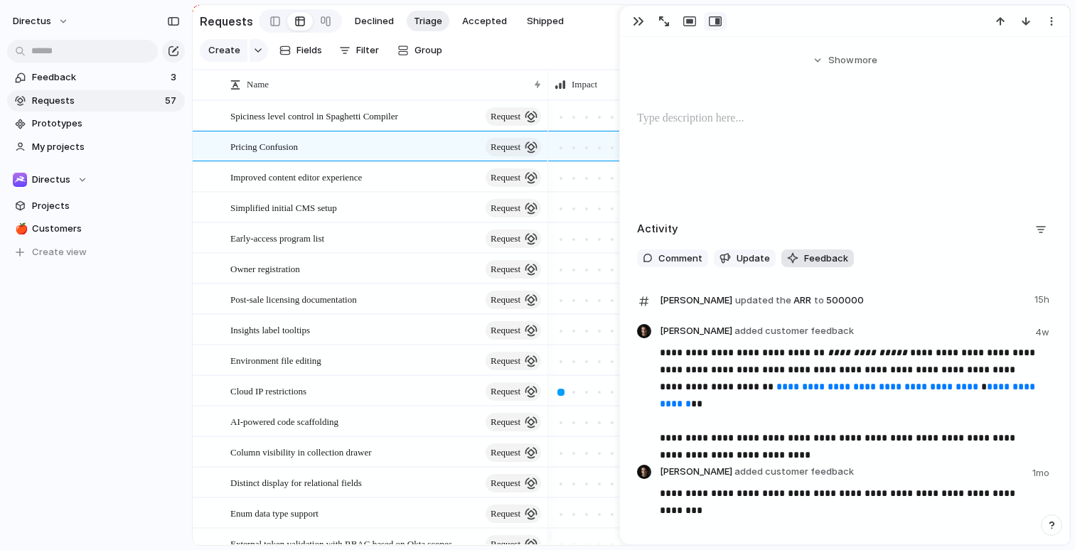
click at [804, 262] on span "Feedback" at bounding box center [826, 259] width 44 height 14
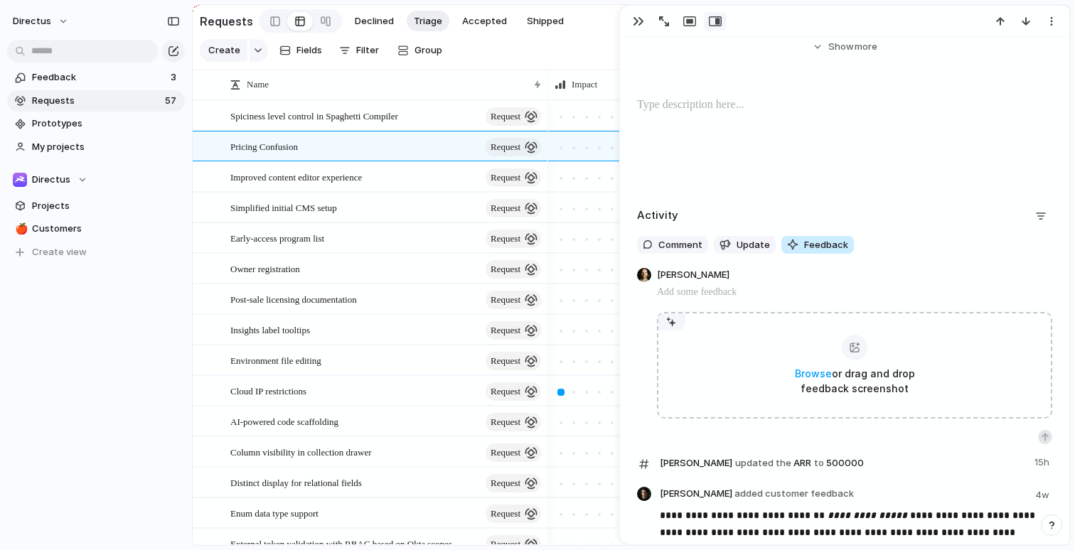
scroll to position [324, 0]
click at [737, 242] on span "Update" at bounding box center [753, 243] width 33 height 14
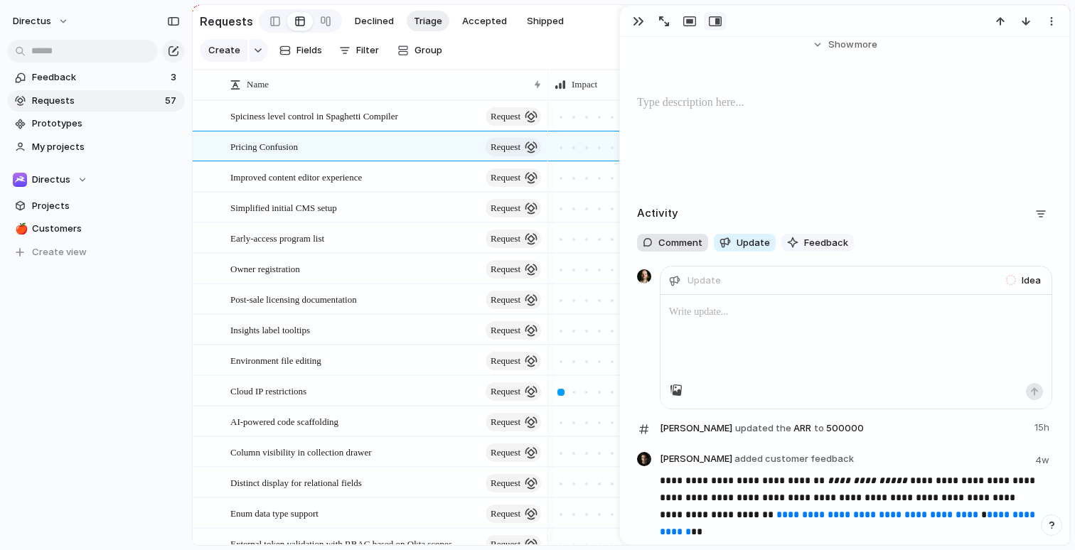
click at [678, 245] on span "Comment" at bounding box center [680, 243] width 44 height 14
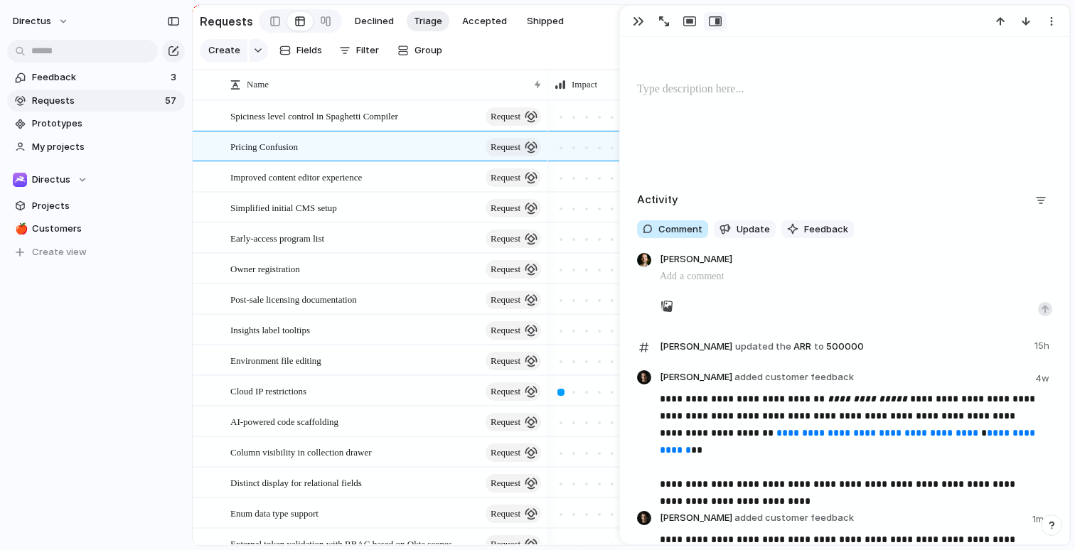
scroll to position [339, 0]
click at [54, 422] on div "directus Feedback 3 Requests 57 Prototypes My projects Directus Projects 🍎 Cust…" at bounding box center [96, 275] width 192 height 550
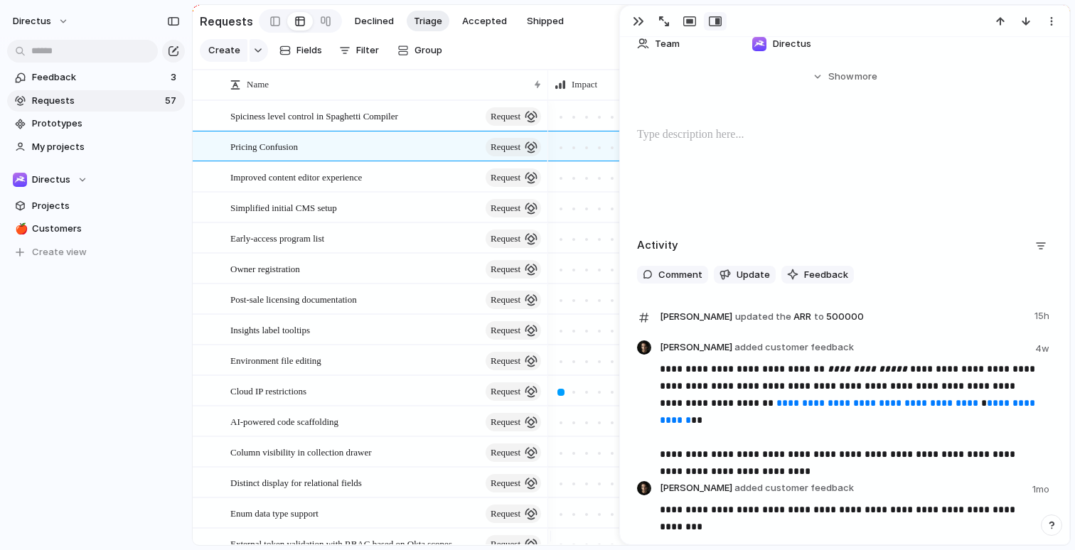
scroll to position [73, 0]
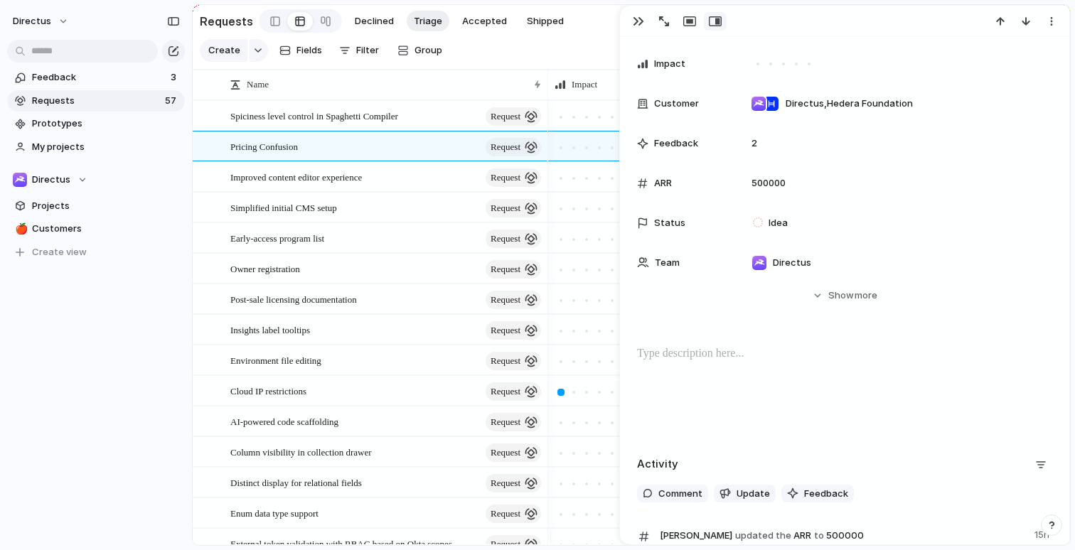
click at [49, 432] on div "directus Feedback 3 Requests 57 Prototypes My projects Directus Projects 🍎 Cust…" at bounding box center [96, 275] width 192 height 550
click at [301, 49] on span "Fields" at bounding box center [310, 50] width 26 height 14
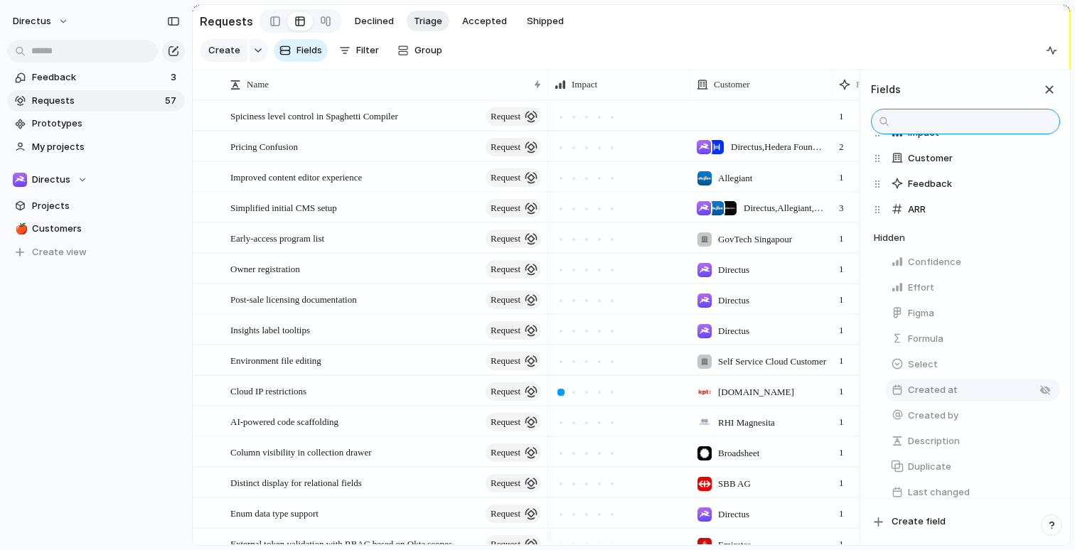
scroll to position [103, 0]
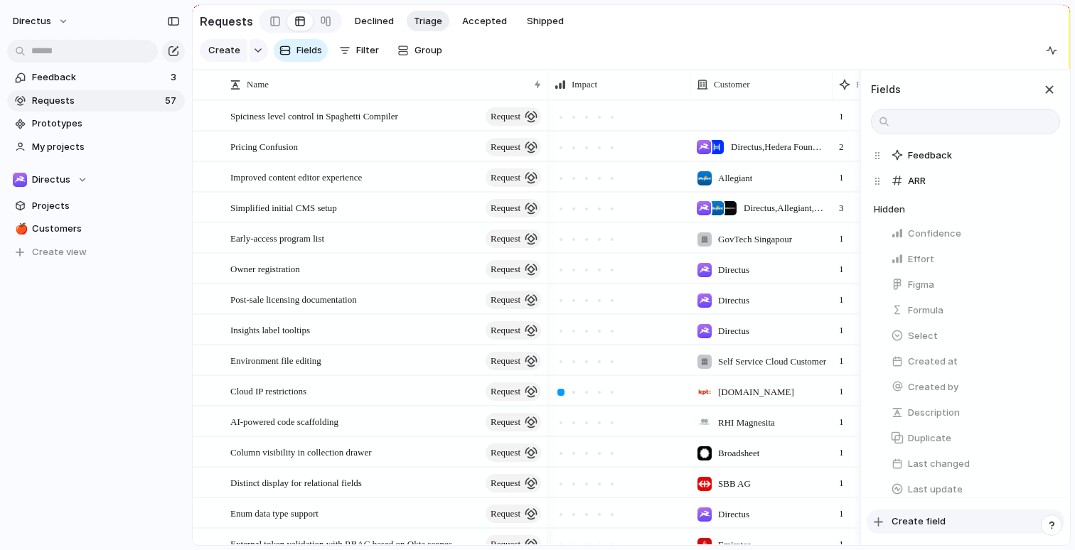
click at [924, 514] on button "Create field" at bounding box center [966, 522] width 198 height 24
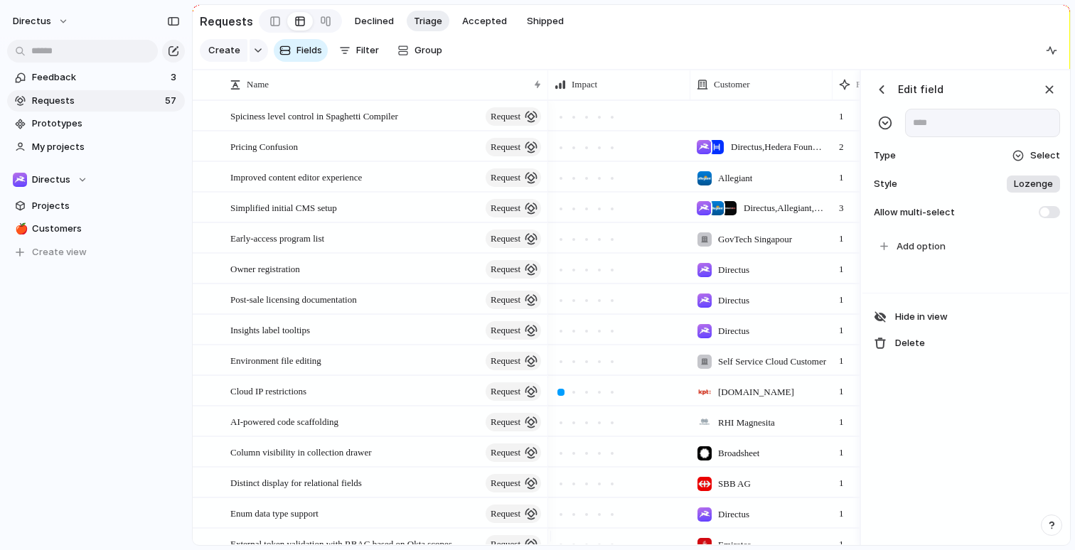
scroll to position [0, 436]
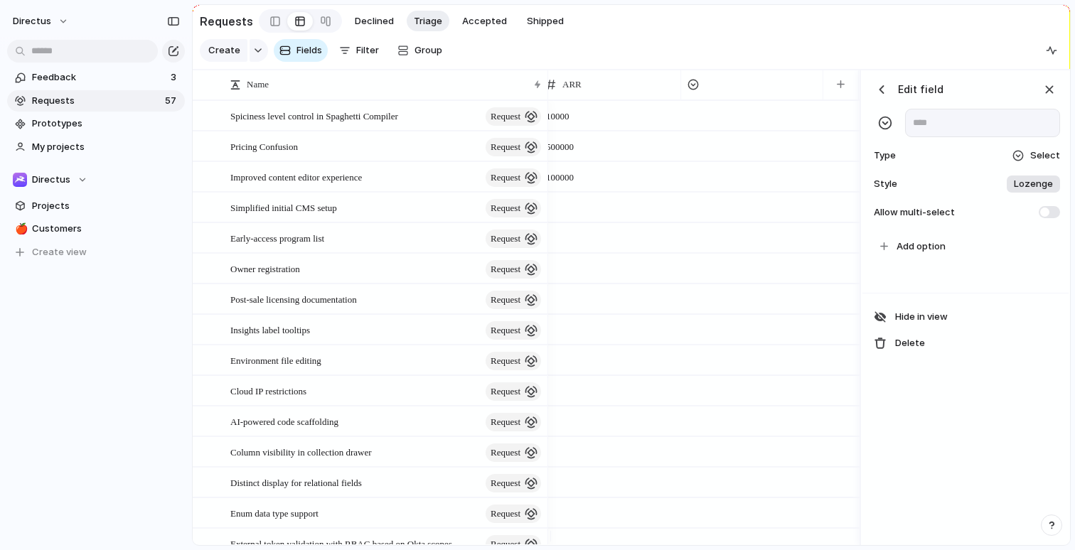
click at [1043, 163] on span "Select" at bounding box center [1045, 156] width 30 height 14
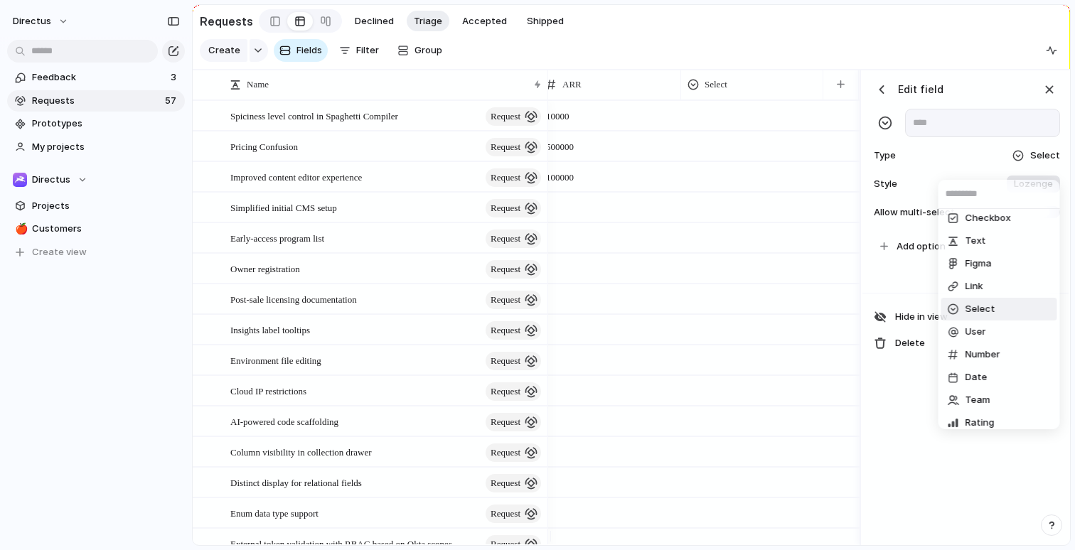
scroll to position [0, 0]
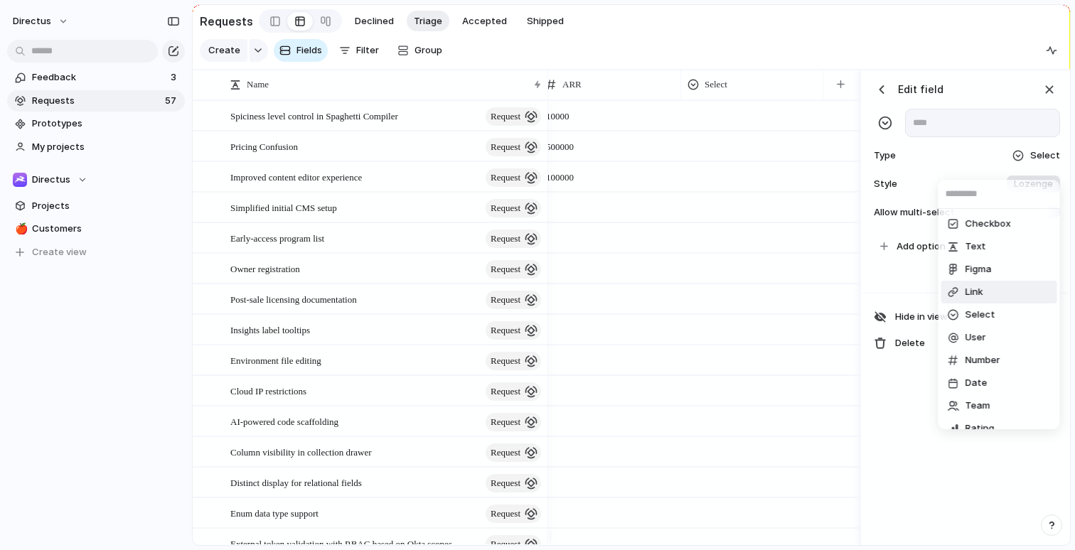
click at [149, 313] on div "Checkbox Text Figma Link Select User Number Date Team Rating Formula Company" at bounding box center [537, 275] width 1075 height 550
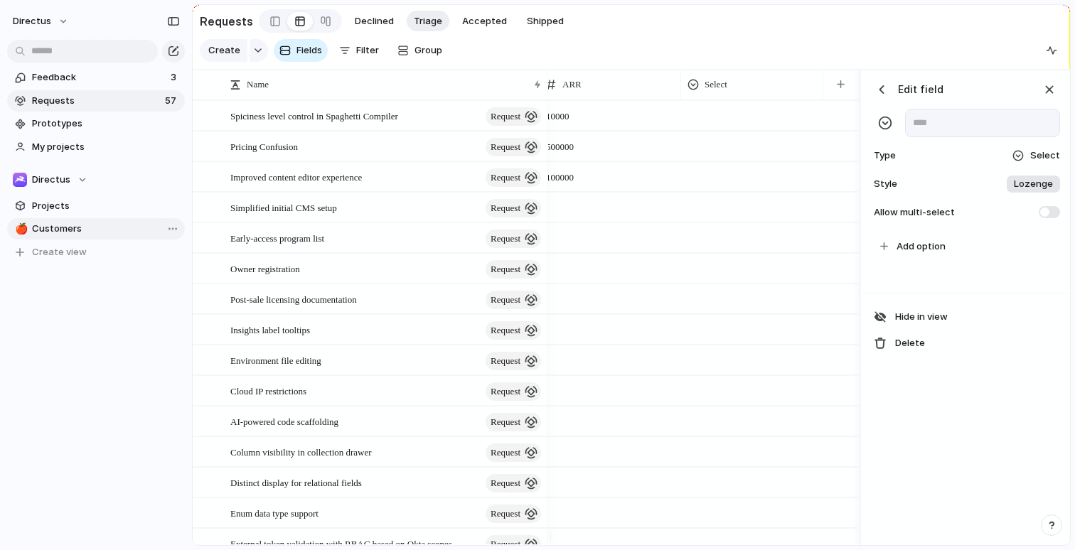
click at [107, 218] on link "🍎 Customers" at bounding box center [96, 228] width 178 height 21
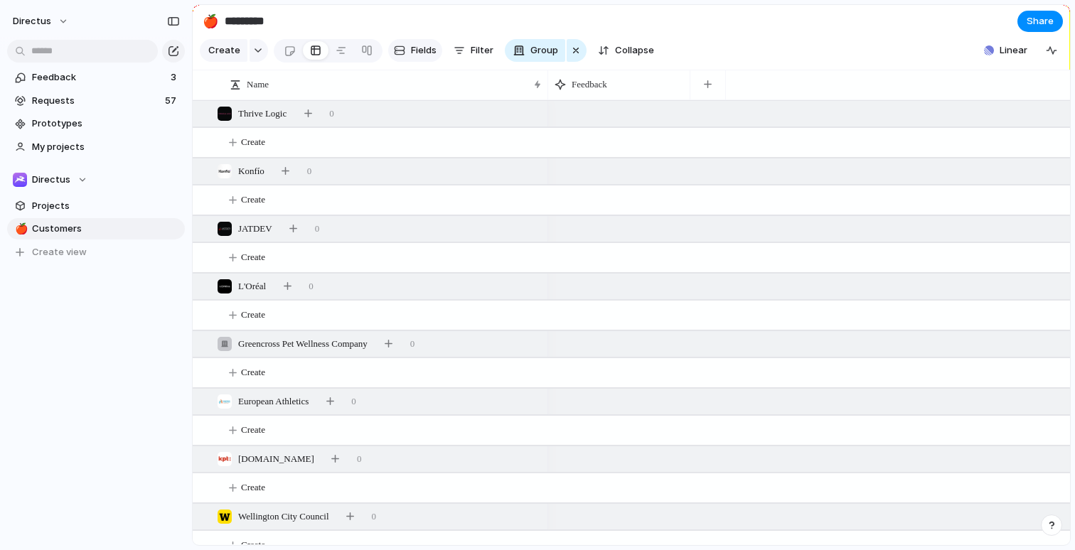
click at [399, 53] on div "button" at bounding box center [399, 50] width 11 height 11
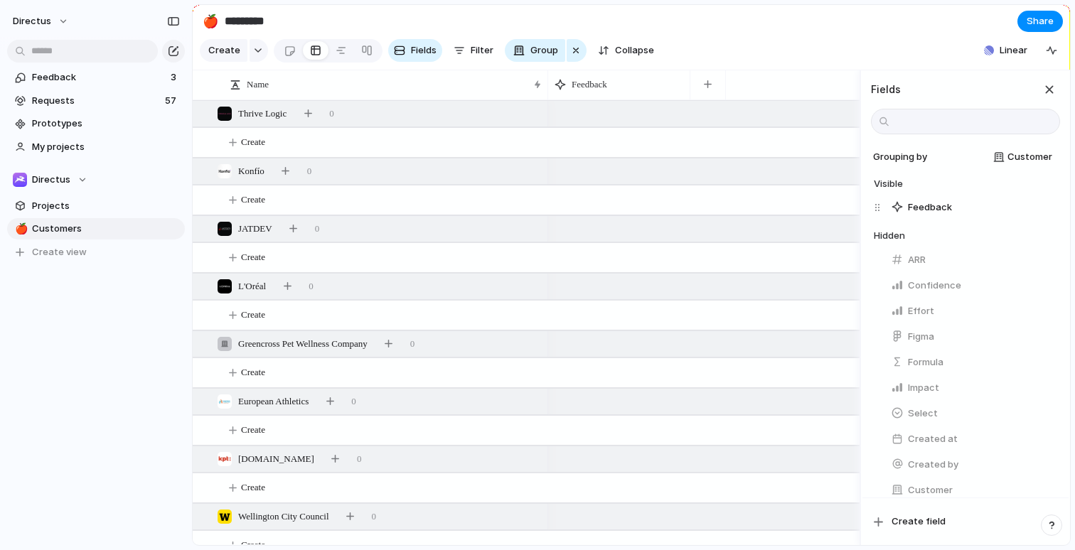
click at [136, 312] on div "Feedback 3 Requests 57 Prototypes My projects Directus Projects 🍎 Customers To …" at bounding box center [96, 189] width 192 height 378
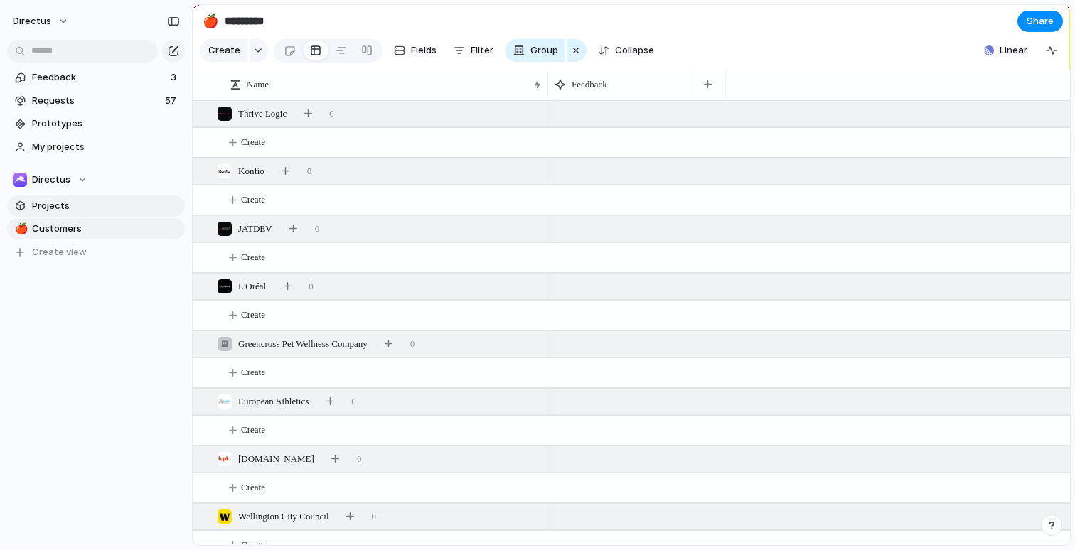
click at [82, 205] on span "Projects" at bounding box center [106, 206] width 148 height 14
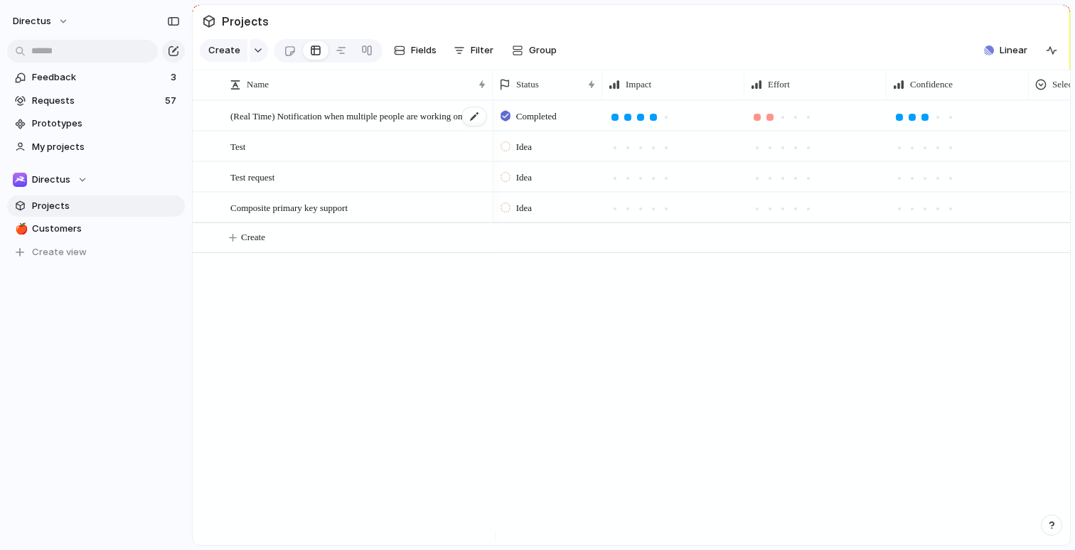
click at [424, 124] on span "(Real Time) Notification when multiple people are working on 1 item" at bounding box center [358, 115] width 257 height 16
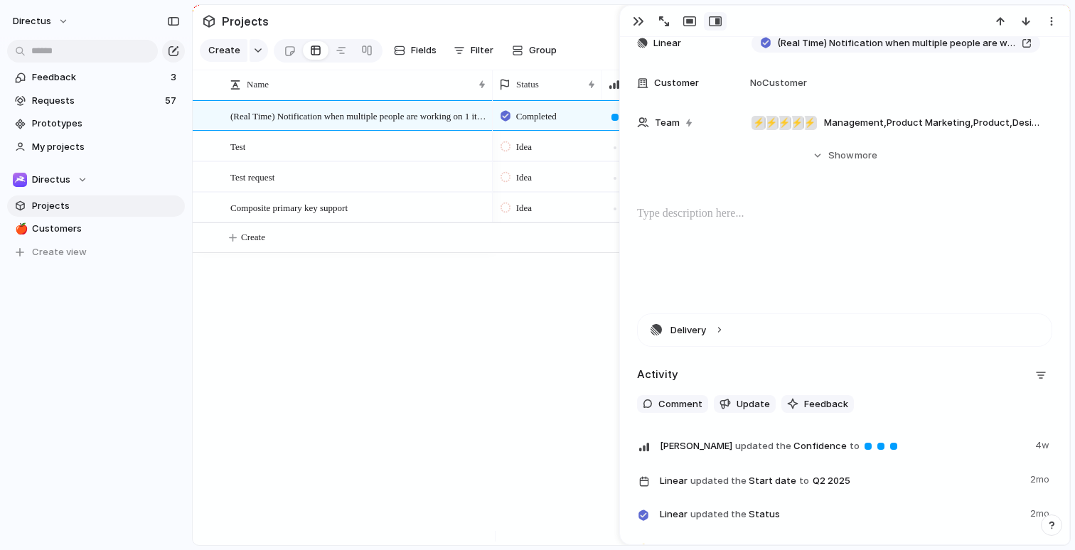
scroll to position [767, 0]
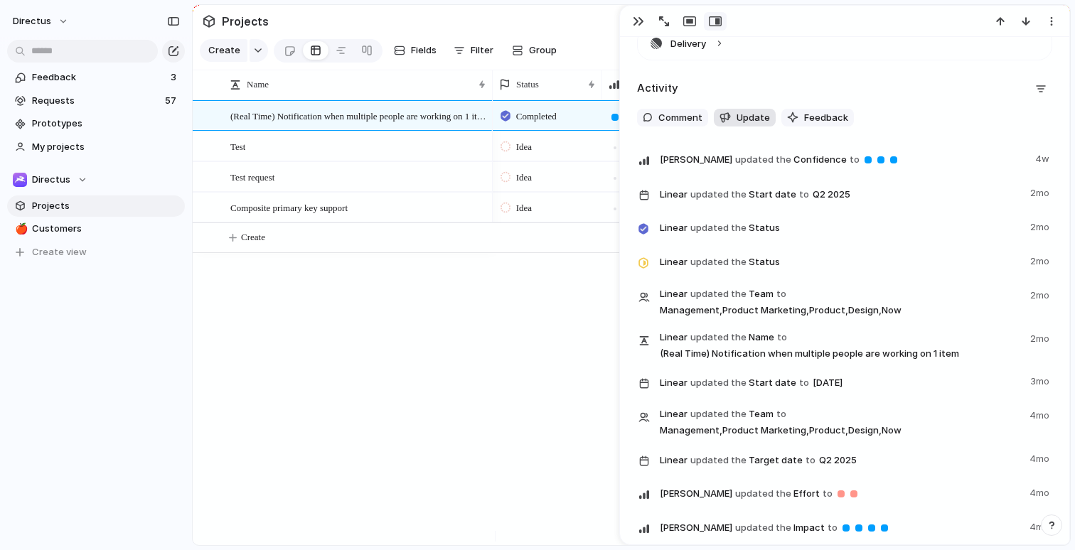
click at [730, 113] on button "Update" at bounding box center [745, 118] width 62 height 18
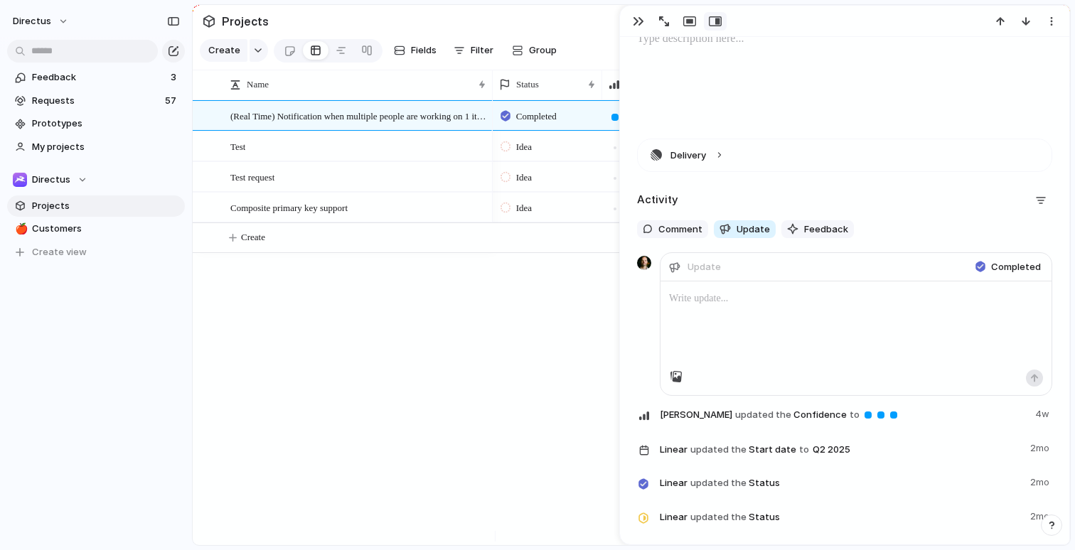
scroll to position [658, 0]
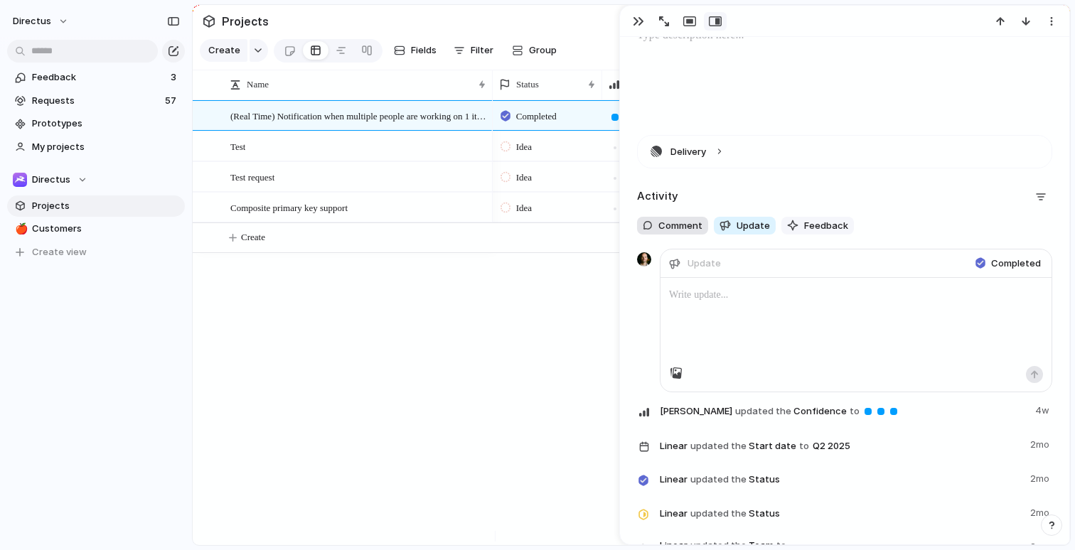
click at [683, 228] on span "Comment" at bounding box center [680, 226] width 44 height 14
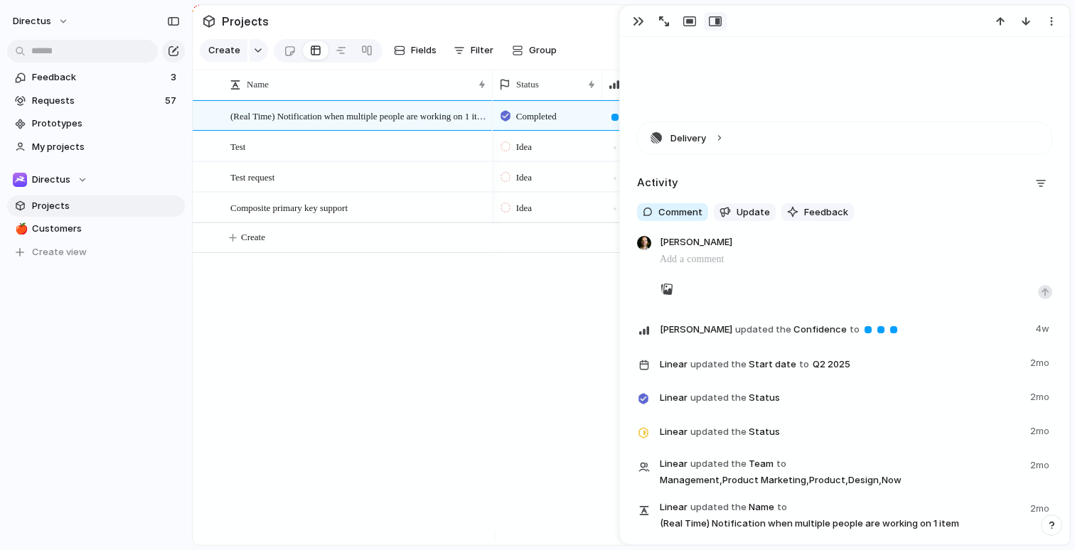
scroll to position [673, 0]
click at [728, 215] on div "button" at bounding box center [725, 210] width 11 height 11
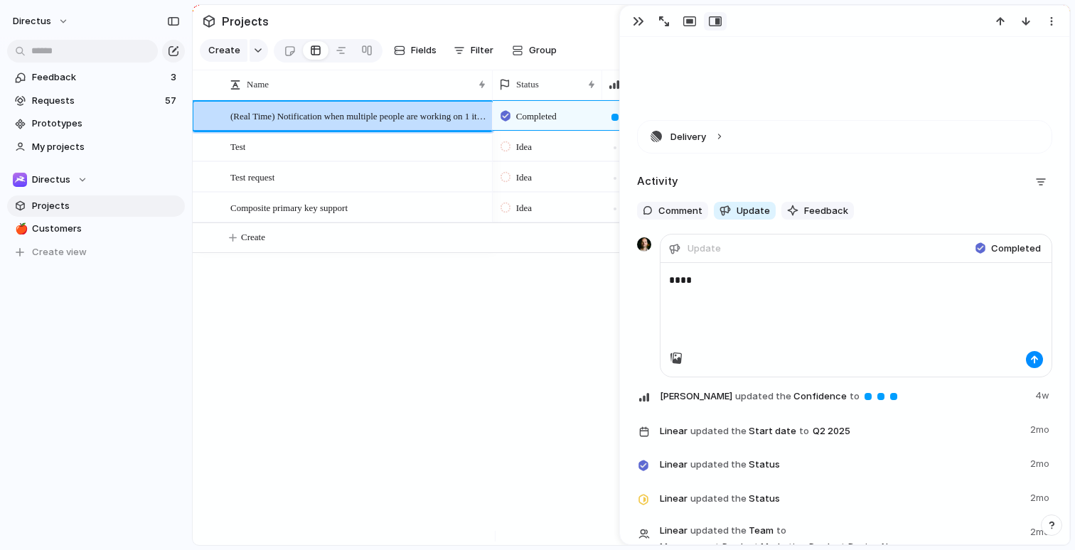
click at [877, 327] on div "****" at bounding box center [856, 307] width 391 height 88
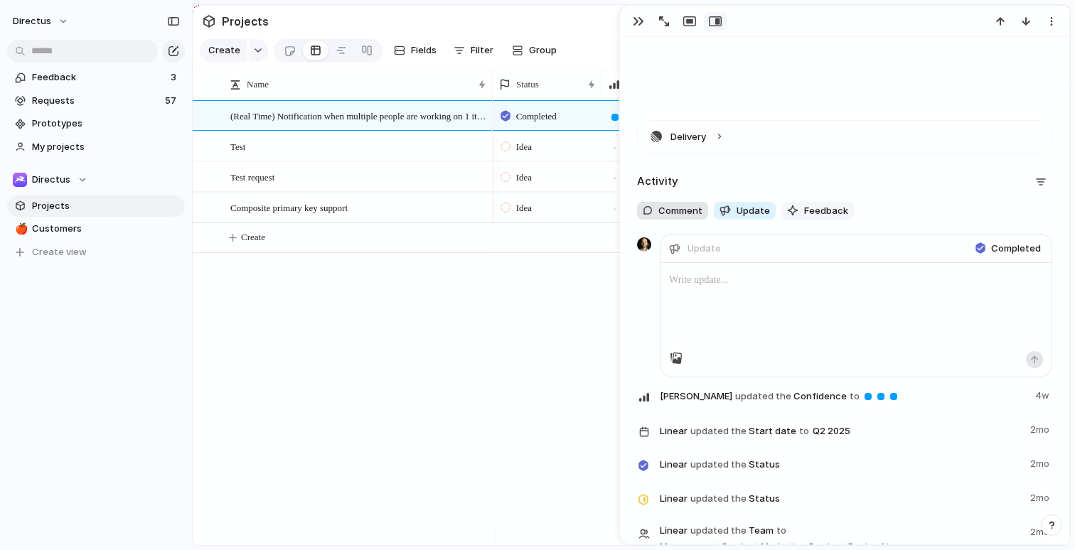
click at [685, 218] on button "Comment" at bounding box center [672, 211] width 71 height 18
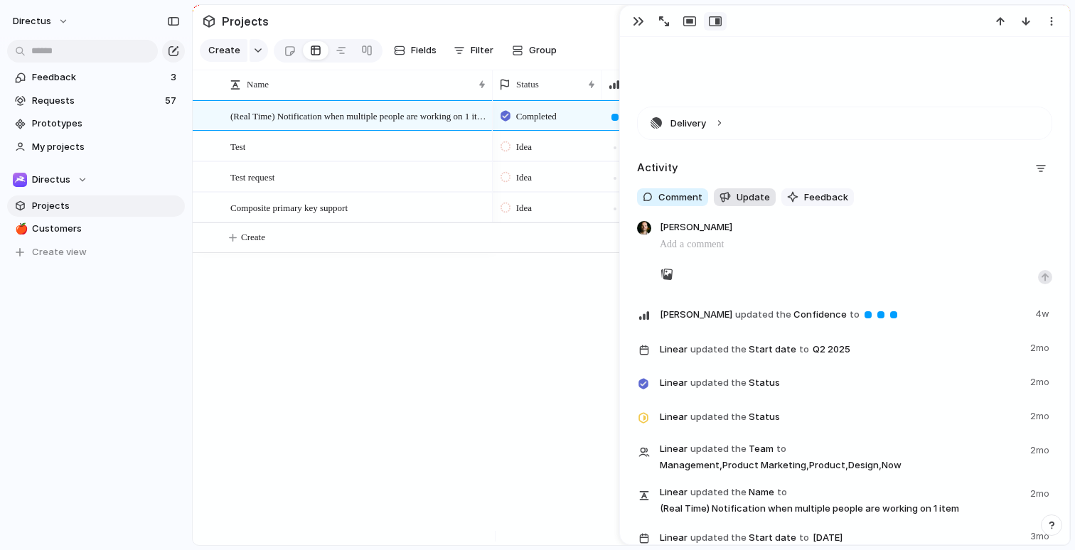
scroll to position [688, 0]
click at [759, 203] on button "Update" at bounding box center [745, 196] width 62 height 18
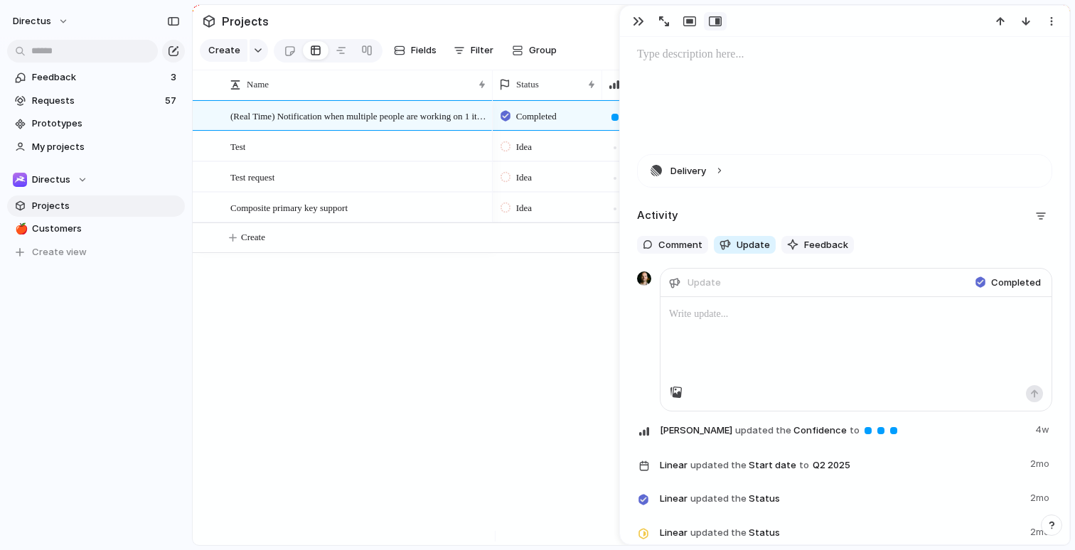
scroll to position [676, 0]
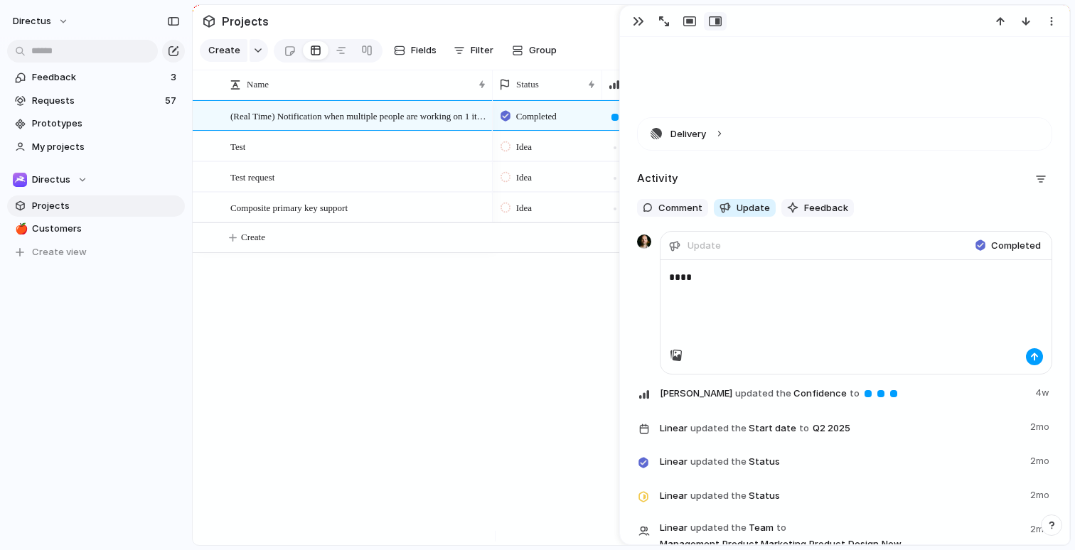
click at [1030, 357] on div "button" at bounding box center [1034, 357] width 9 height 9
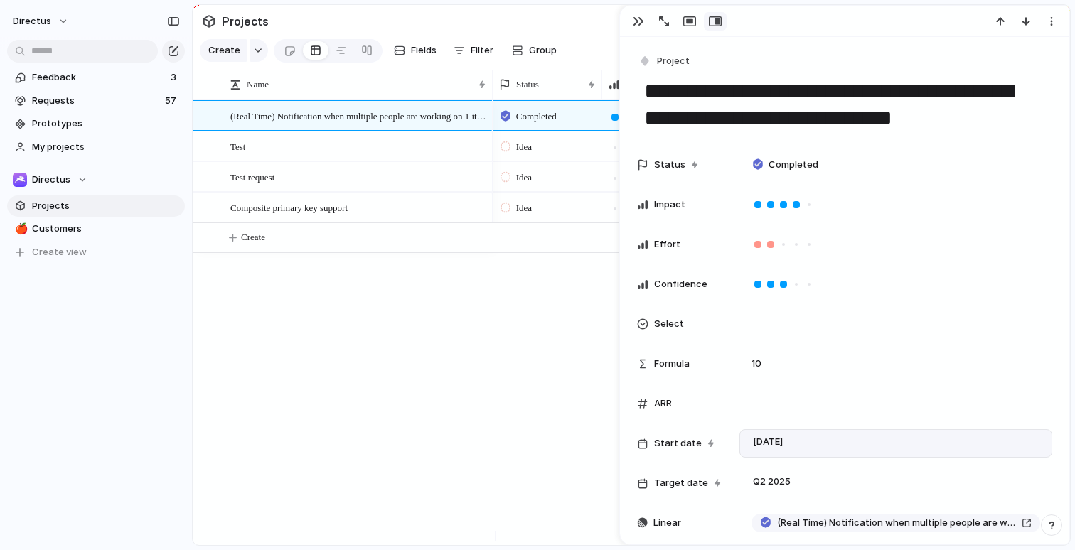
scroll to position [125, 0]
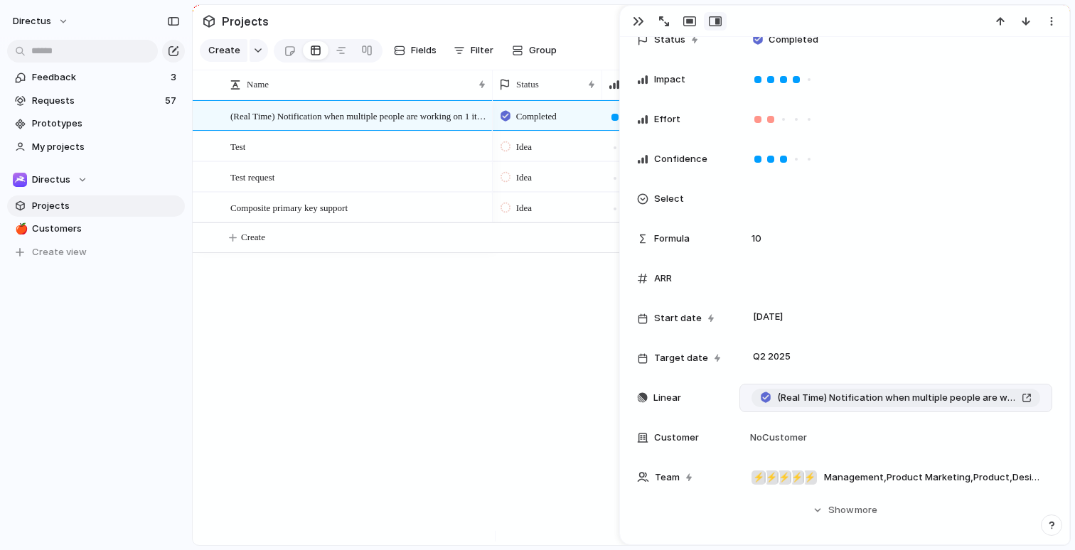
click at [1012, 395] on div "(Real Time) Notification when multiple people are working on 1 item" at bounding box center [896, 398] width 272 height 14
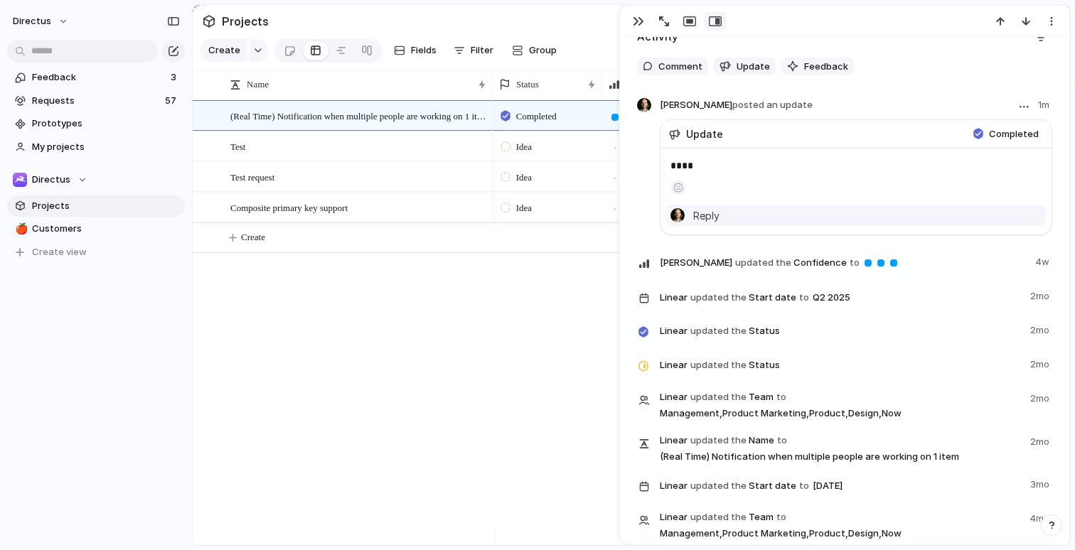
scroll to position [824, 0]
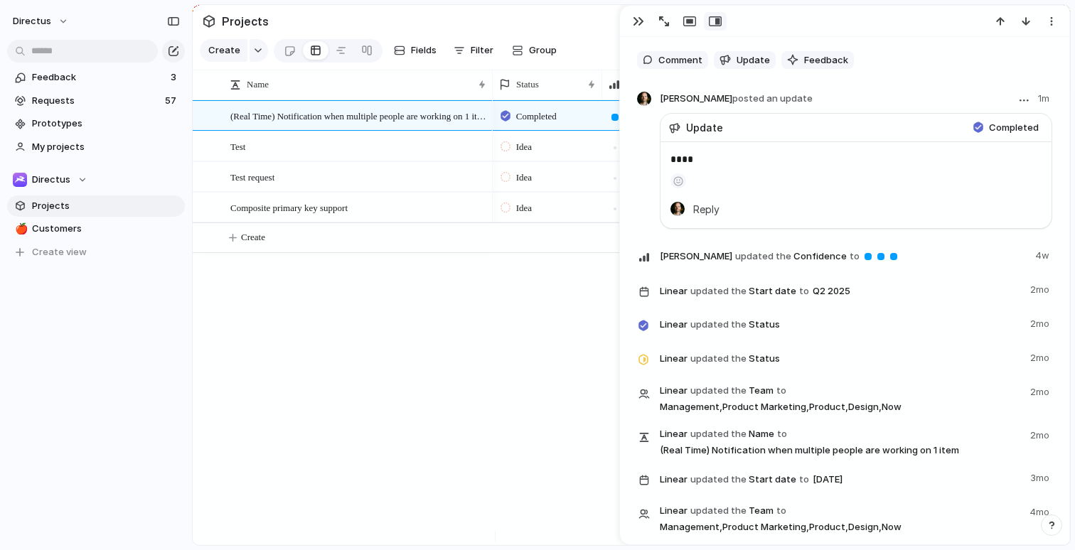
click at [1005, 150] on div "**** [PERSON_NAME] Reply" at bounding box center [856, 185] width 391 height 86
click at [640, 149] on section "[PERSON_NAME] posted an update 1m Update Completed **** [PERSON_NAME] Reply" at bounding box center [844, 160] width 415 height 137
click at [831, 65] on span "Feedback" at bounding box center [826, 60] width 44 height 14
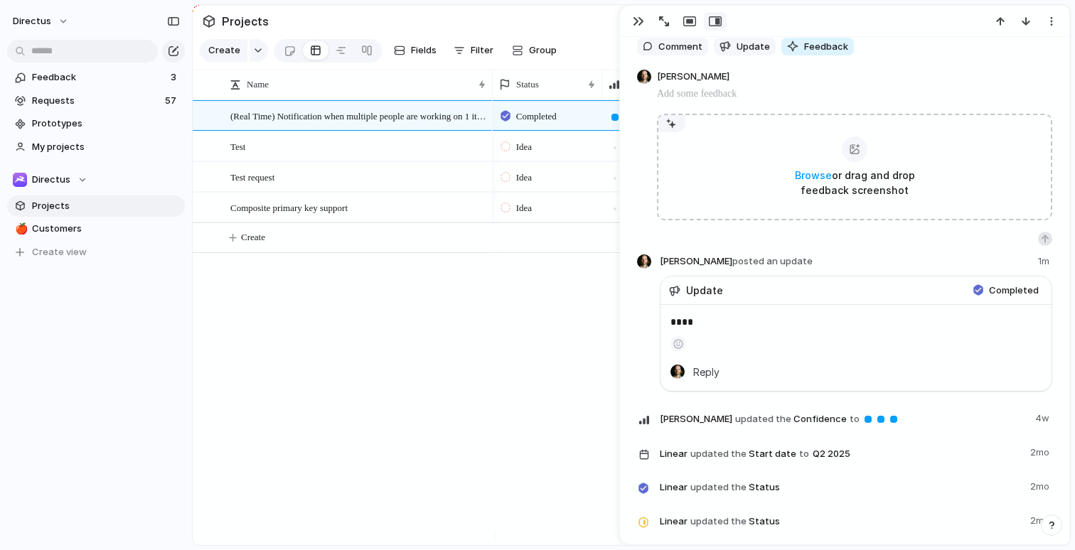
scroll to position [839, 0]
click at [757, 47] on span "Update" at bounding box center [753, 45] width 33 height 14
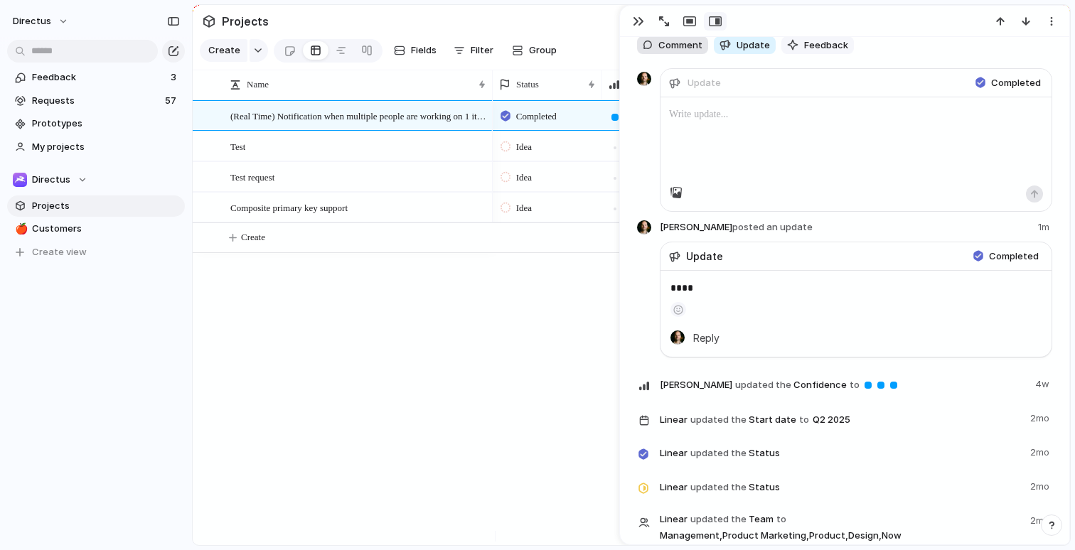
click at [666, 48] on span "Comment" at bounding box center [680, 45] width 44 height 14
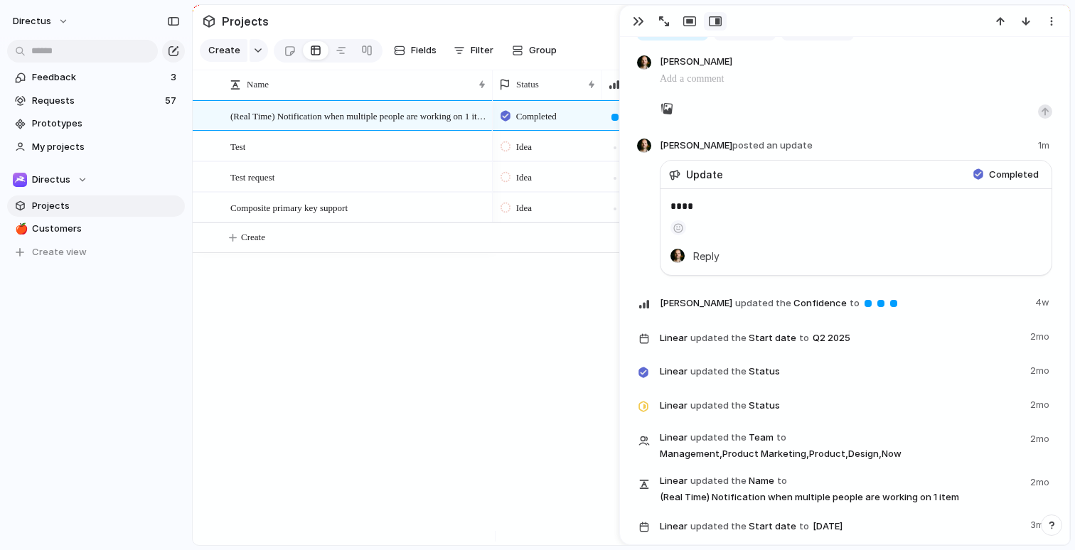
scroll to position [855, 0]
